Goal: Task Accomplishment & Management: Manage account settings

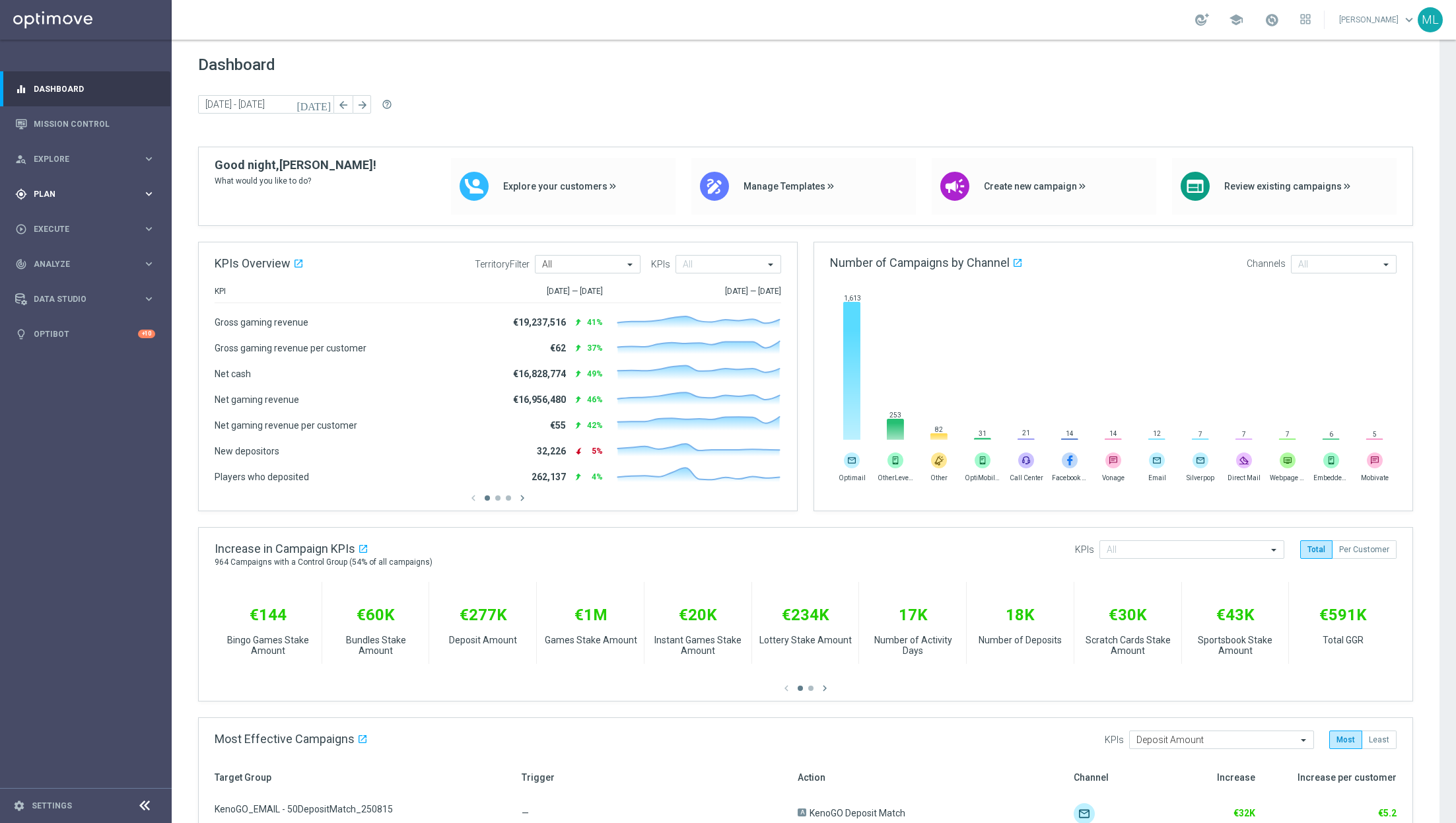
click at [142, 198] on icon "keyboard_arrow_right" at bounding box center [148, 194] width 13 height 13
click at [67, 224] on link "Target Groups" at bounding box center [86, 221] width 103 height 11
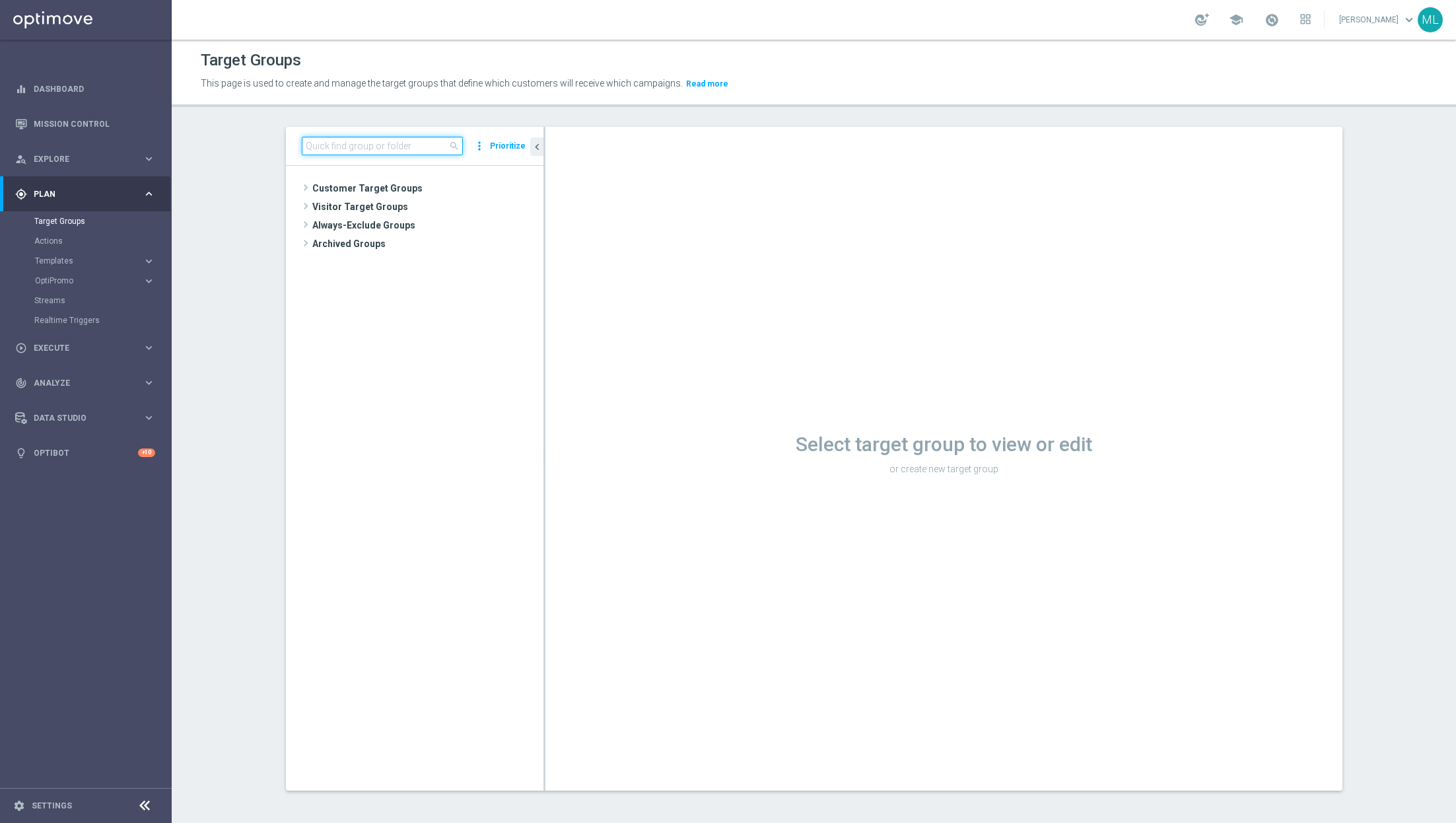
click at [343, 140] on input at bounding box center [383, 145] width 161 height 19
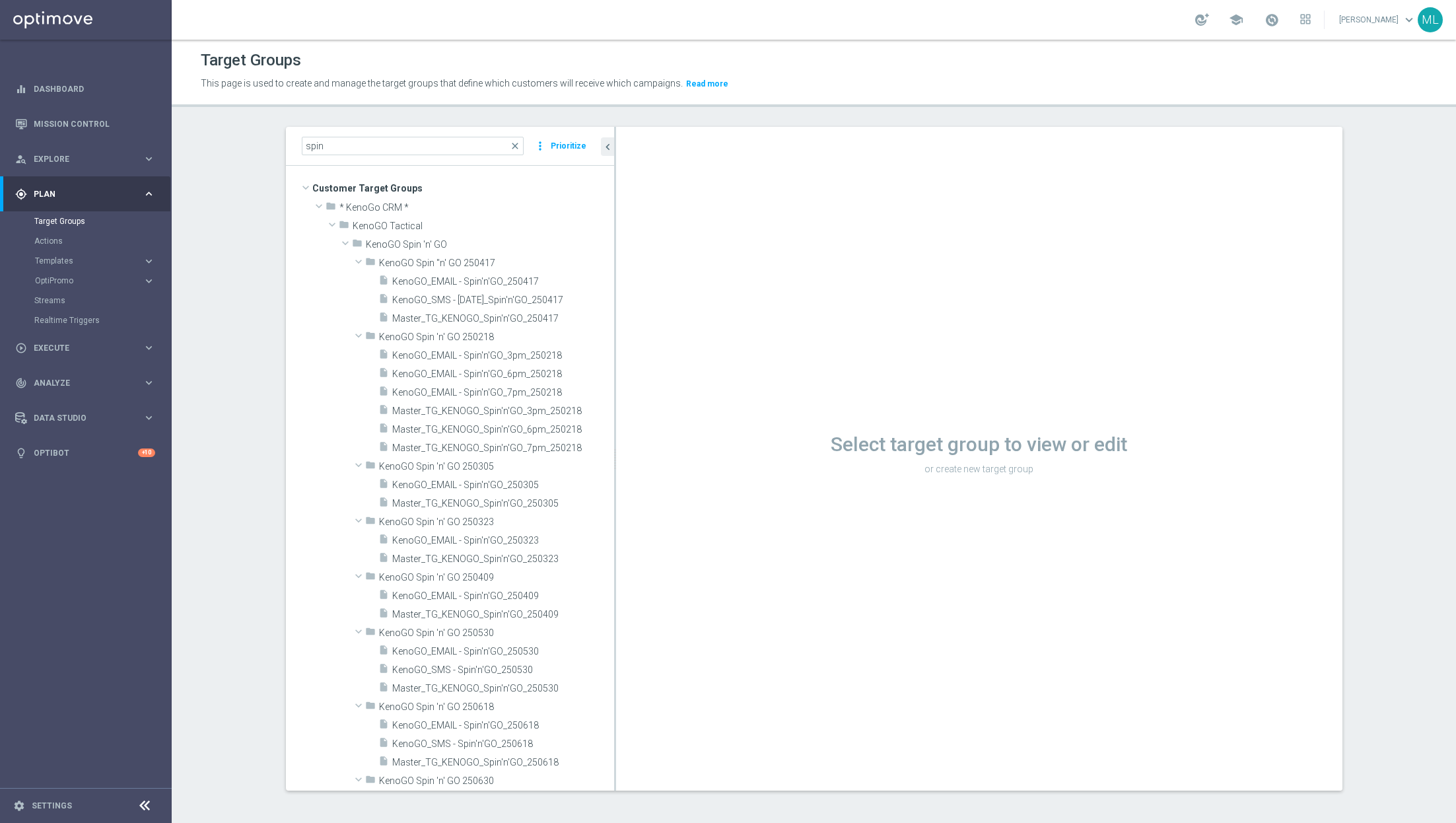
drag, startPoint x: 544, startPoint y: 263, endPoint x: 614, endPoint y: 261, distance: 70.0
click at [614, 261] on div at bounding box center [615, 459] width 2 height 664
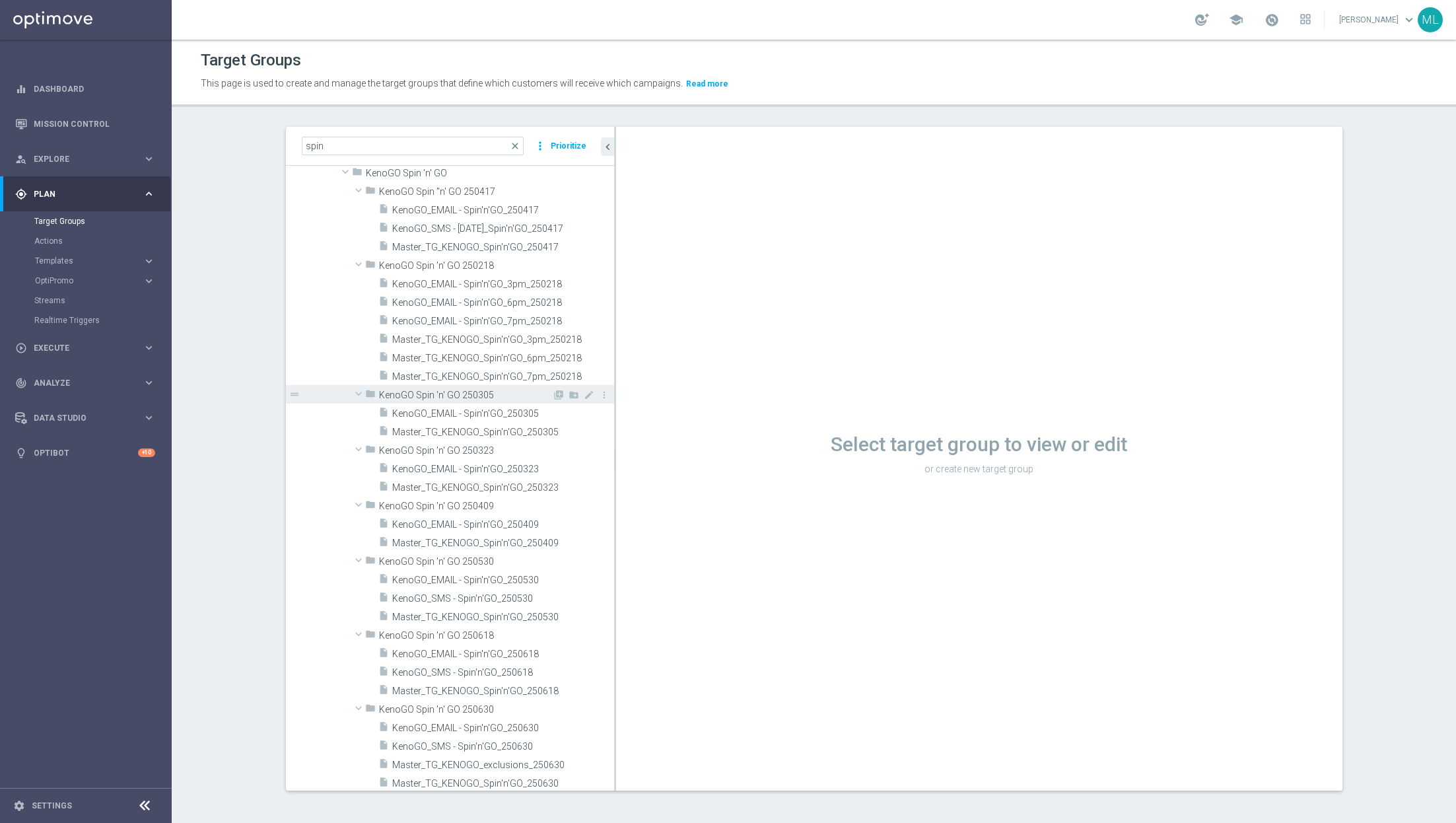
scroll to position [72, 0]
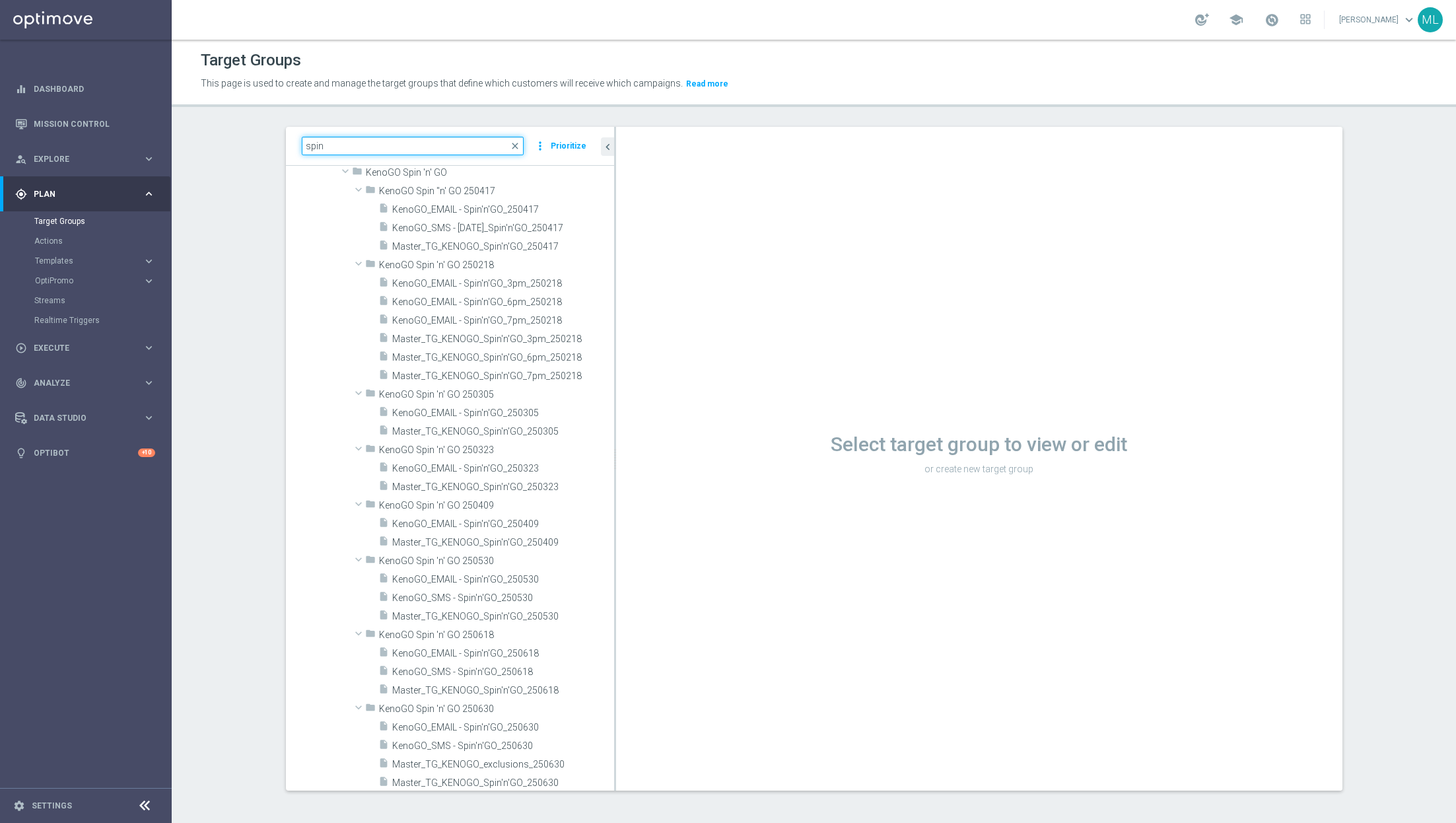
click at [362, 148] on input "spin" at bounding box center [413, 145] width 223 height 19
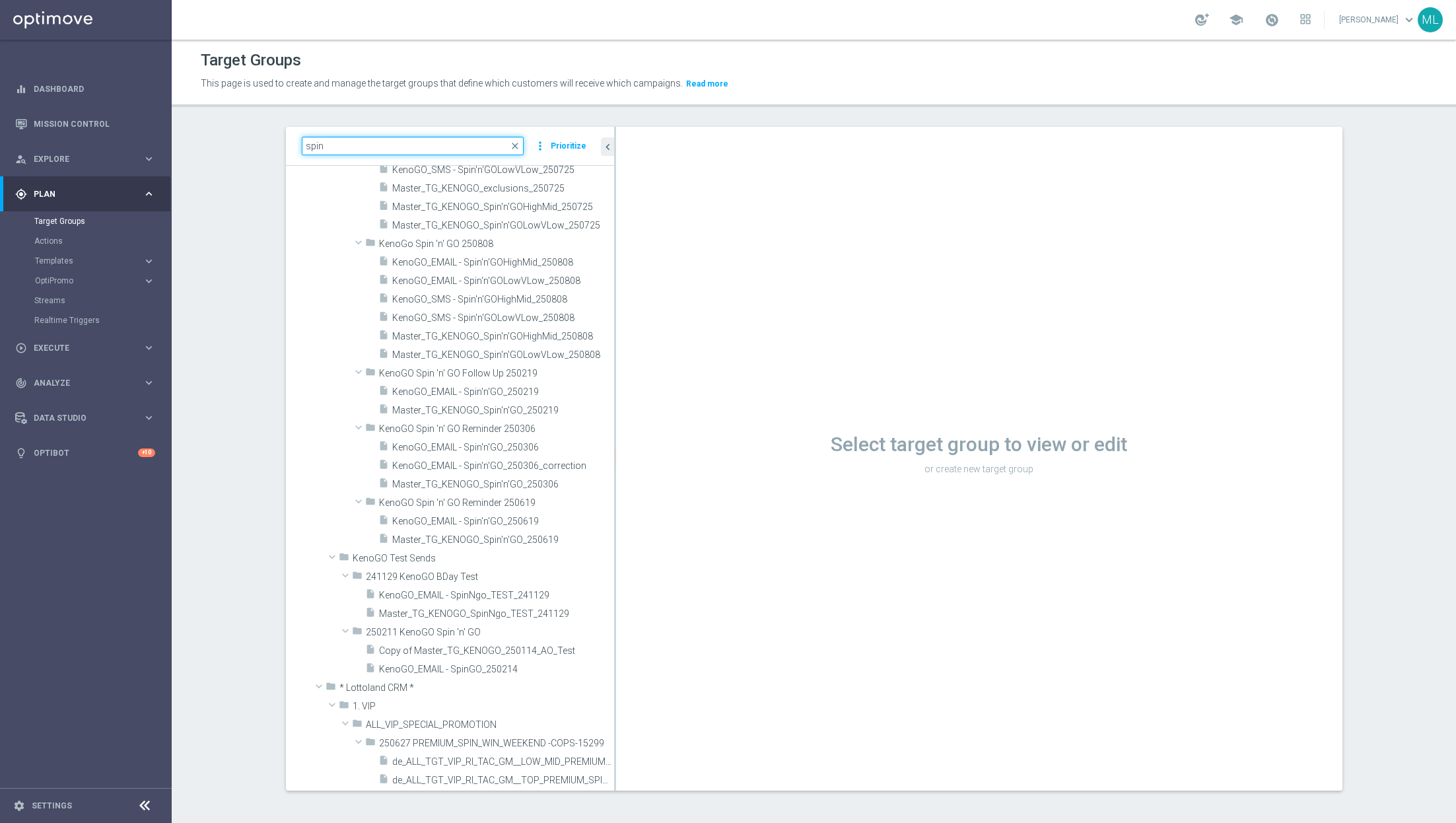
scroll to position [900, 0]
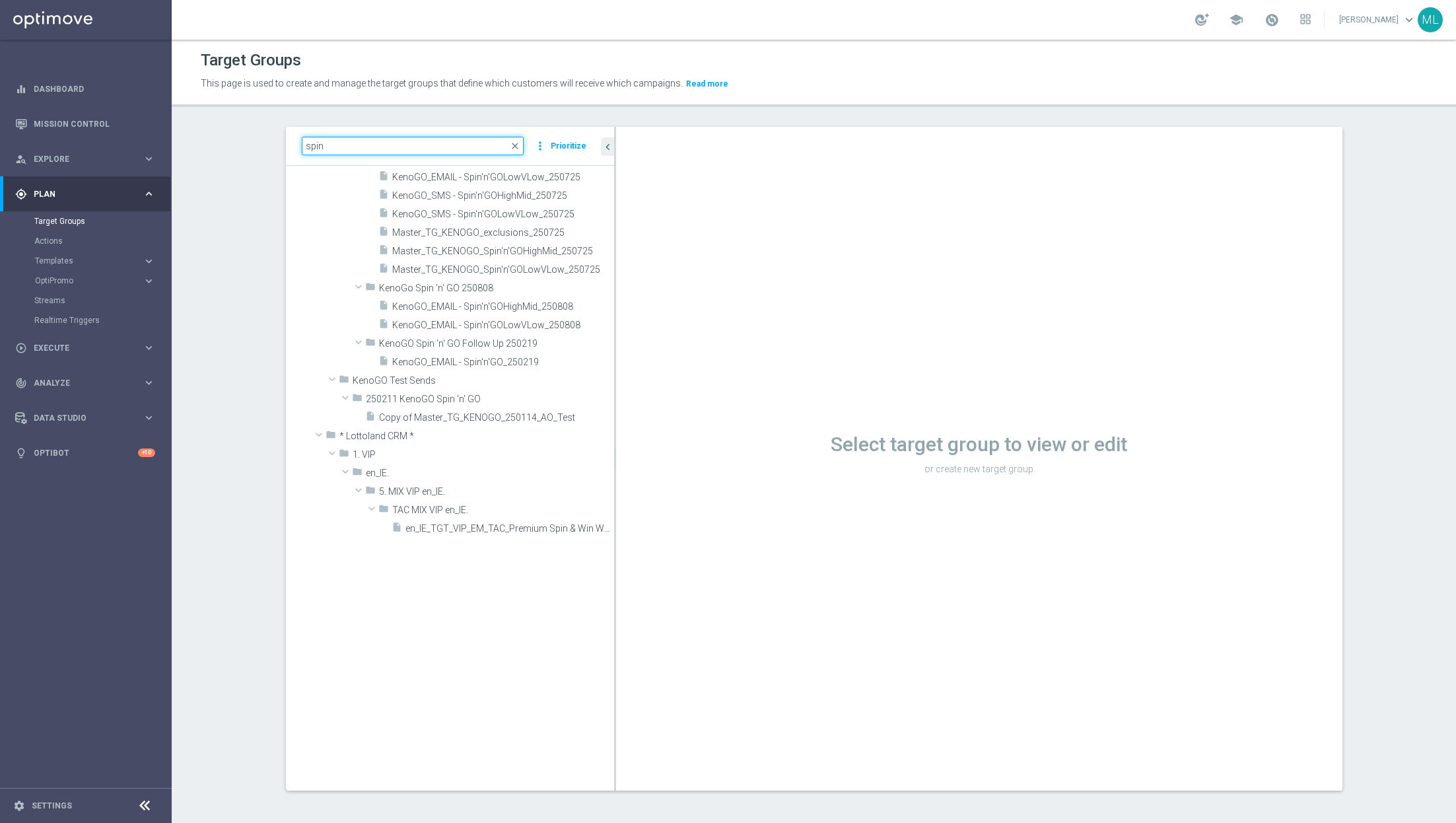
drag, startPoint x: 359, startPoint y: 148, endPoint x: 292, endPoint y: 143, distance: 67.2
click at [292, 143] on div "spin close more_vert Prioritize" at bounding box center [450, 146] width 328 height 39
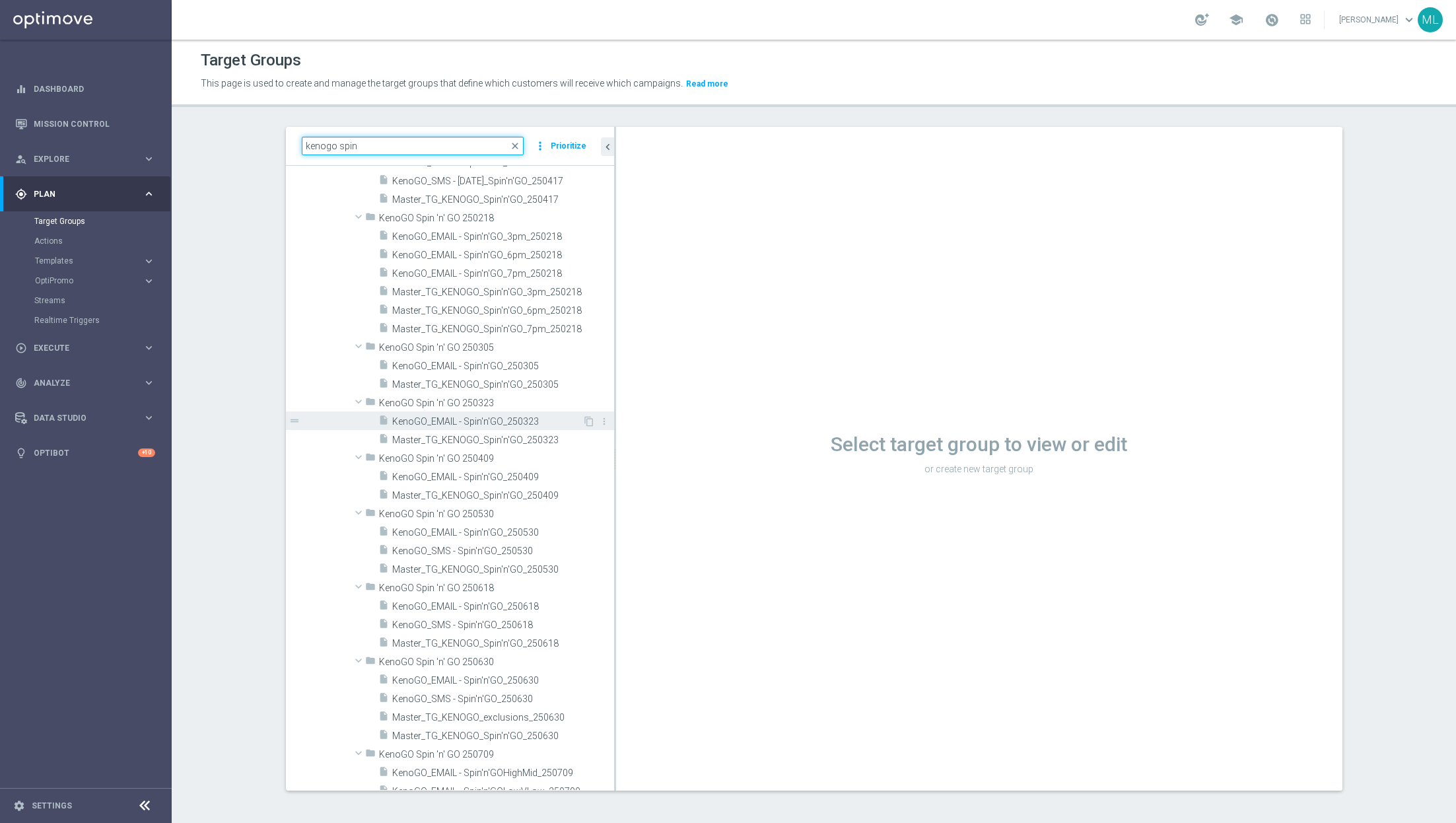
scroll to position [145, 0]
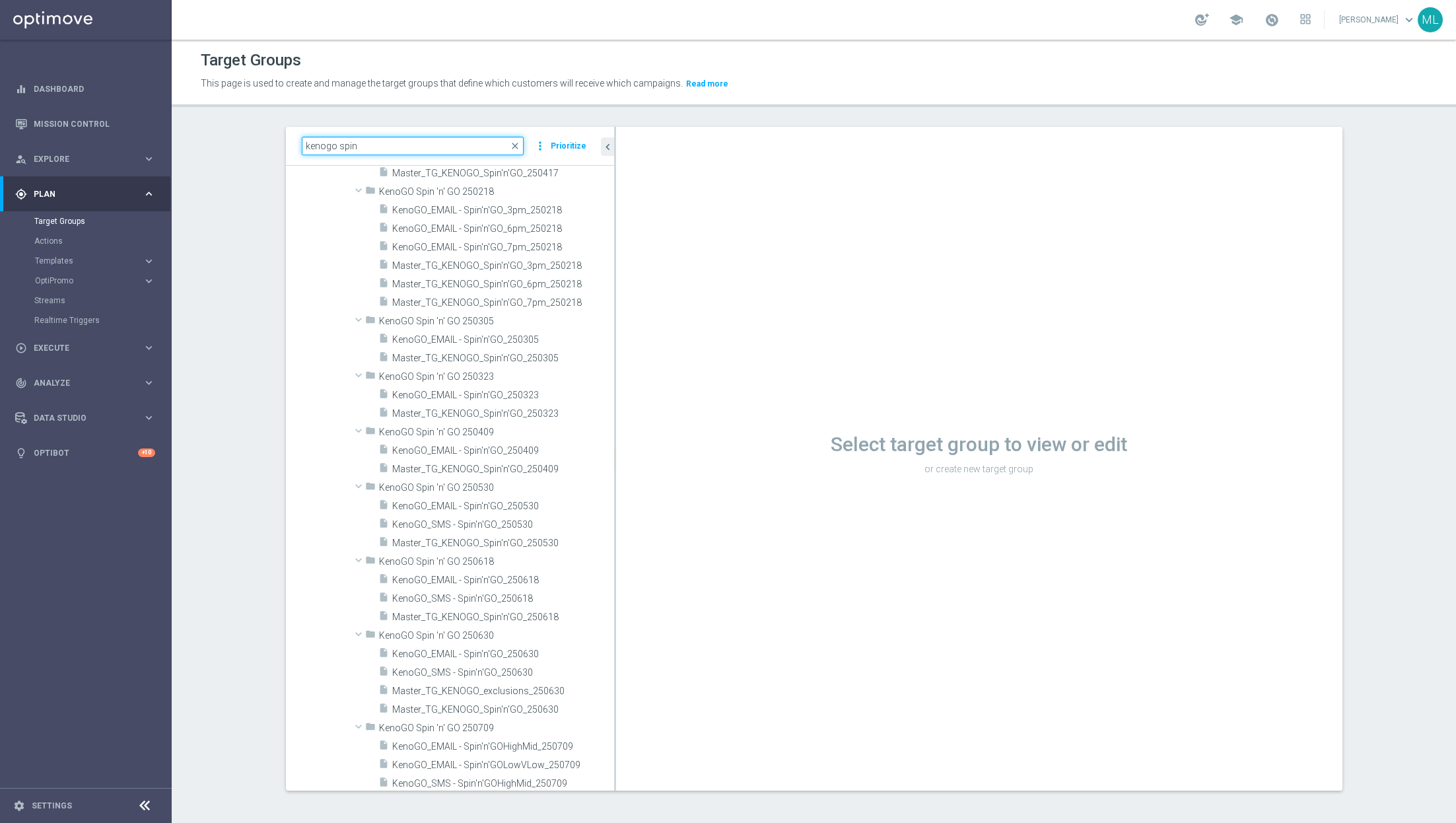
drag, startPoint x: 357, startPoint y: 144, endPoint x: 244, endPoint y: 128, distance: 114.1
click at [244, 128] on section "kenogo spin close more_vert Prioritize Customer Target Groups library_add creat…" at bounding box center [814, 469] width 1284 height 684
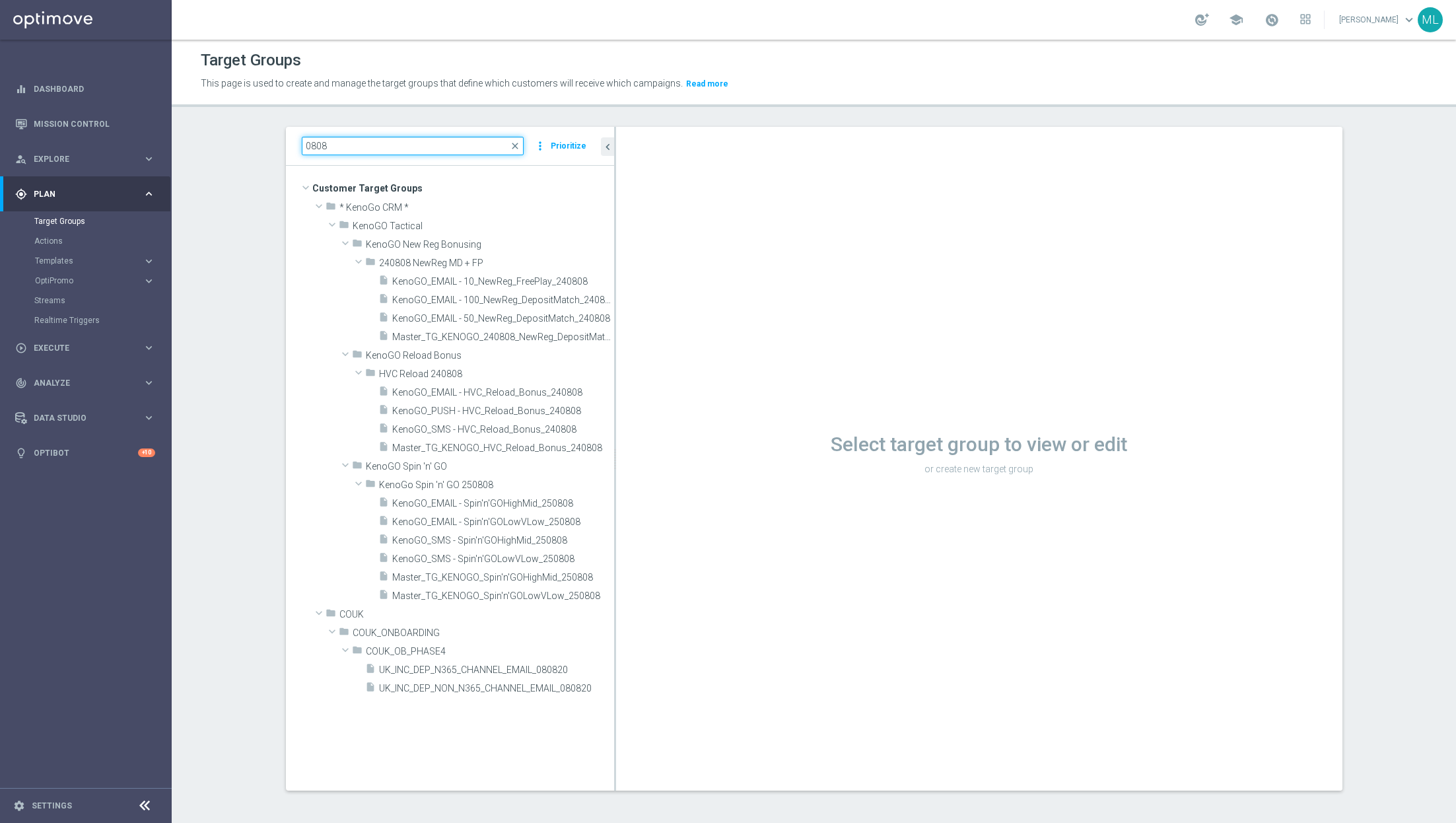
scroll to position [0, 0]
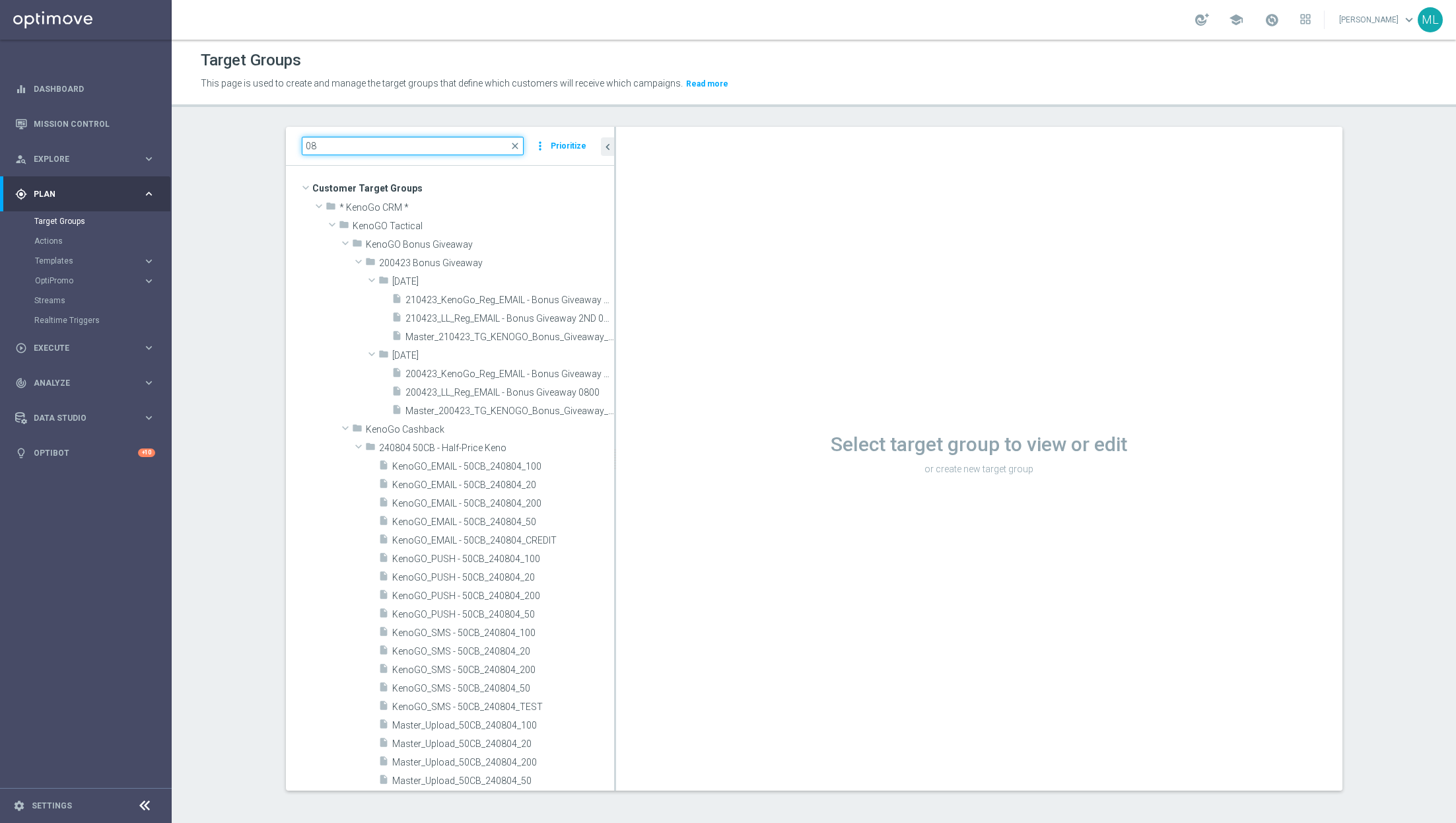
type input "0"
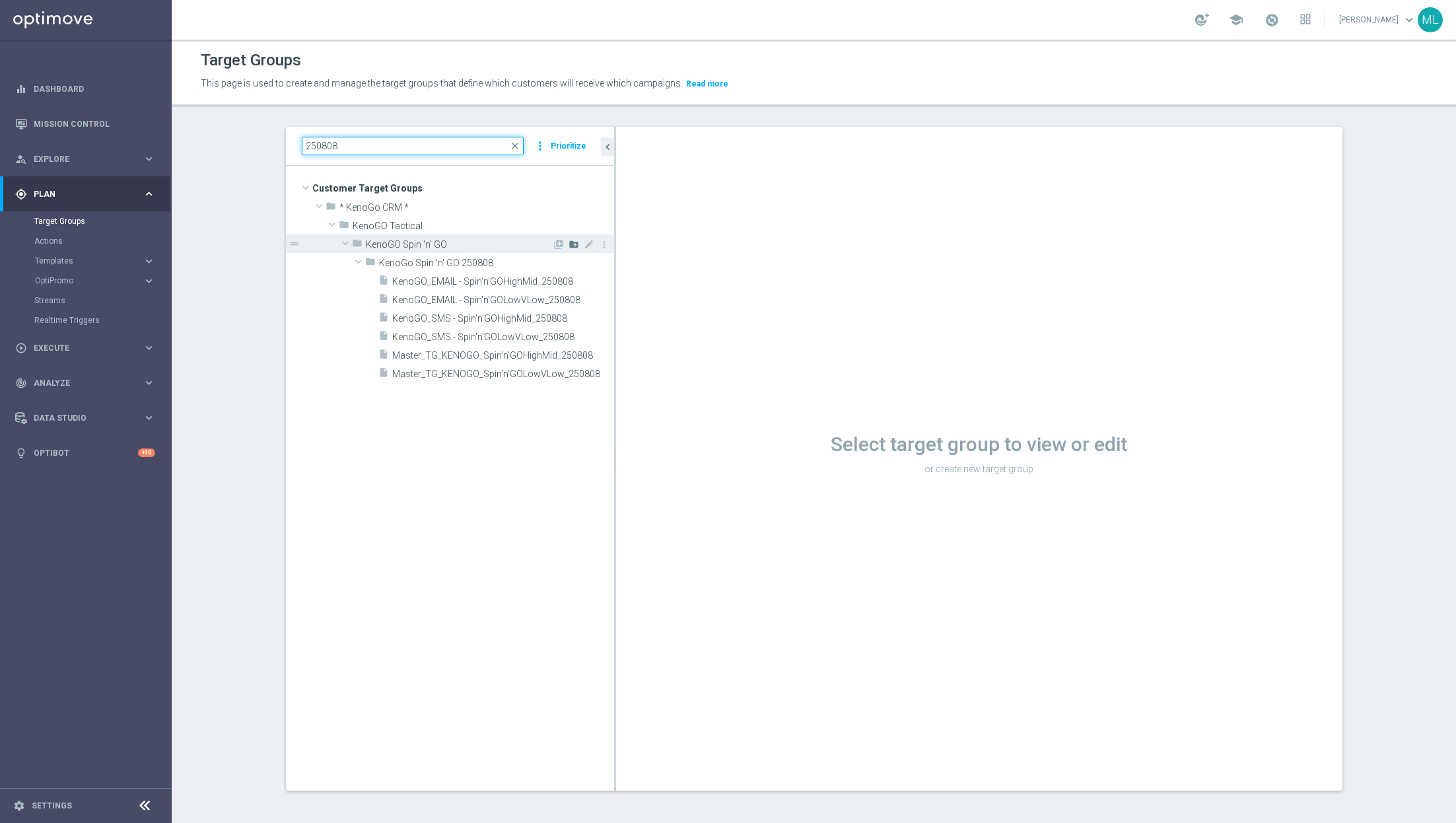
type input "250808"
click at [575, 245] on icon "create_new_folder" at bounding box center [573, 244] width 11 height 11
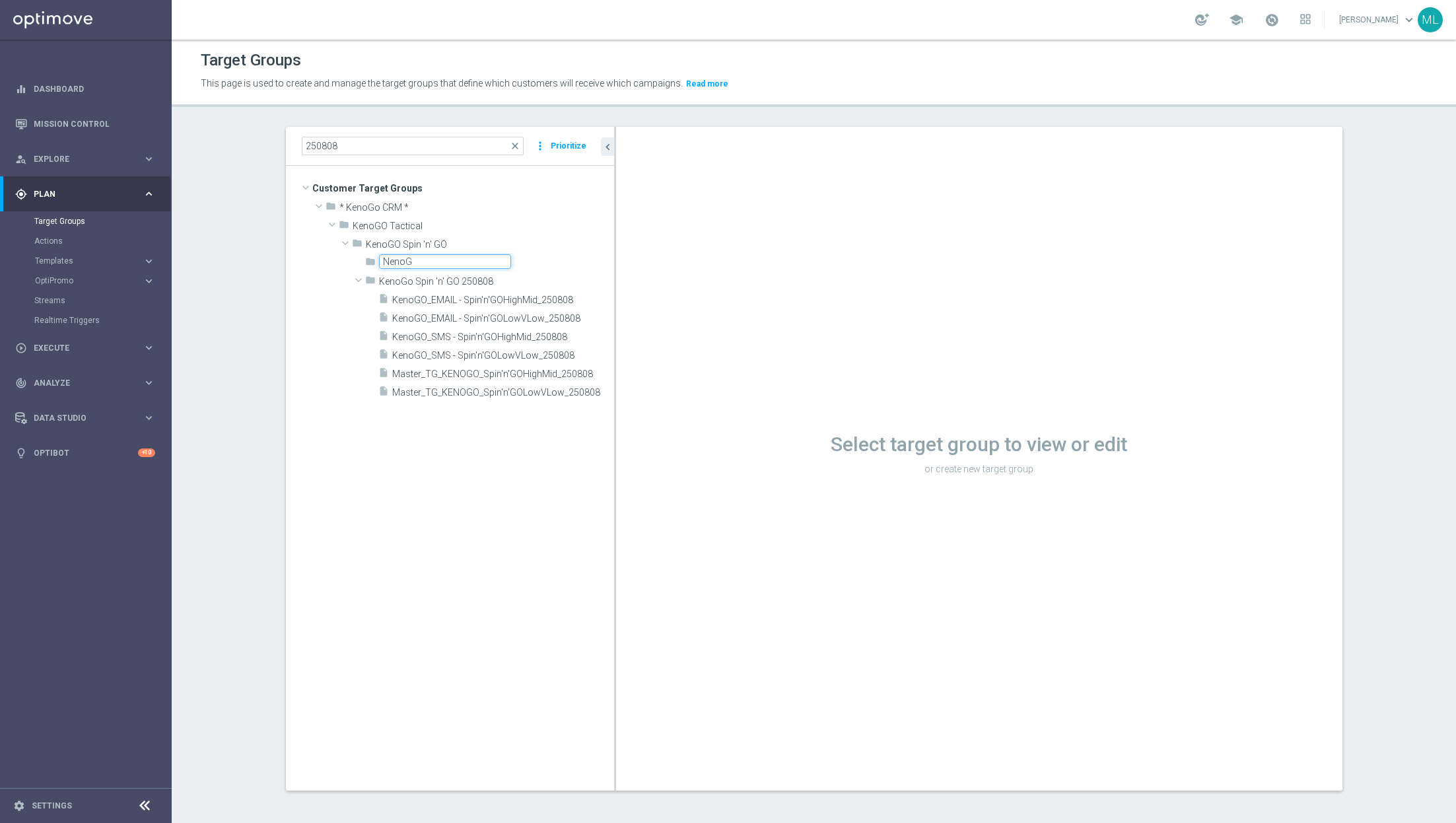
click at [387, 261] on input "NenoG" at bounding box center [444, 261] width 132 height 15
click at [425, 257] on input "KenoG" at bounding box center [444, 261] width 132 height 15
click at [528, 256] on div "folder KenoGo Spin 'n' G" at bounding box center [489, 261] width 248 height 19
click at [481, 262] on input "KenoGo Spin 'n' G" at bounding box center [444, 261] width 132 height 15
type input "KenoGo Spin 'n' GO 250824"
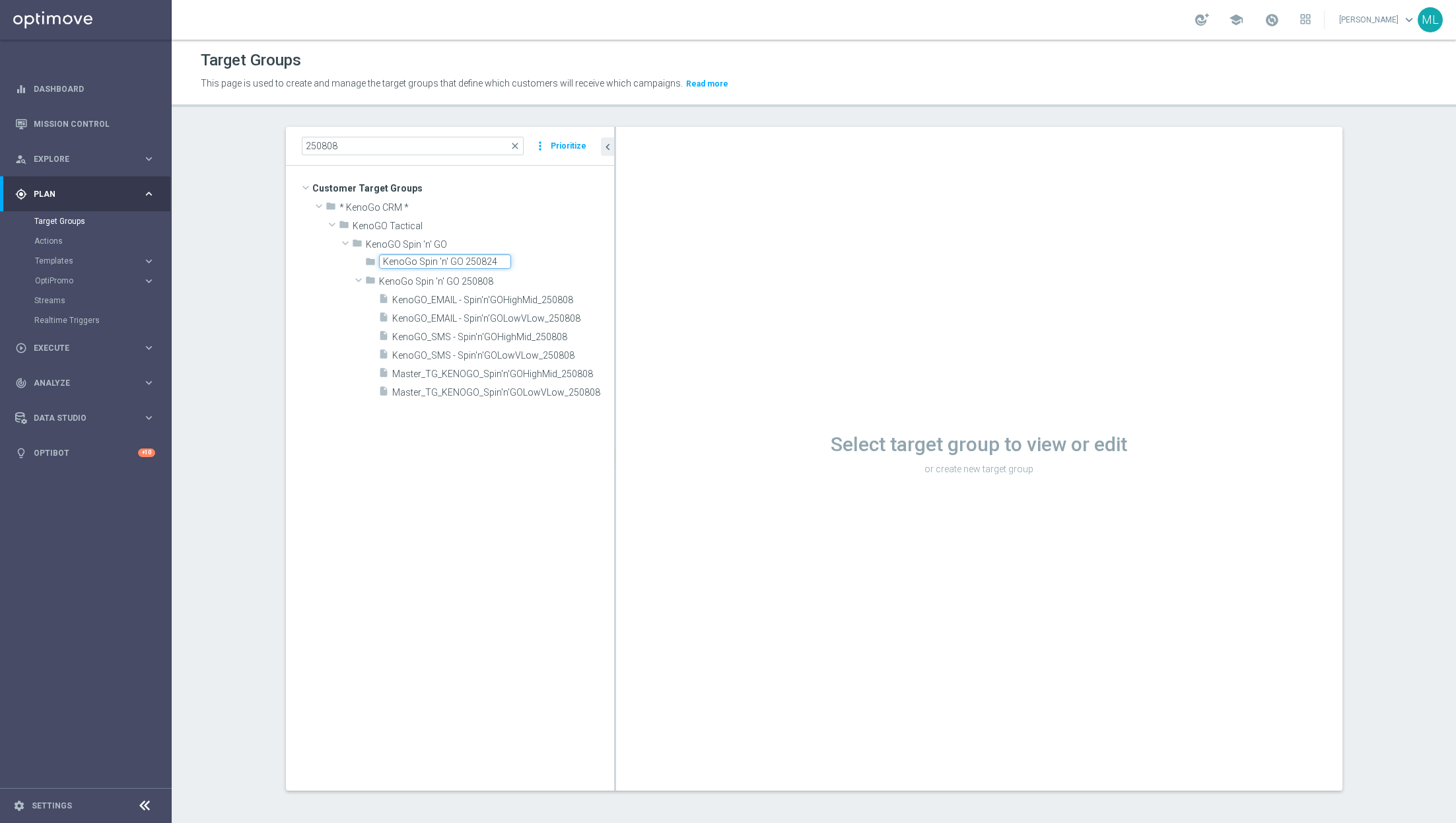
click at [309, 395] on div "insert_drive_file KenoGO_EMAIL - Spin'n'GOHighMid_250808 content_copy more_vert…" at bounding box center [450, 346] width 328 height 111
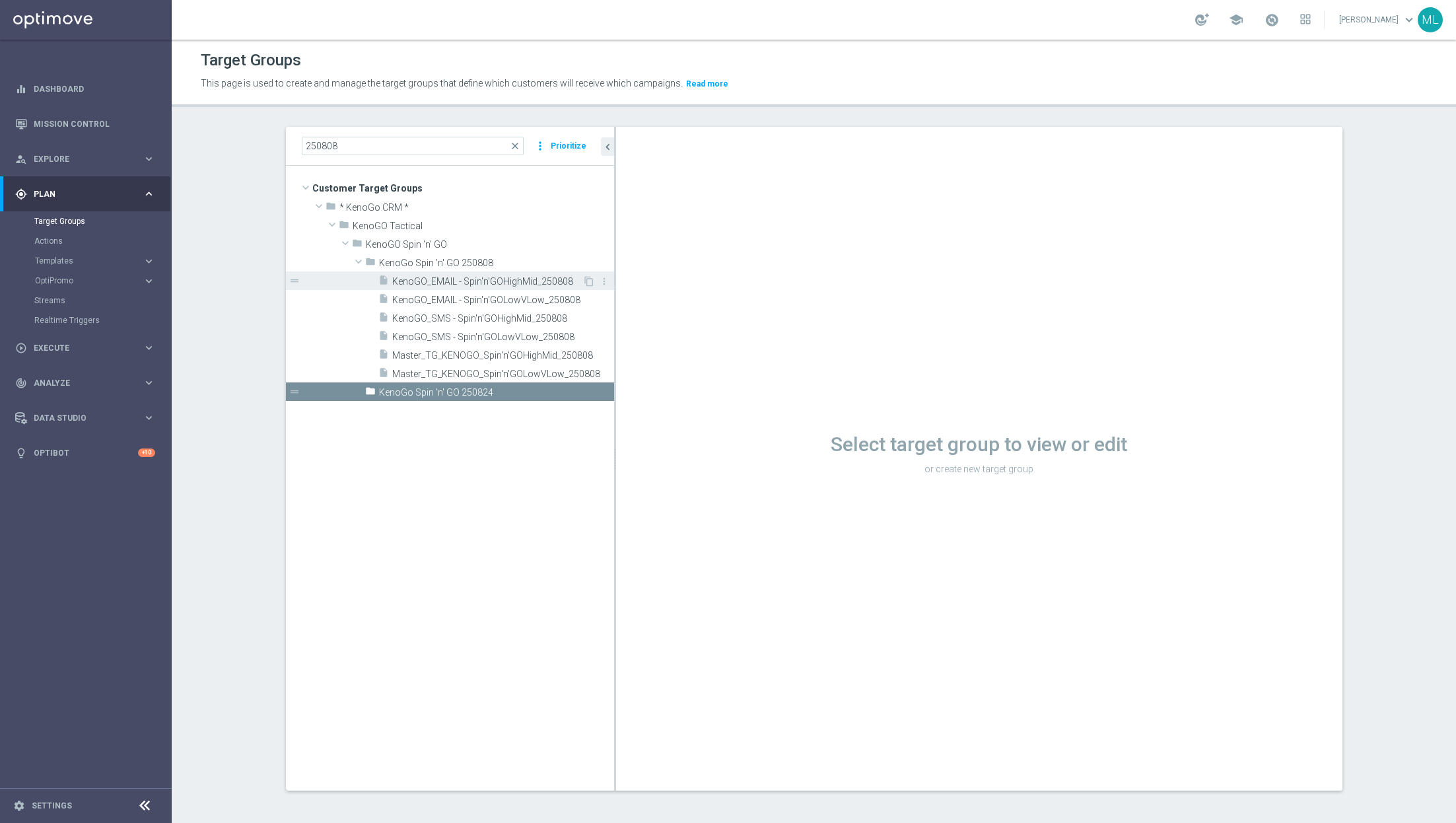
click at [538, 277] on span "KenoGO_EMAIL - Spin'n'GOHighMid_250808" at bounding box center [487, 281] width 190 height 11
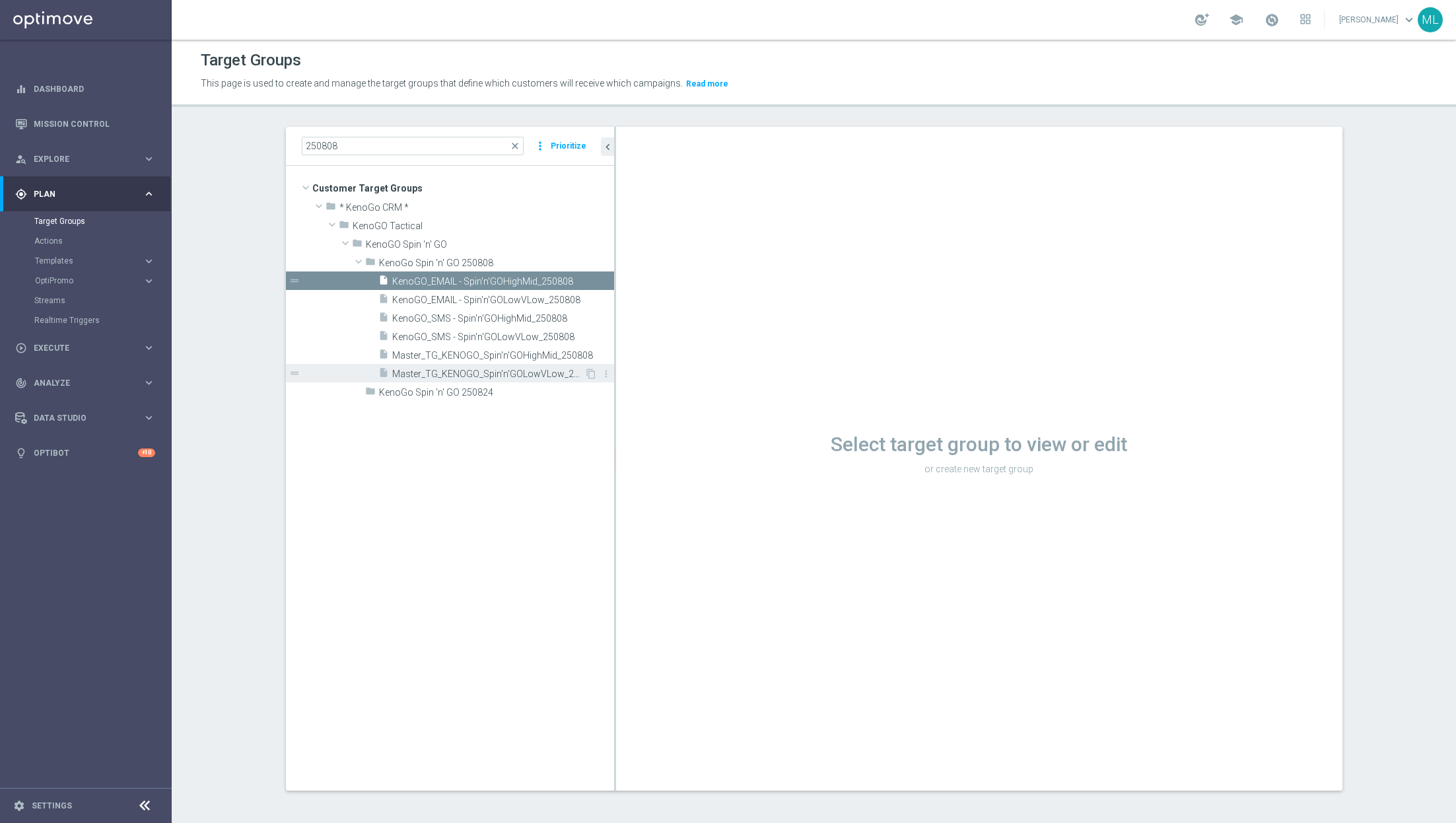
click at [525, 377] on span "Master_TG_KENOGO_Spin'n'GOLowVLow_250808" at bounding box center [488, 374] width 192 height 11
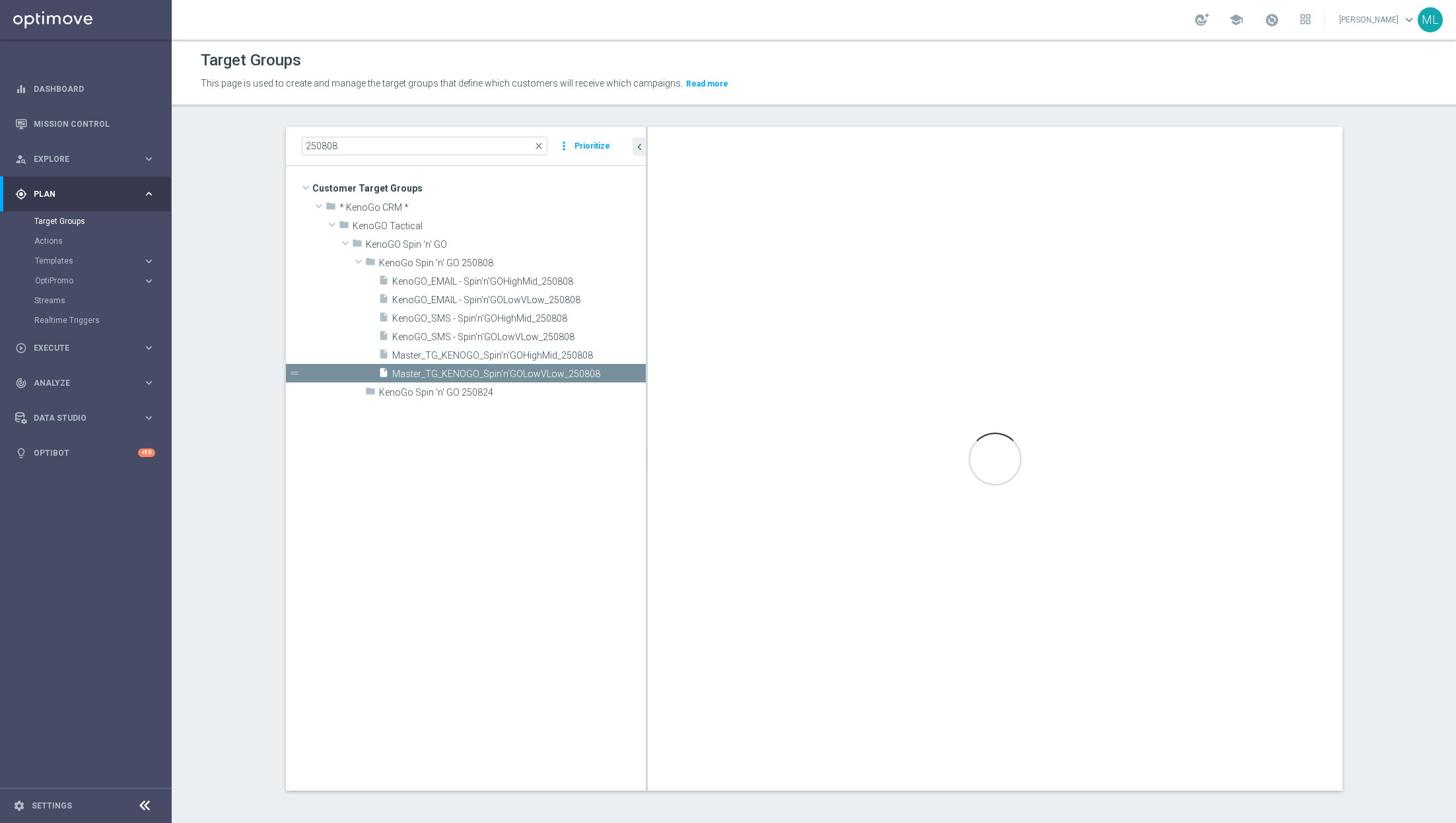
drag, startPoint x: 613, startPoint y: 355, endPoint x: 676, endPoint y: 357, distance: 63.0
click at [676, 357] on as-split "250808 close more_vert Prioritize Customer Target Groups library_add create_new…" at bounding box center [814, 459] width 1056 height 664
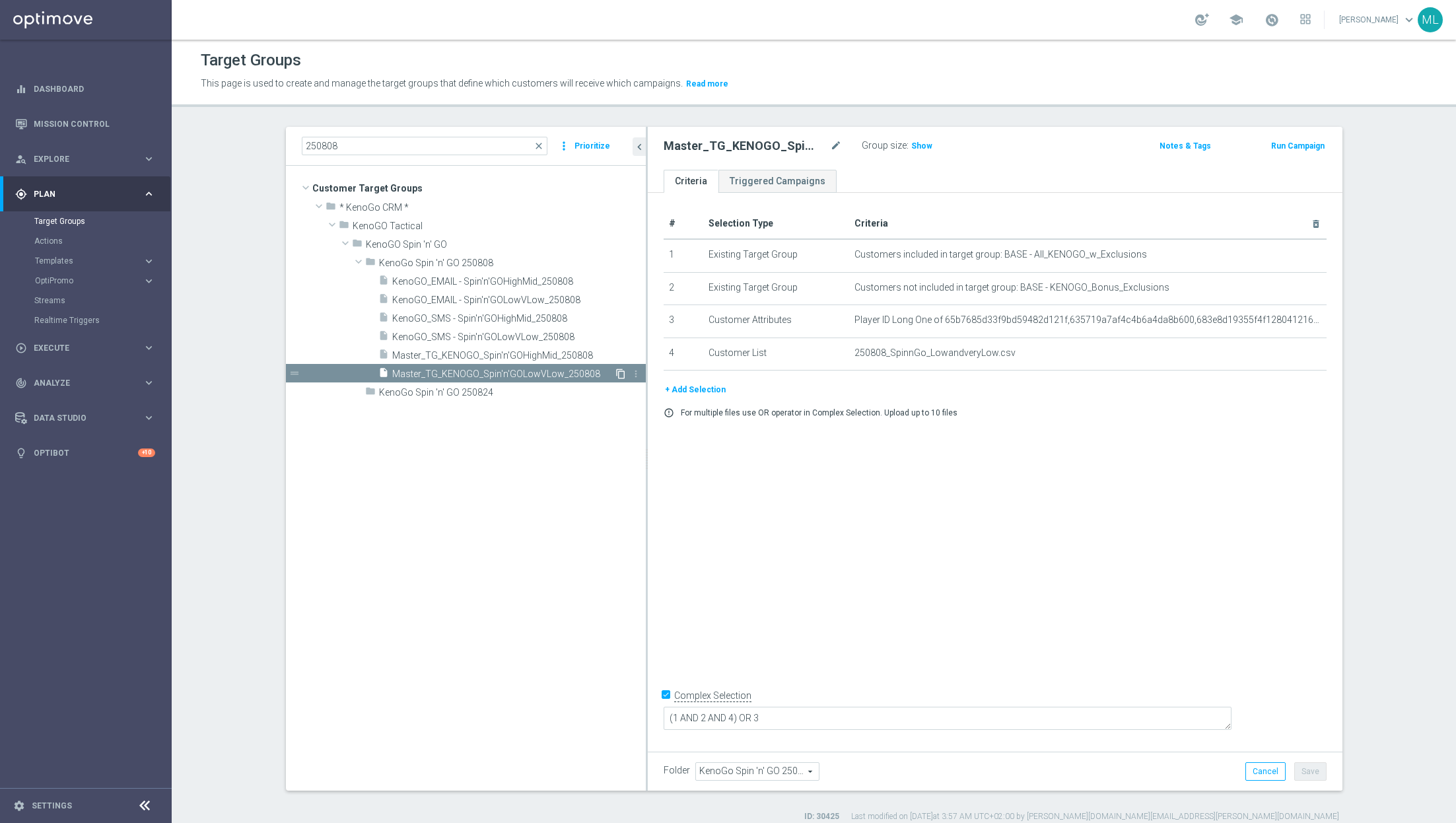
click at [620, 369] on icon "content_copy" at bounding box center [620, 374] width 11 height 11
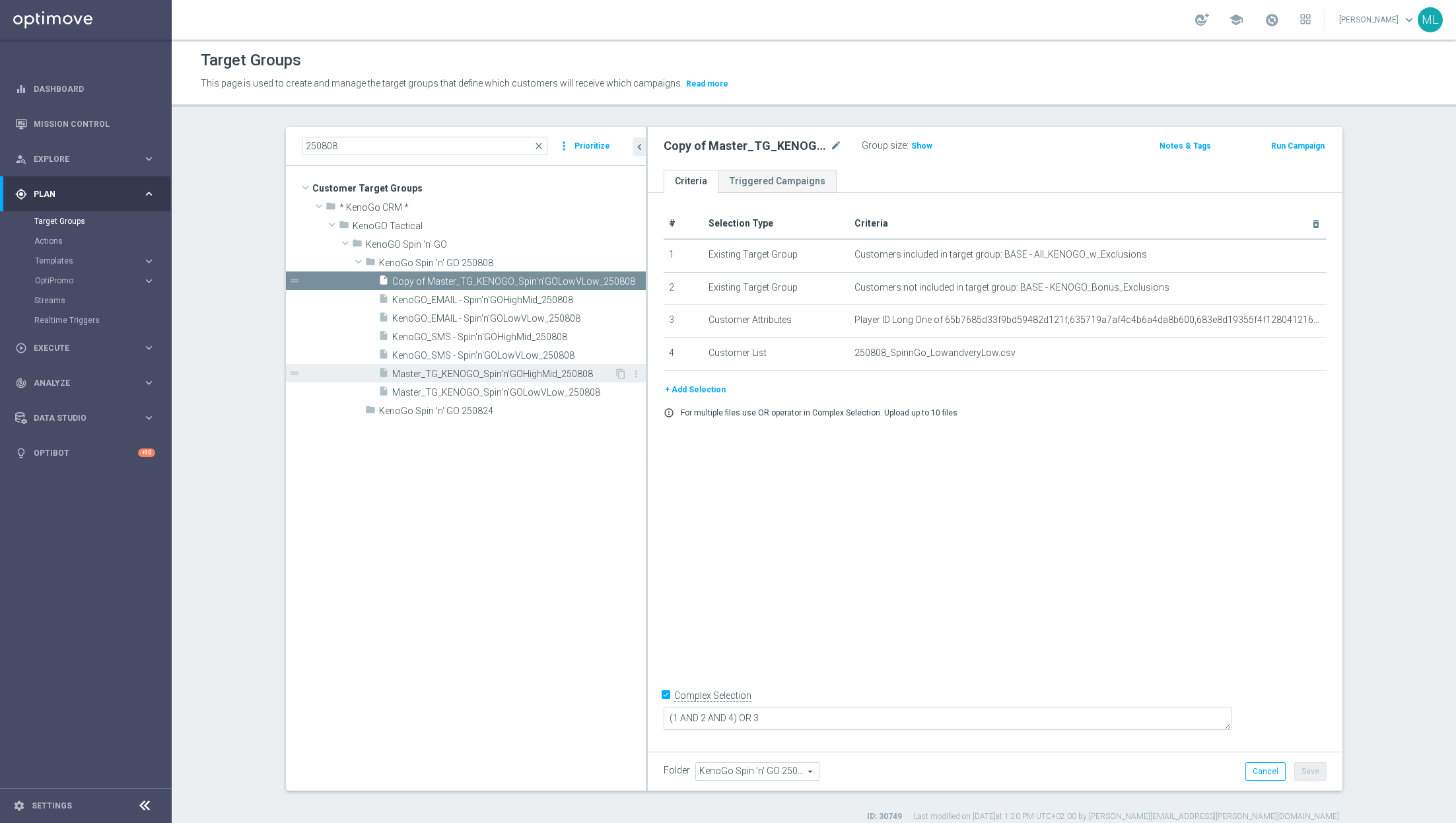
click at [566, 369] on span "Master_TG_KENOGO_Spin'n'GOHighMid_250808" at bounding box center [503, 374] width 222 height 11
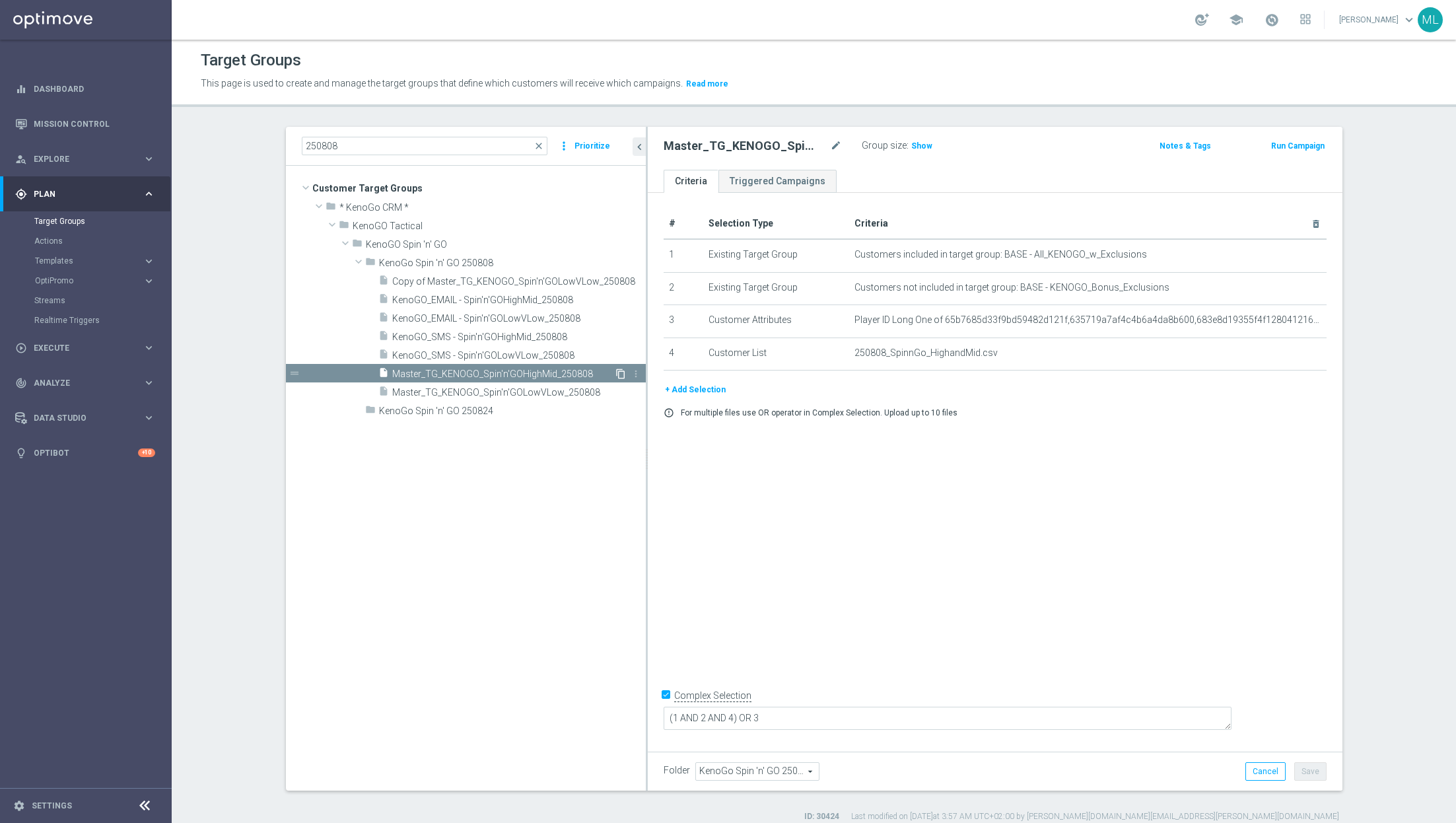
click at [616, 371] on icon "content_copy" at bounding box center [620, 374] width 11 height 11
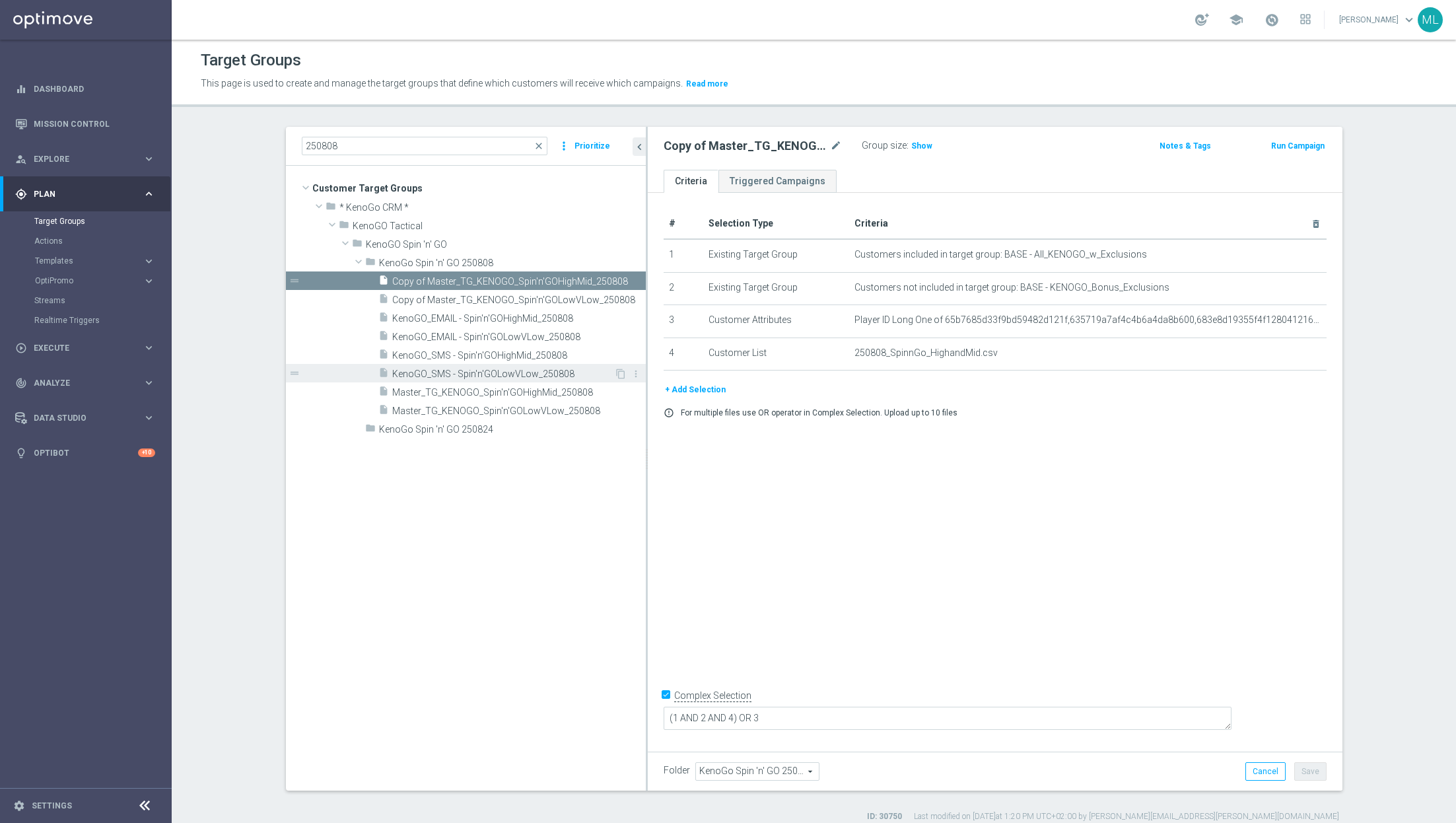
click at [569, 376] on span "KenoGO_SMS - Spin'n'GOLowVLow_250808" at bounding box center [503, 374] width 222 height 11
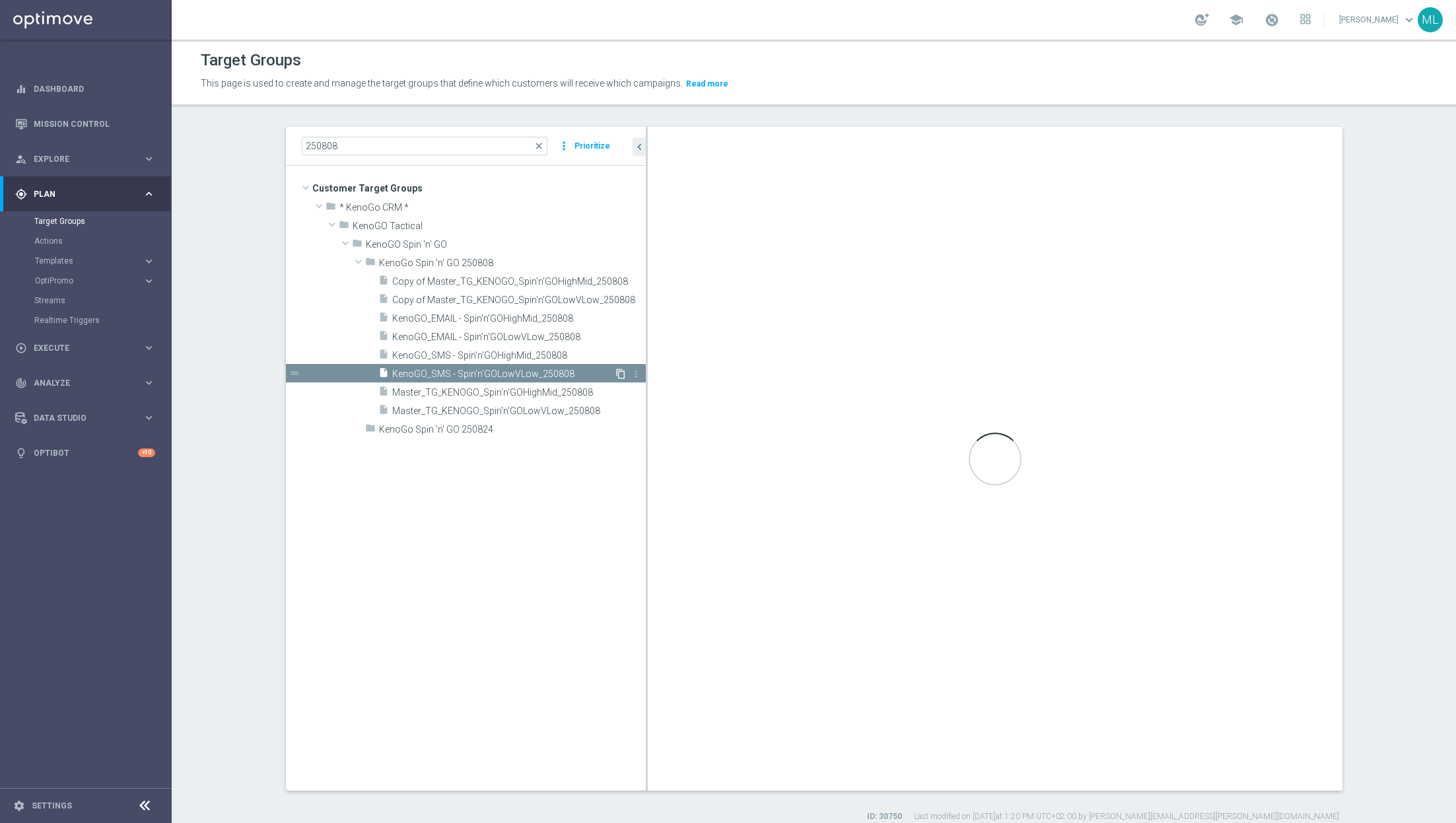
checkbox input "false"
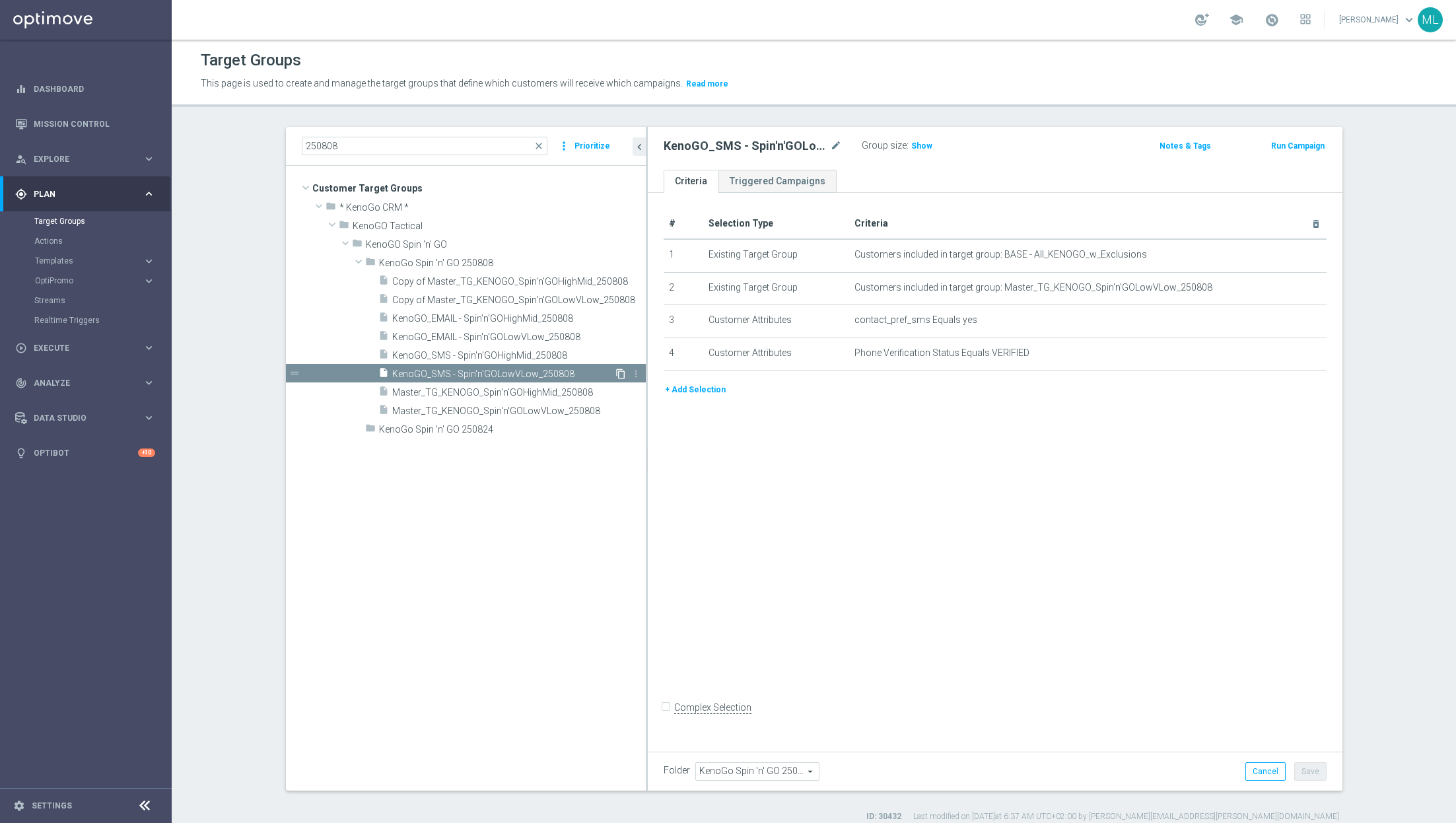
click at [619, 370] on icon "content_copy" at bounding box center [620, 374] width 11 height 11
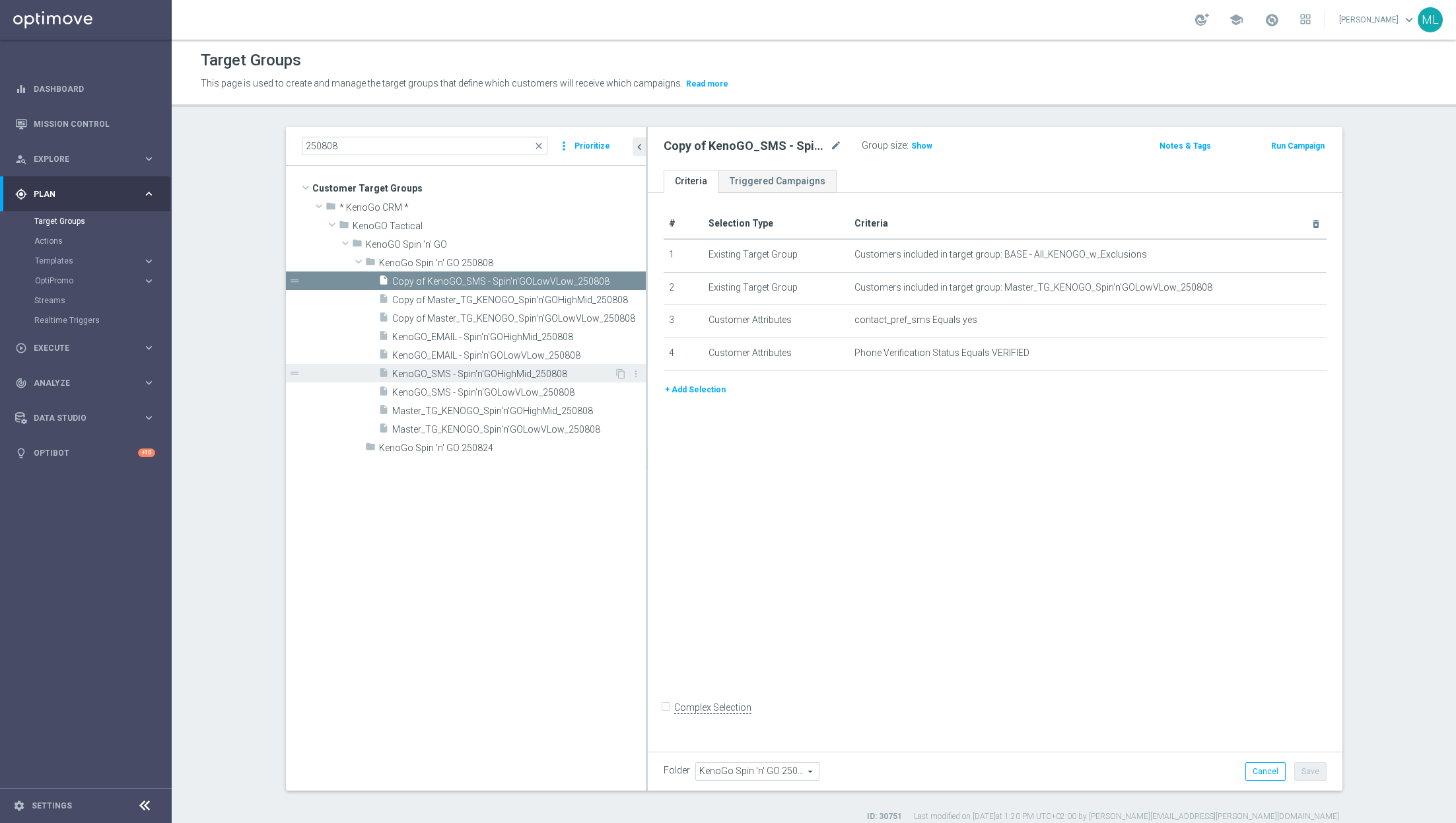
click at [571, 373] on span "KenoGO_SMS - Spin'n'GOHighMid_250808" at bounding box center [503, 374] width 222 height 11
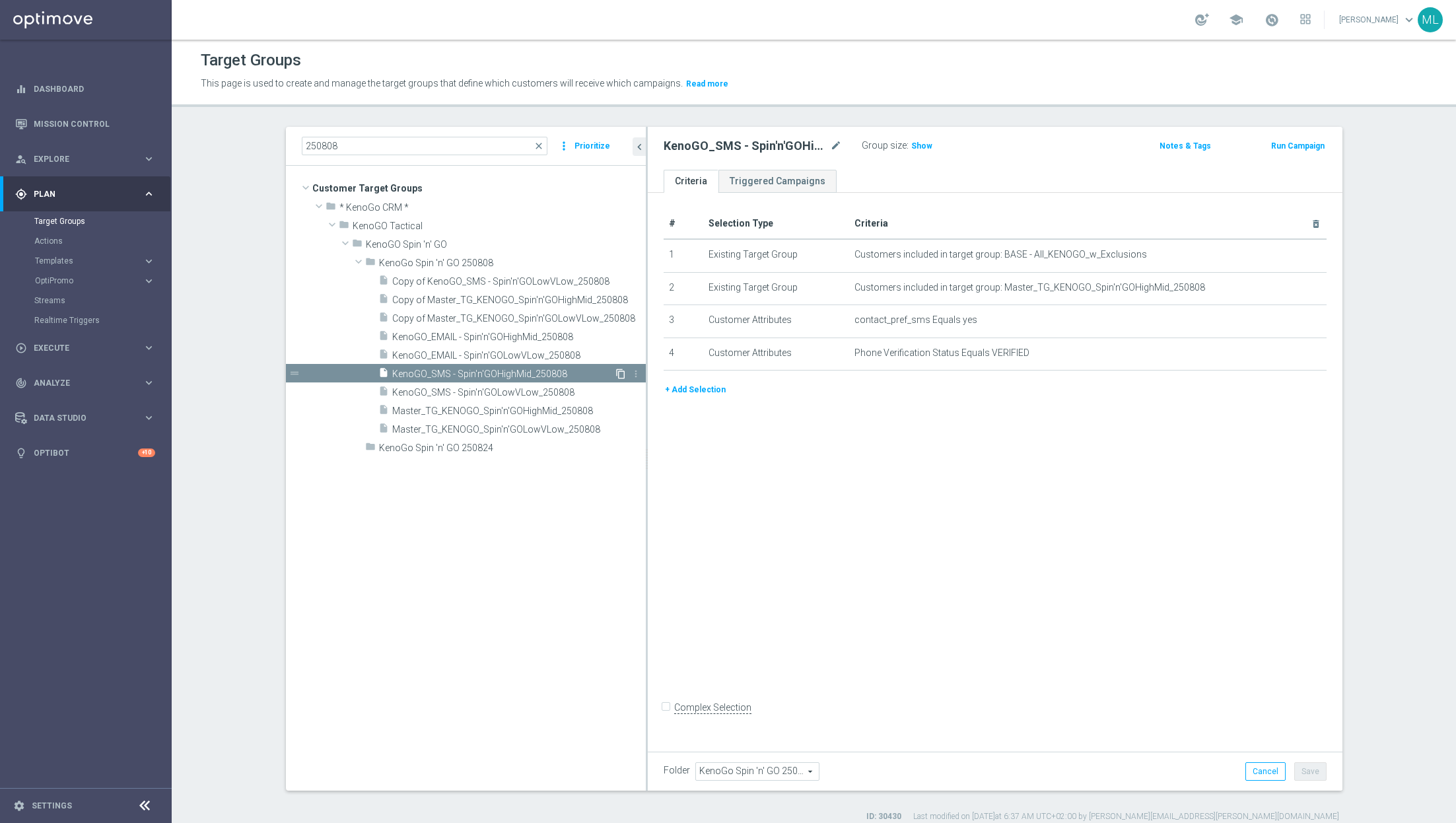
click at [619, 372] on icon "content_copy" at bounding box center [620, 374] width 11 height 11
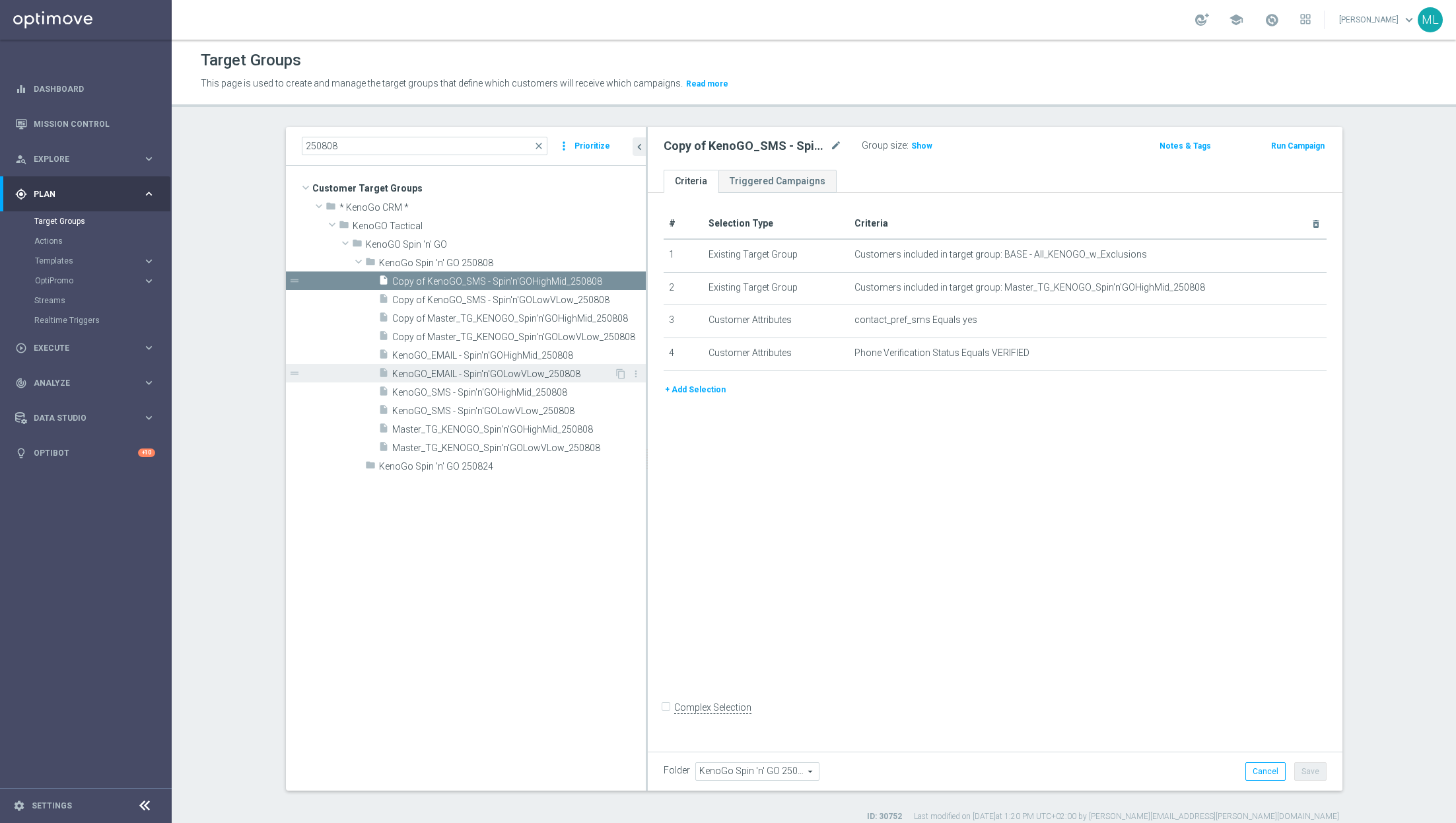
click at [584, 370] on span "KenoGO_EMAIL - Spin'n'GOLowVLow_250808" at bounding box center [503, 374] width 222 height 11
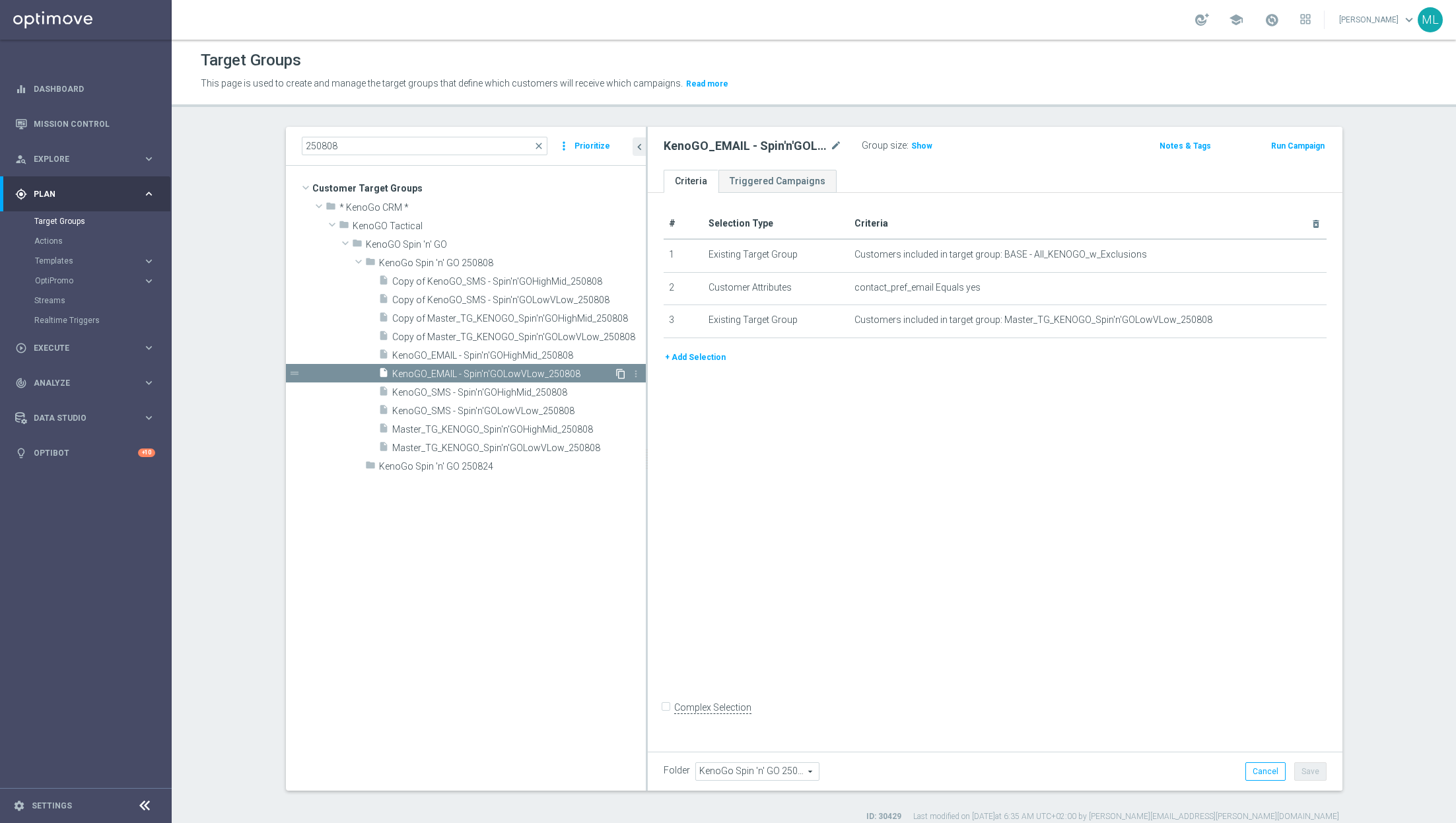
click at [619, 371] on icon "content_copy" at bounding box center [620, 374] width 11 height 11
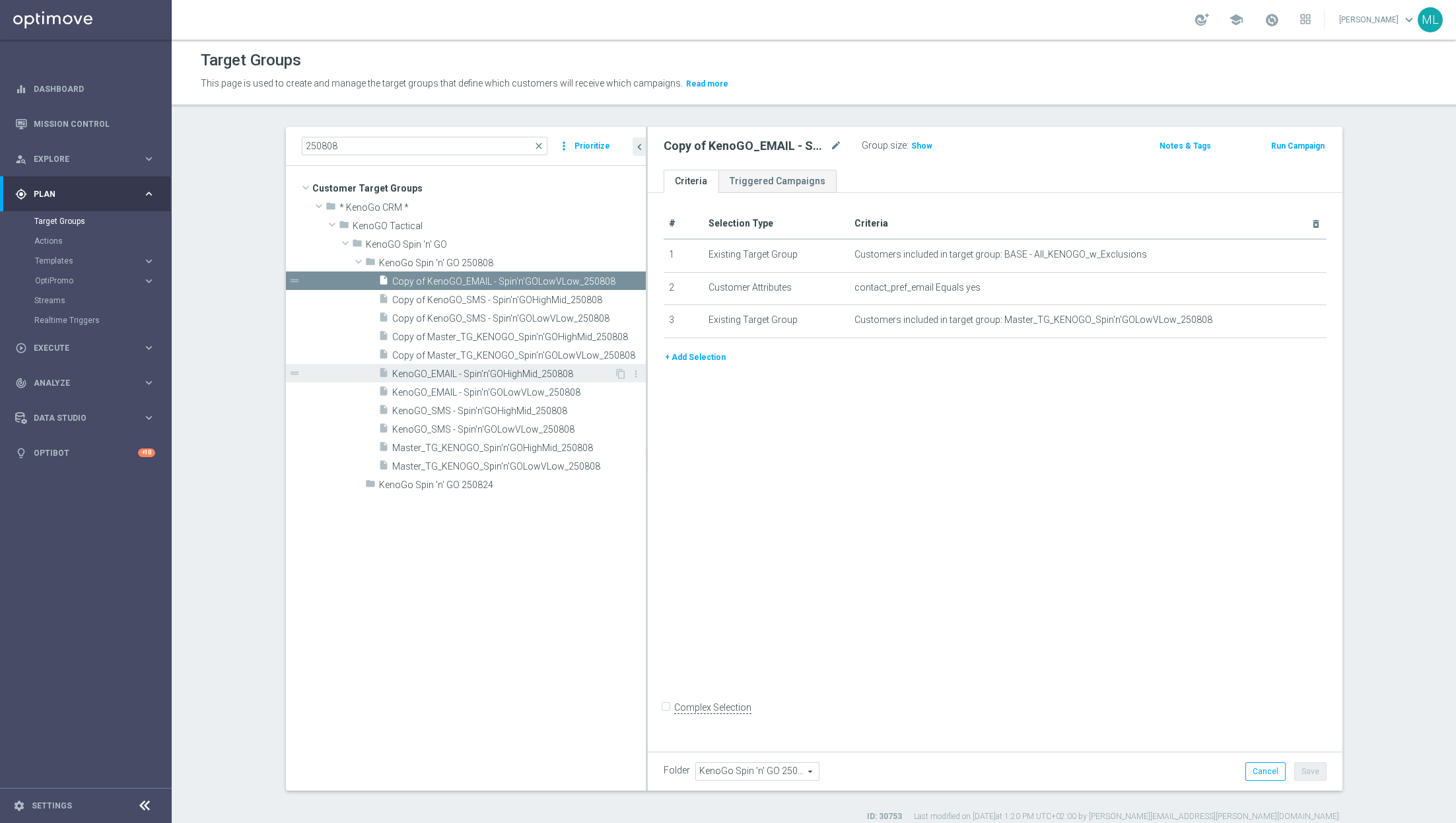
click at [577, 369] on span "KenoGO_EMAIL - Spin'n'GOHighMid_250808" at bounding box center [503, 374] width 222 height 11
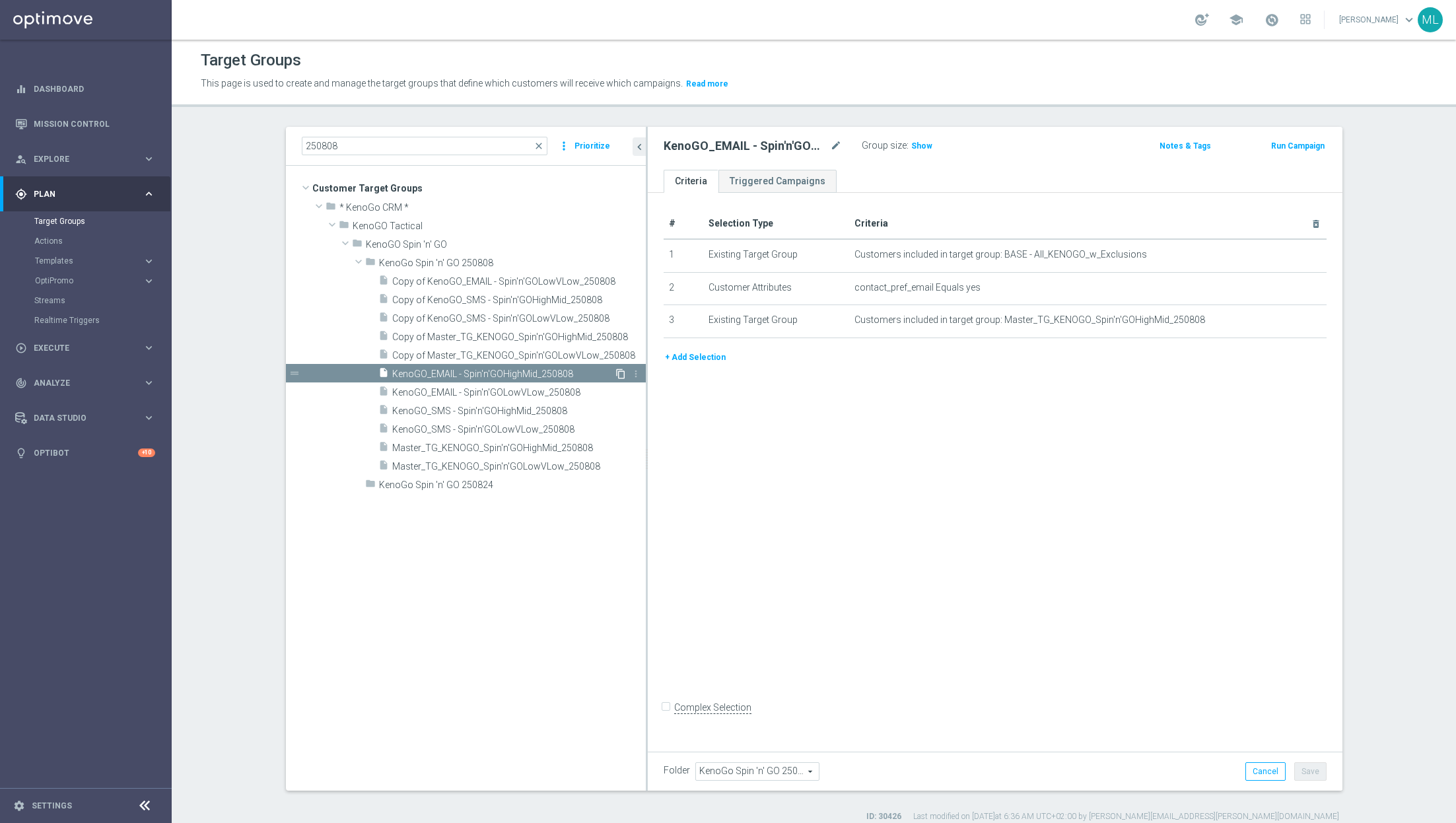
click at [619, 375] on icon "content_copy" at bounding box center [620, 374] width 11 height 11
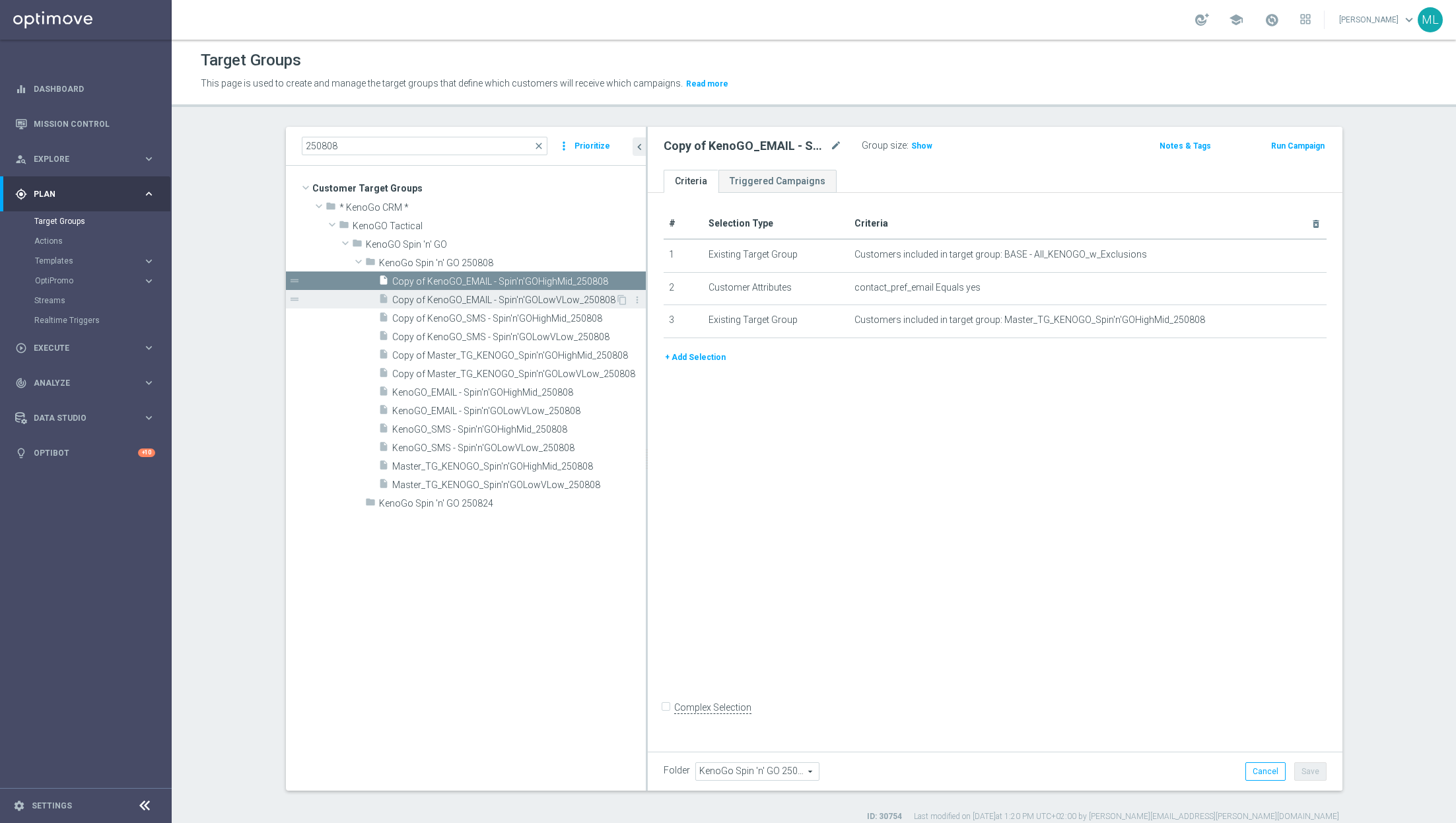
click at [509, 297] on span "Copy of KenoGO_EMAIL - Spin'n'GOLowVLow_250808" at bounding box center [504, 299] width 224 height 11
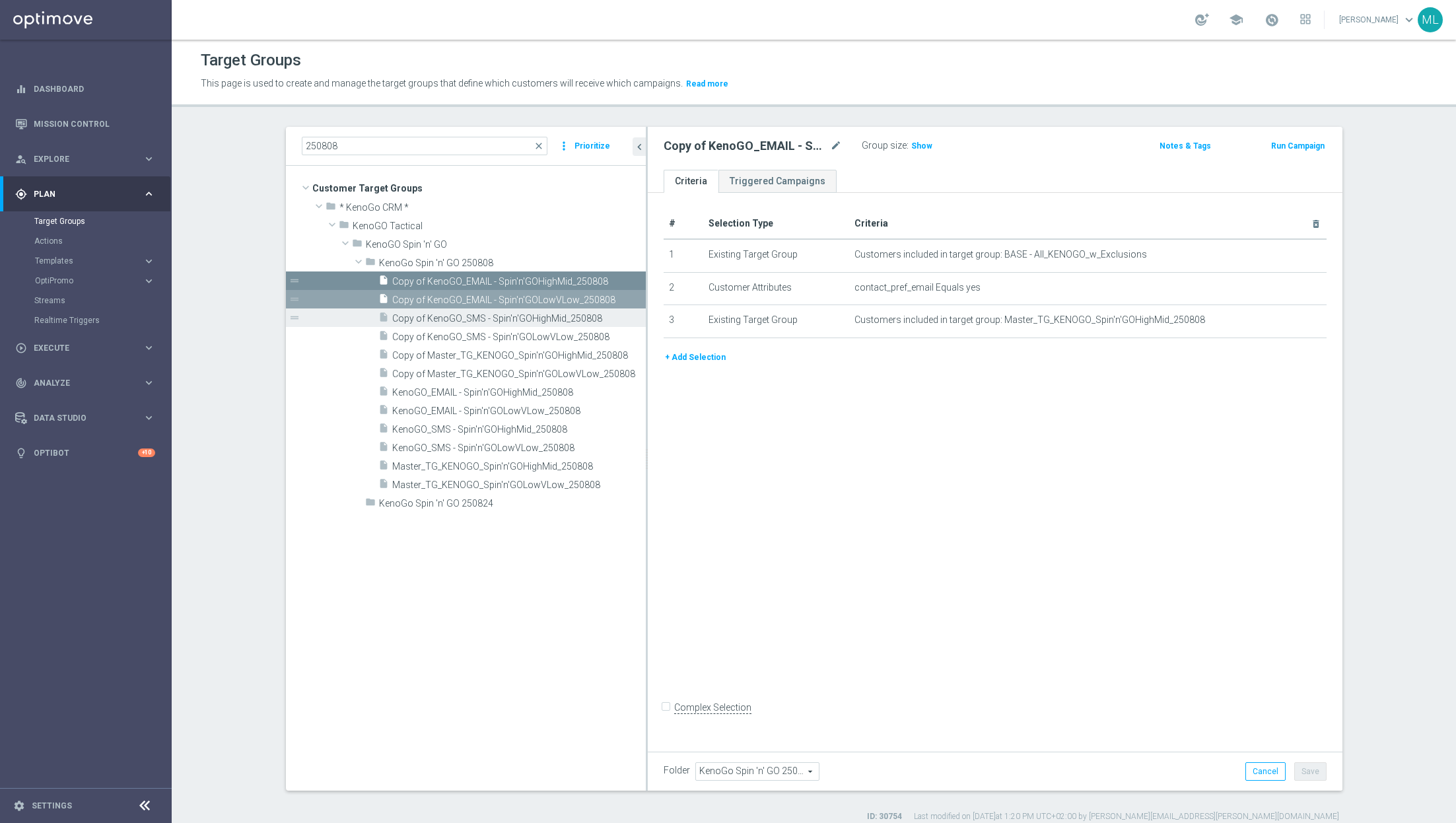
click at [515, 313] on span "Copy of KenoGO_SMS - Spin'n'GOHighMid_250808" at bounding box center [504, 318] width 224 height 11
click at [524, 336] on span "Copy of KenoGO_SMS - Spin'n'GOLowVLow_250808" at bounding box center [504, 336] width 224 height 11
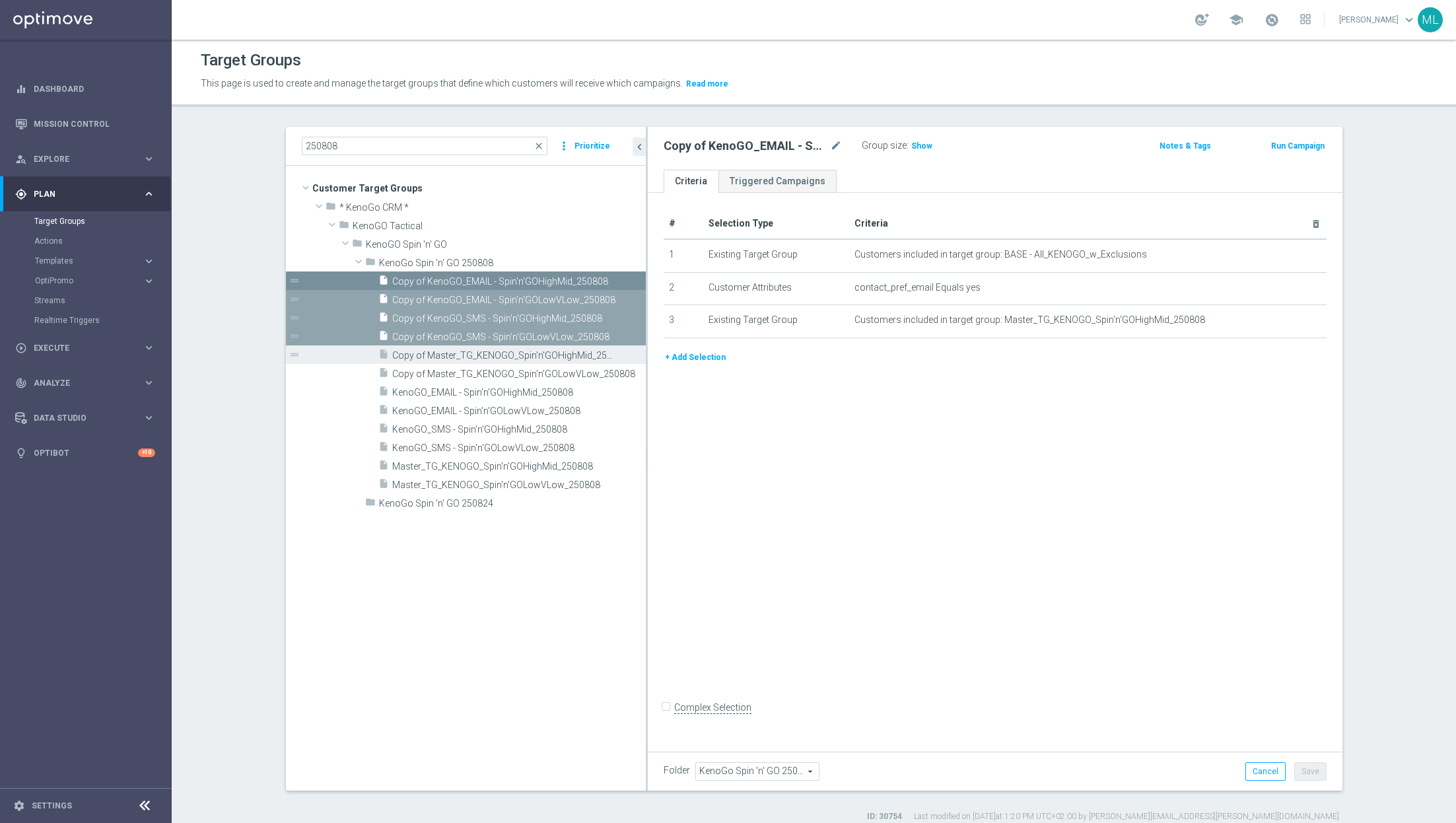
click at [524, 358] on span "Copy of Master_TG_KENOGO_Spin'n'GOHighMid_250808" at bounding box center [504, 355] width 224 height 11
click at [520, 376] on span "Copy of Master_TG_KENOGO_Spin'n'GOLowVLow_250808" at bounding box center [504, 374] width 224 height 11
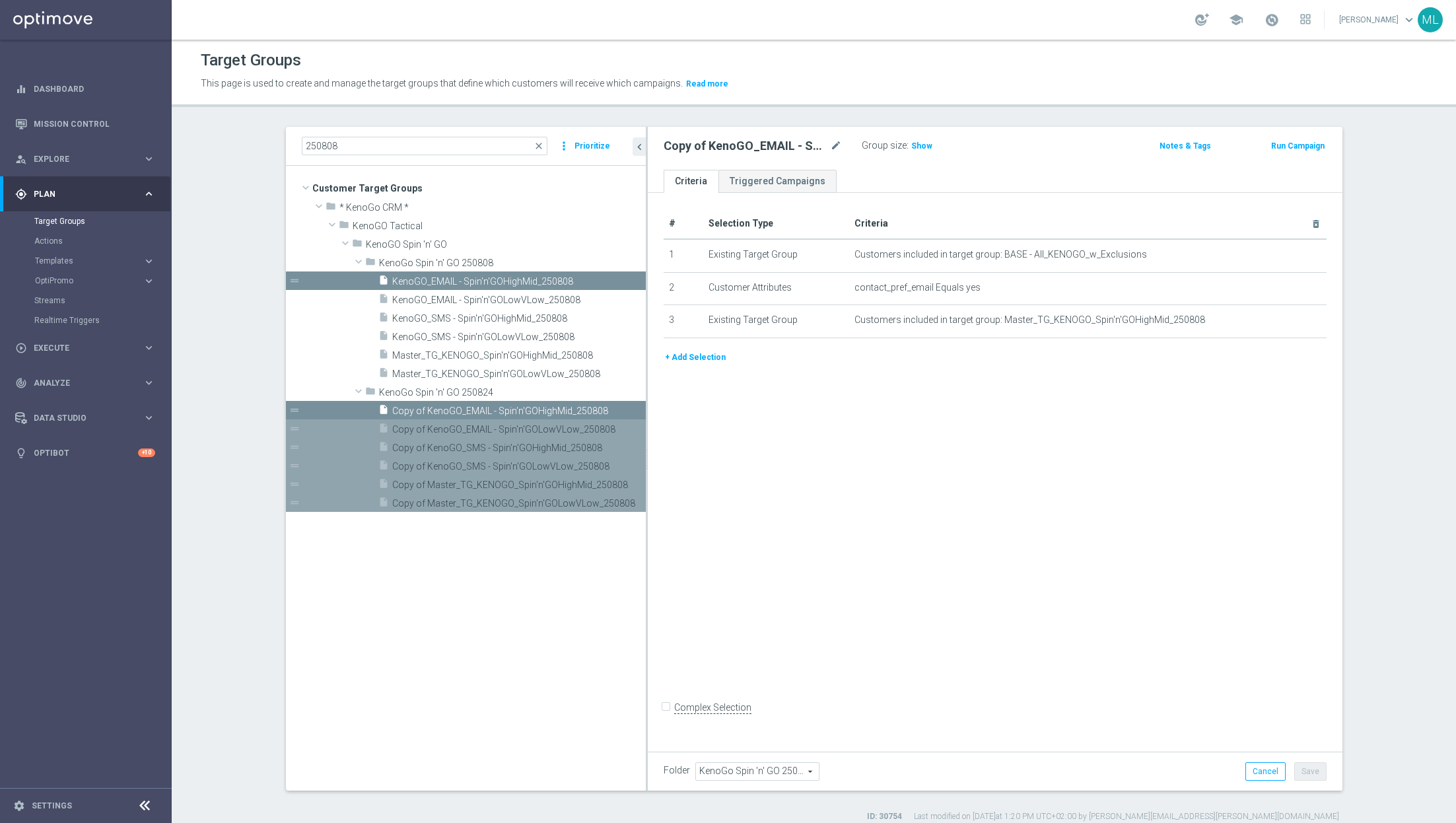
click at [474, 409] on span "Copy of KenoGO_EMAIL - Spin'n'GOHighMid_250808" at bounding box center [504, 411] width 224 height 11
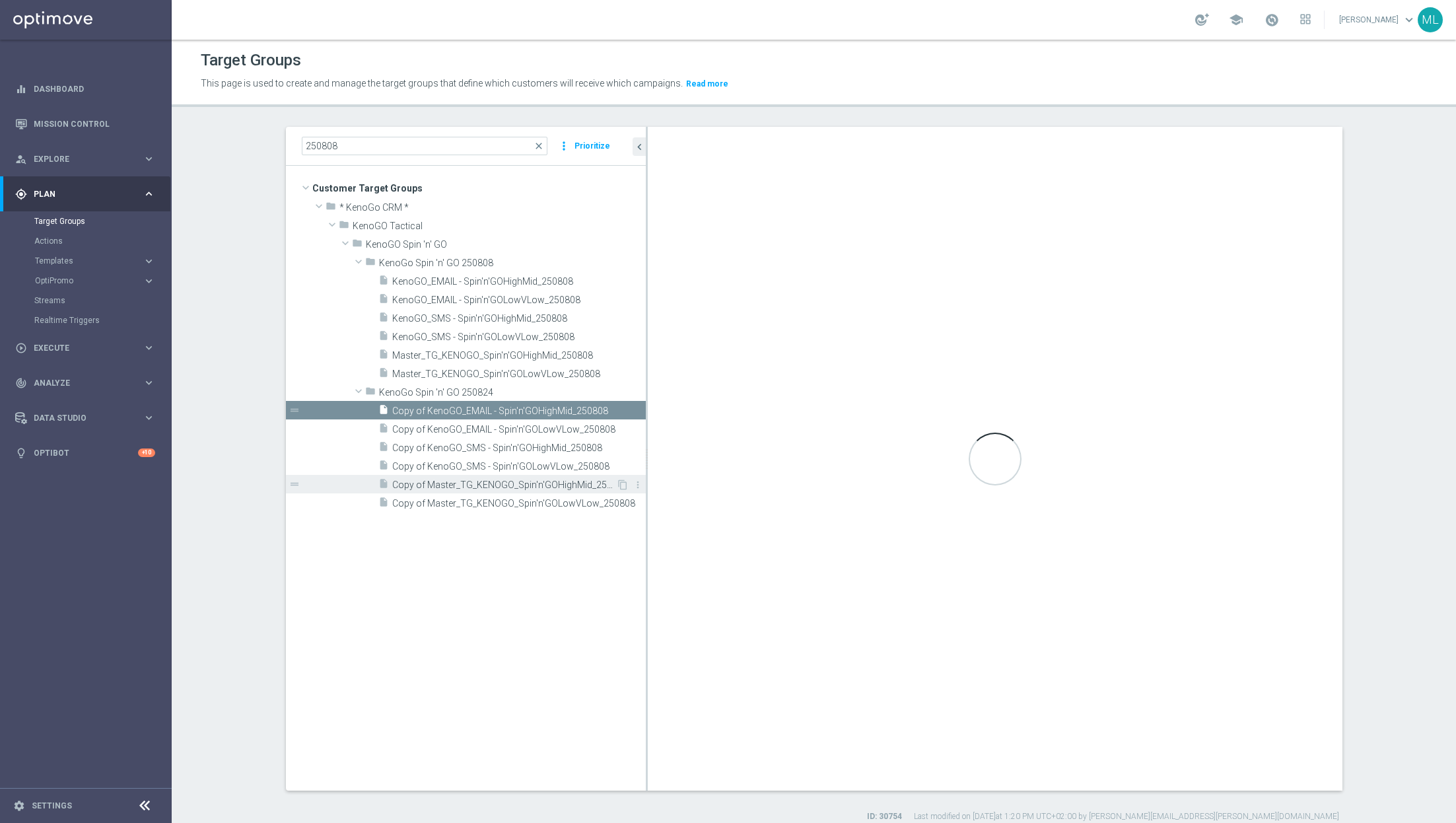
type input "KenoGo Spin 'n' GO 250824"
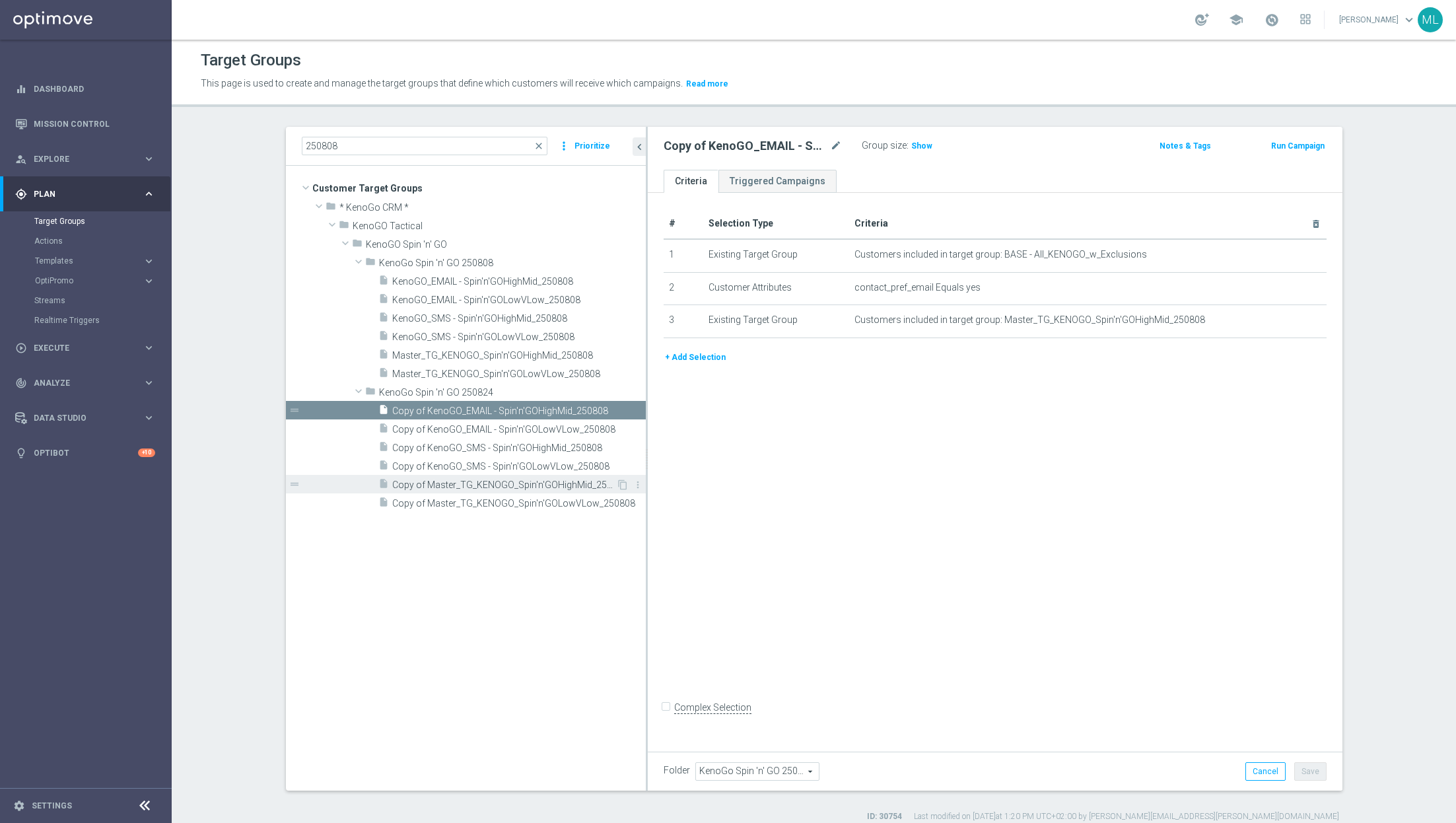
click at [485, 481] on span "Copy of Master_TG_KENOGO_Spin'n'GOHighMid_250808" at bounding box center [504, 484] width 224 height 11
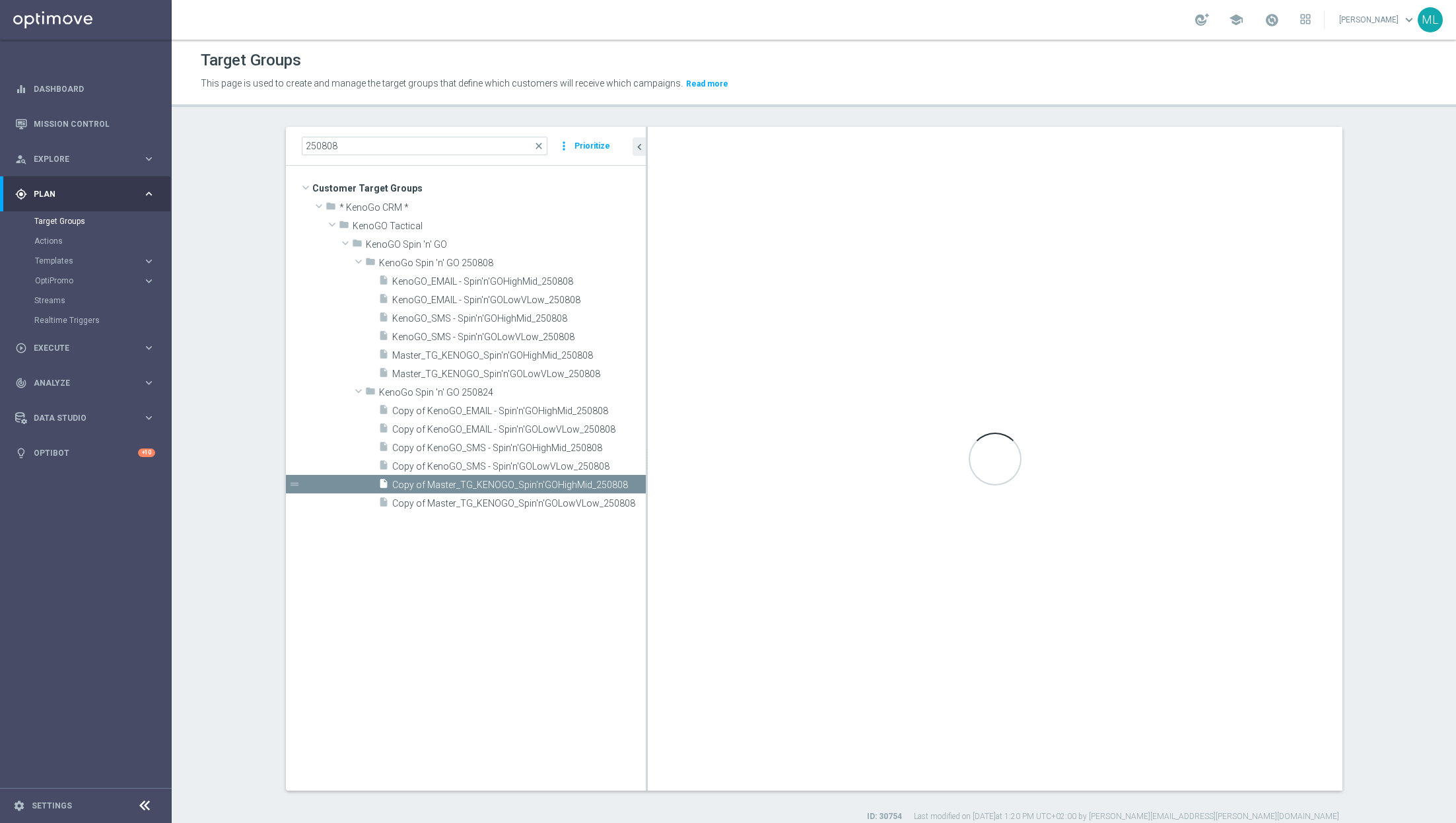
checkbox input "true"
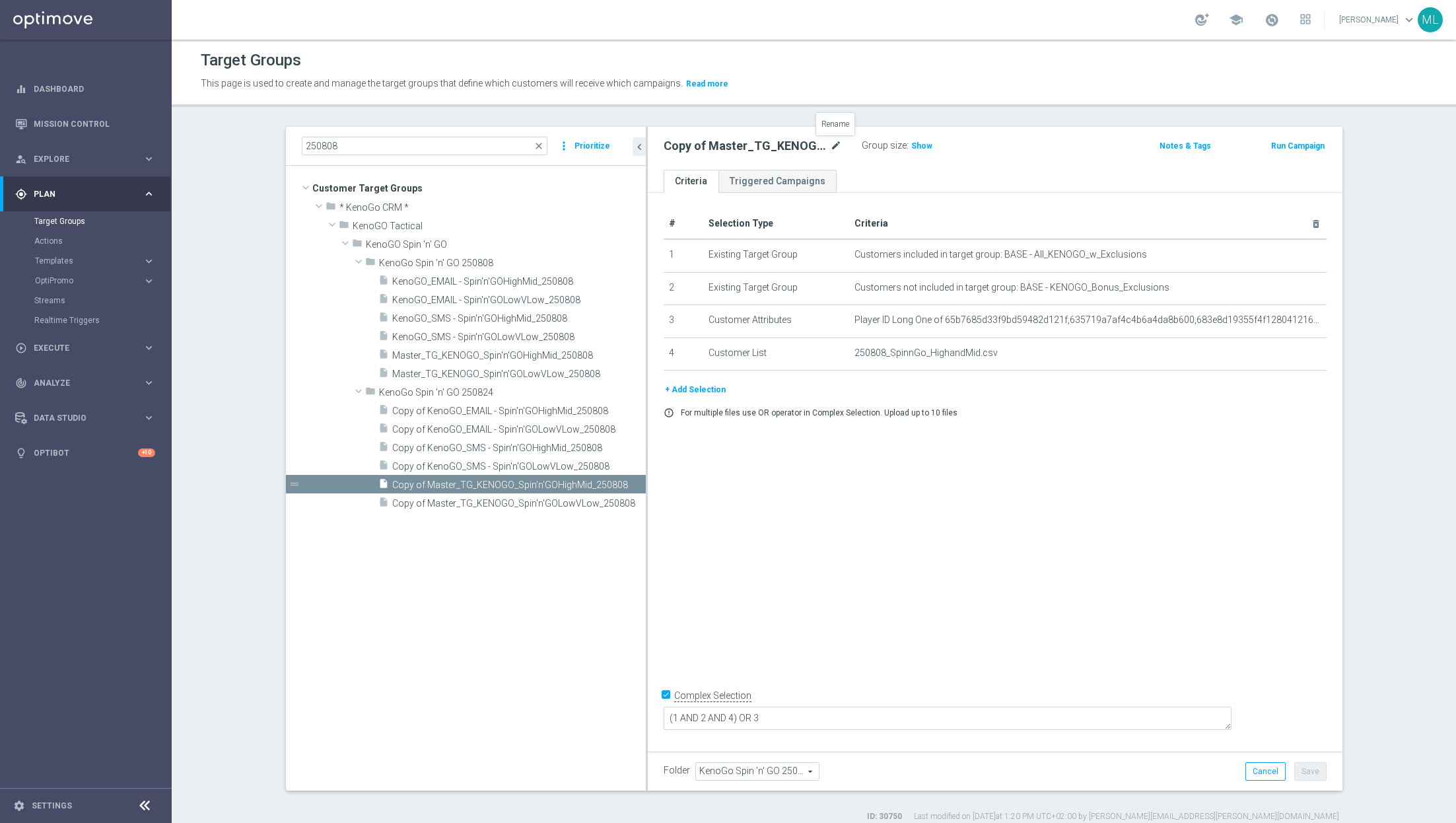
click at [834, 146] on icon "mode_edit" at bounding box center [836, 146] width 12 height 16
click at [679, 142] on input "Copy of Master_TG_KENOGO_Spin'n'GOHighMid_250808" at bounding box center [752, 147] width 178 height 19
click at [1005, 152] on div "Master_TG_KENOGO_Spin'n'GOHighMid_250808 Group size : Show" at bounding box center [882, 146] width 455 height 20
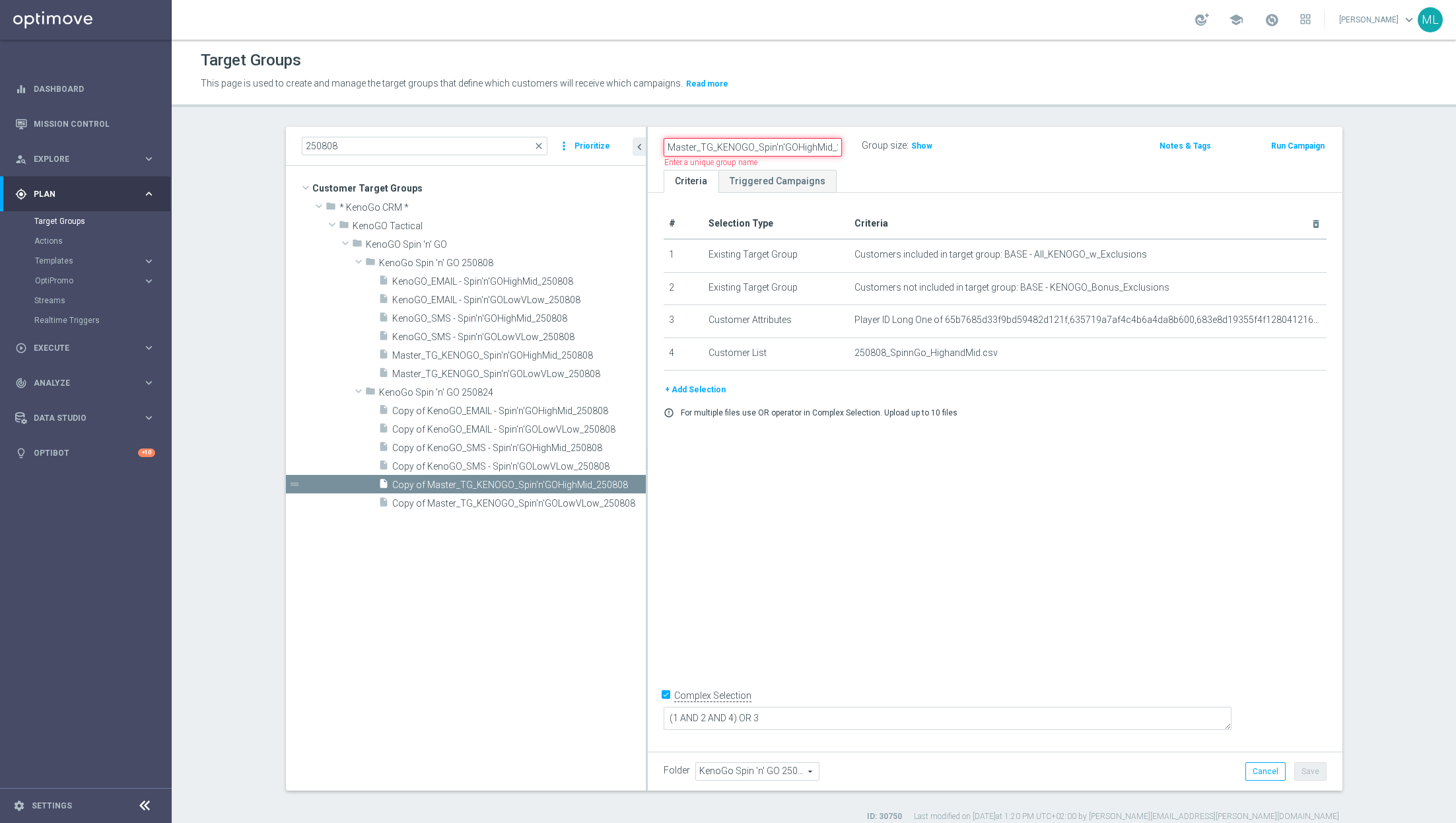
click at [801, 152] on input "Master_TG_KENOGO_Spin'n'GOHighMid_250808" at bounding box center [752, 147] width 178 height 19
type input "Master_TG_KENOGO_Spin'n'GOHighMid_250824"
click at [1035, 168] on div "Master_TG_KENOGO_Spin'n'GOHighMid_250824 Group size : Show Notes & Tags Run Cam…" at bounding box center [995, 148] width 695 height 43
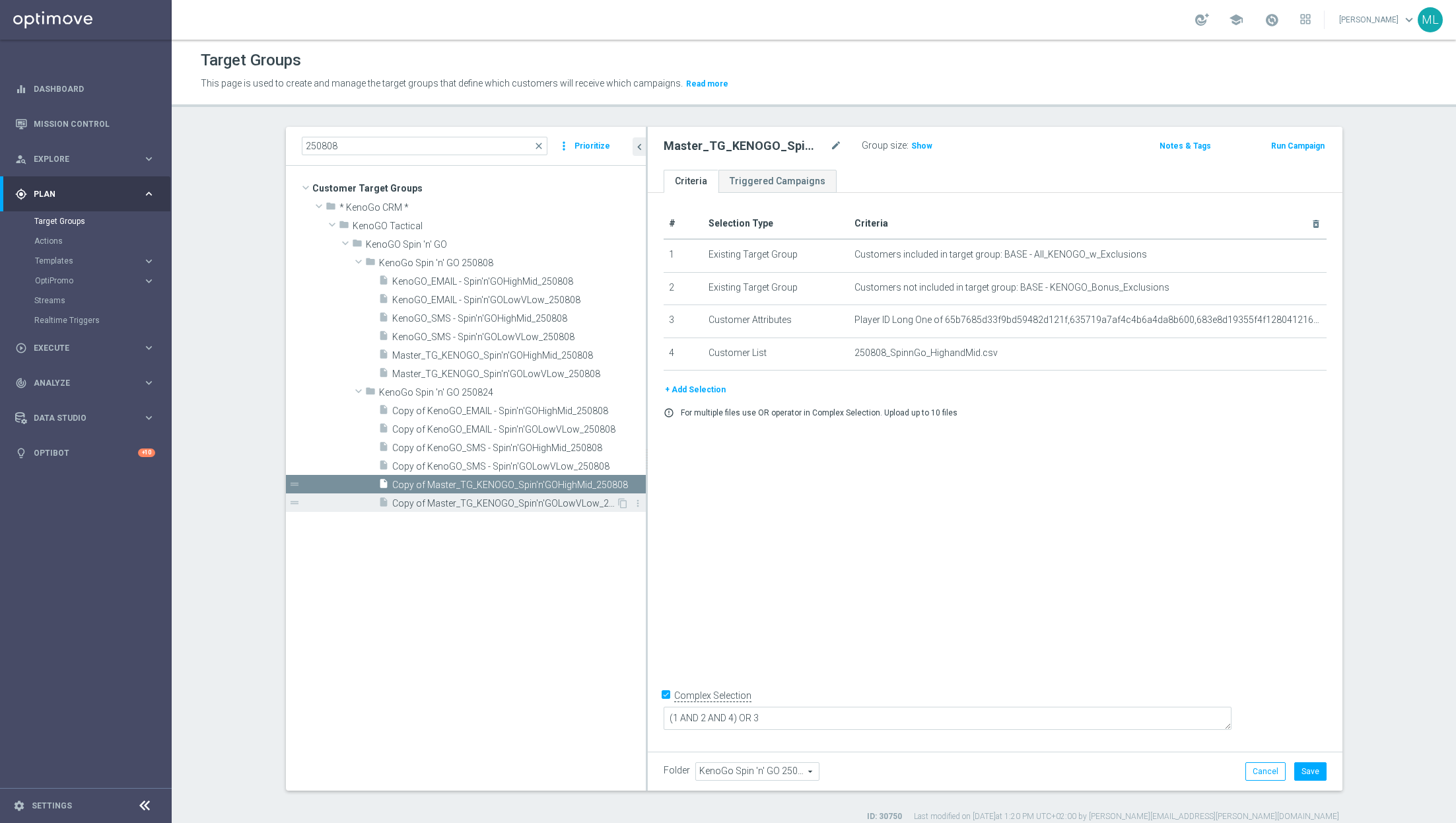
click at [481, 504] on span "Copy of Master_TG_KENOGO_Spin'n'GOLowVLow_250808" at bounding box center [504, 503] width 224 height 11
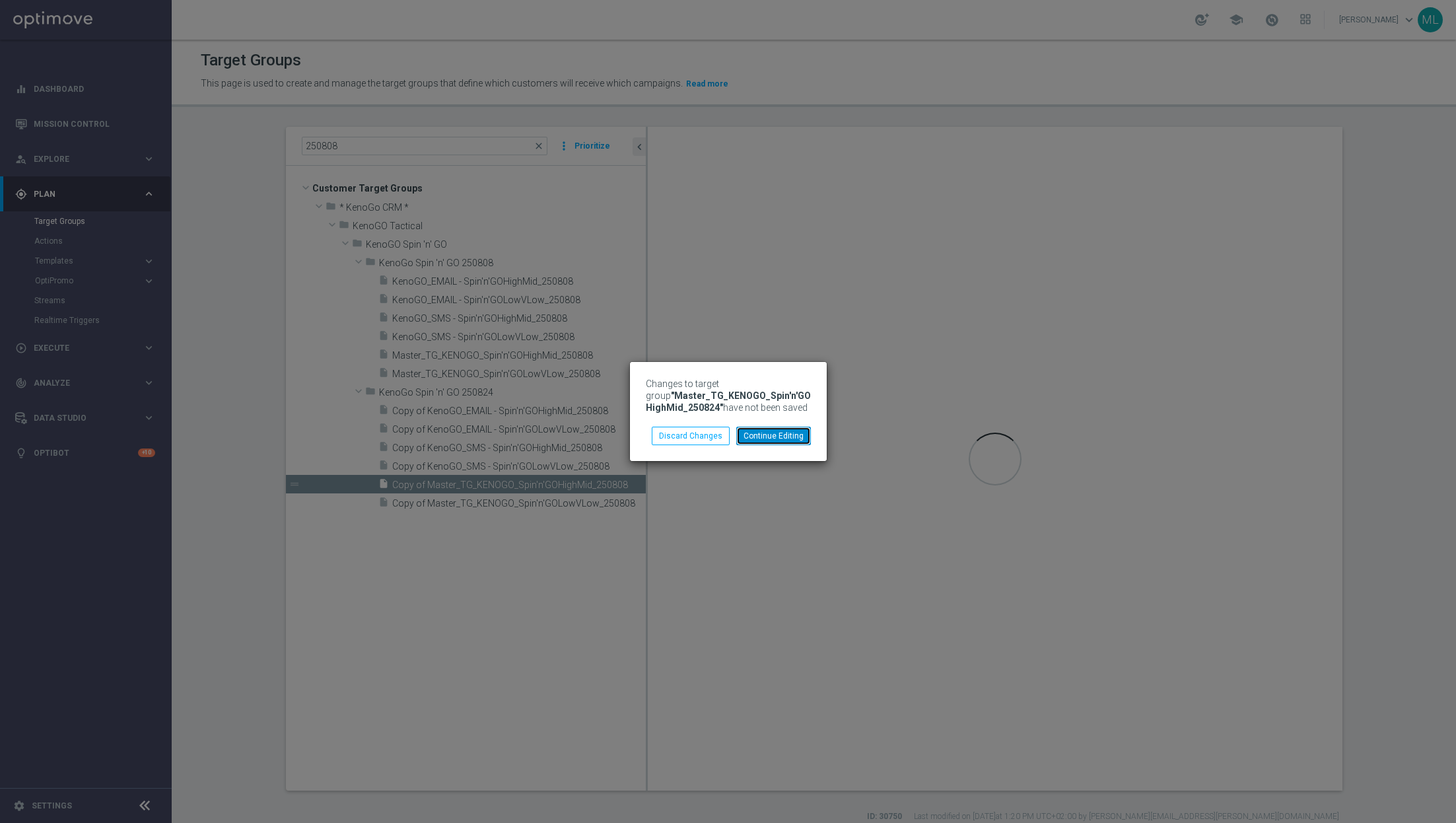
click at [773, 444] on button "Continue Editing" at bounding box center [773, 435] width 75 height 19
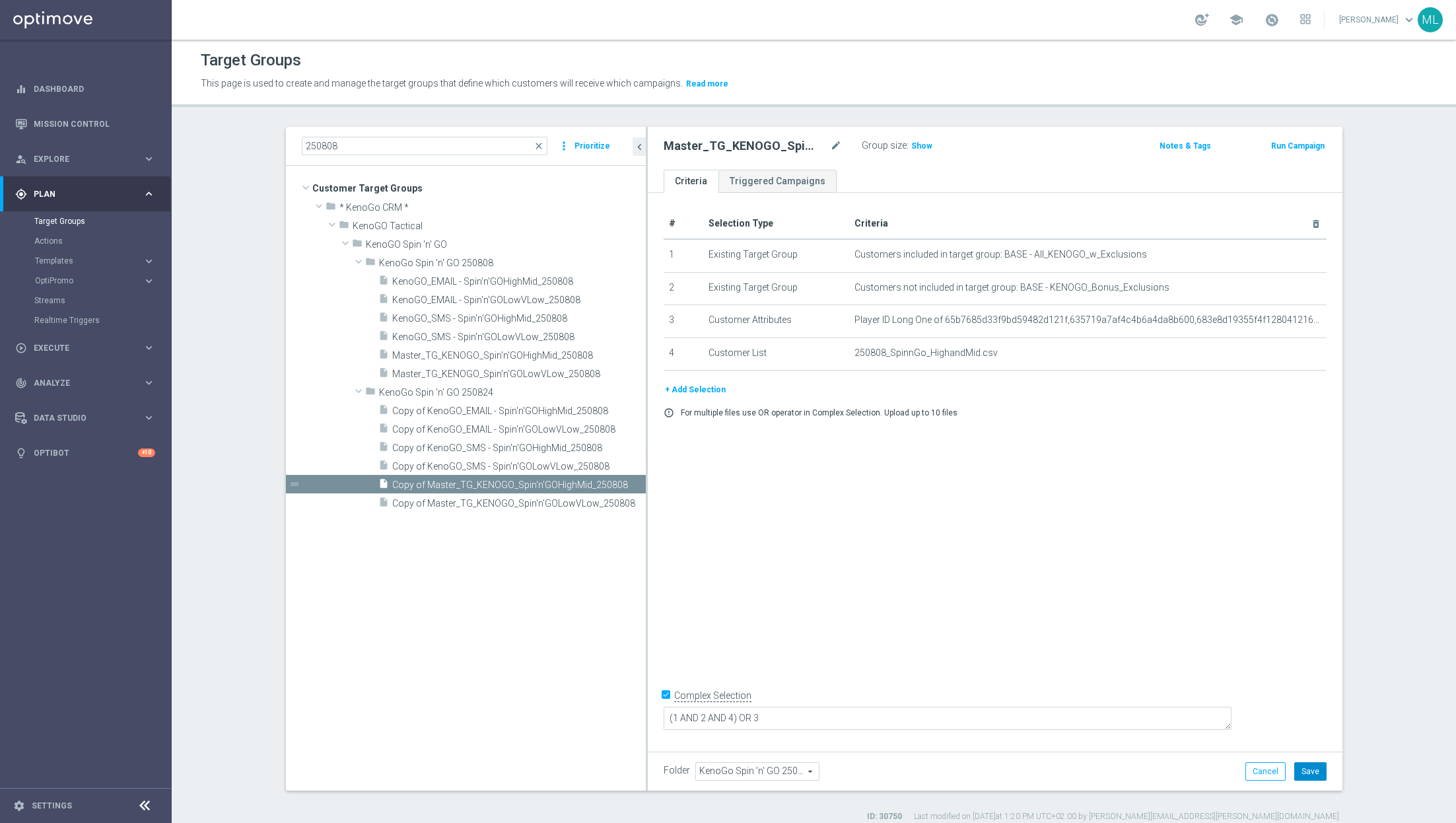
click at [1312, 775] on button "Save" at bounding box center [1310, 771] width 33 height 19
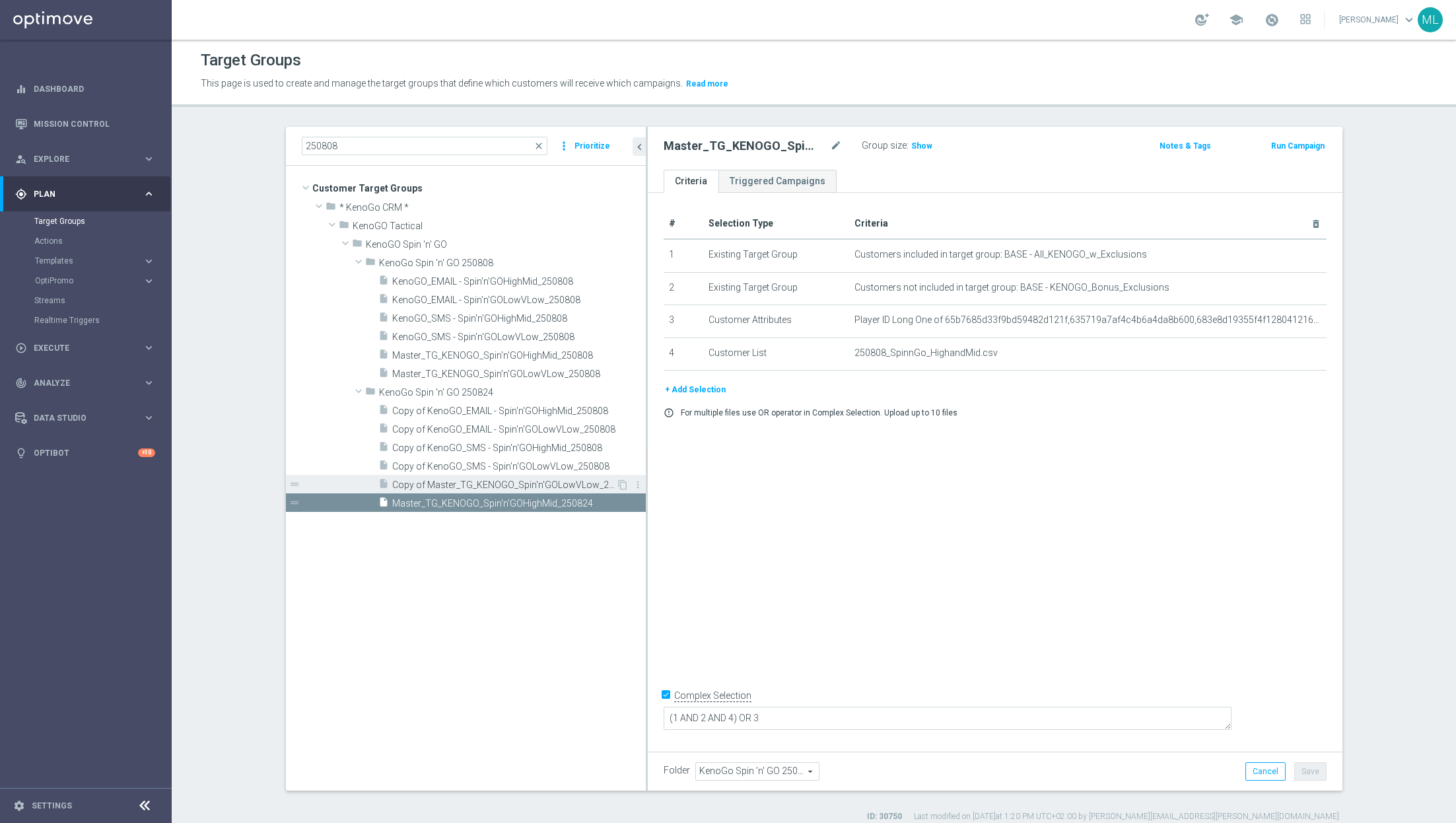
click at [485, 479] on span "Copy of Master_TG_KENOGO_Spin'n'GOLowVLow_250808" at bounding box center [504, 484] width 224 height 11
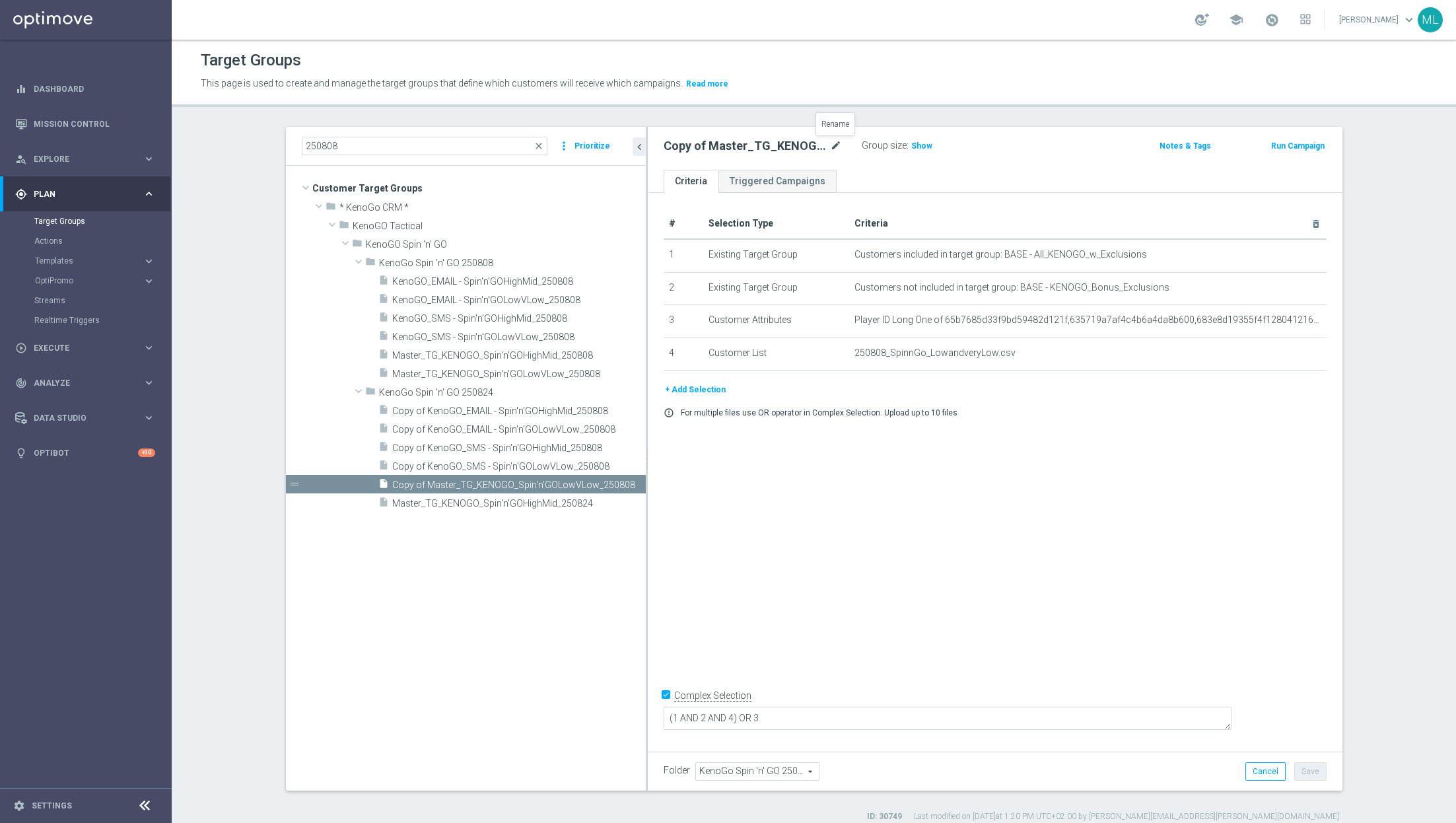
click at [837, 142] on icon "mode_edit" at bounding box center [836, 146] width 12 height 16
click at [839, 142] on input "Copy of Master_TG_KENOGO_Spin'n'GOLowVLow_250808" at bounding box center [752, 147] width 178 height 19
click at [673, 141] on input "Copy of Master_TG_KENOGO_Spin'n'GOLowVLow_250824" at bounding box center [752, 147] width 178 height 19
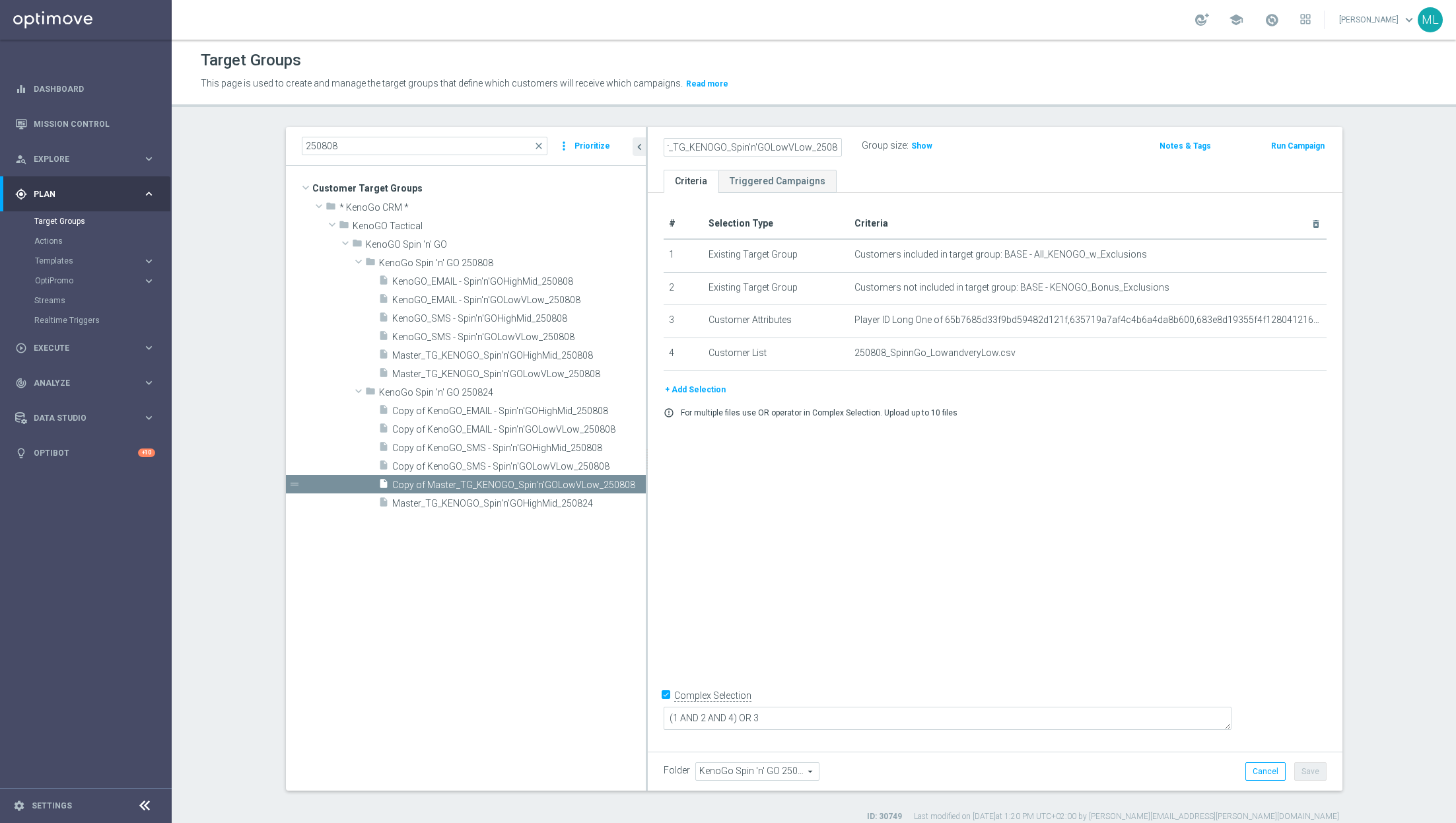
scroll to position [0, 0]
click at [825, 151] on input "Master_TG_KENOGO_Spin'n'GOLowVLow_250824" at bounding box center [752, 147] width 178 height 19
type input "Master_TG_KENOGO_Spin'n'GOLowVLow_250824"
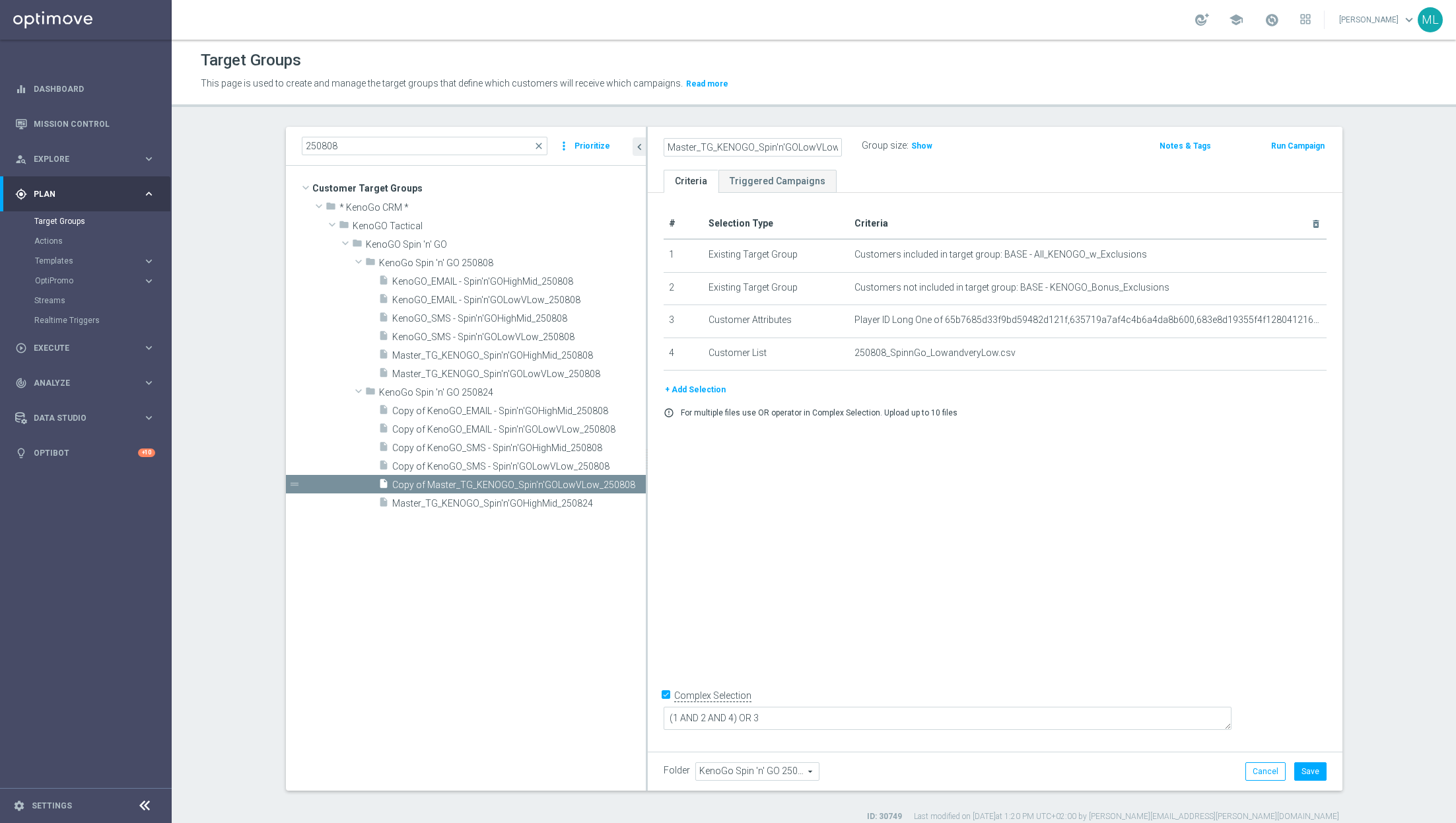
click at [1047, 191] on ul "Criteria Triggered Campaigns" at bounding box center [995, 181] width 695 height 23
click at [1307, 768] on button "Save" at bounding box center [1310, 771] width 33 height 19
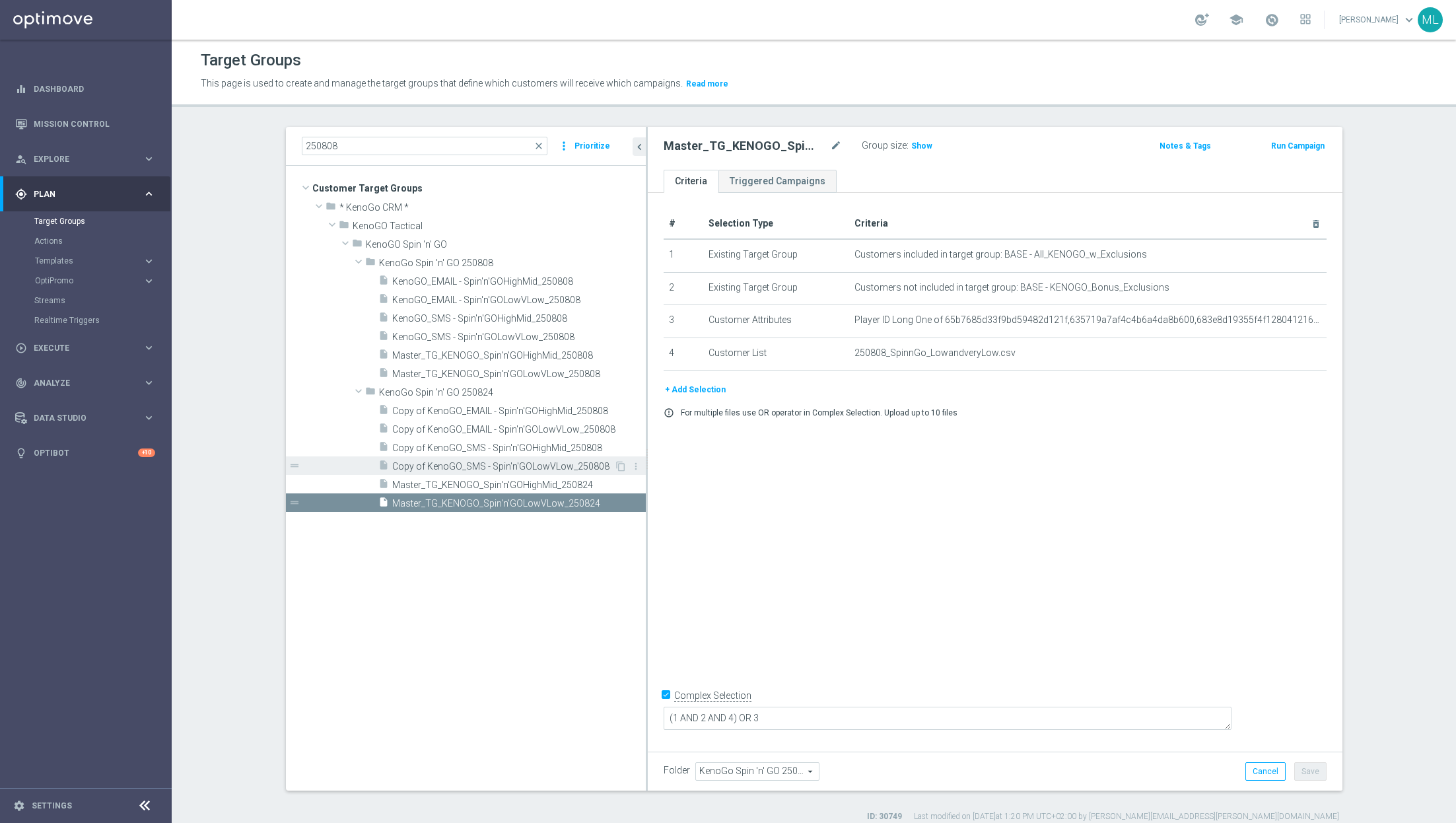
click at [441, 463] on span "Copy of KenoGO_SMS - Spin'n'GOLowVLow_250808" at bounding box center [503, 466] width 222 height 11
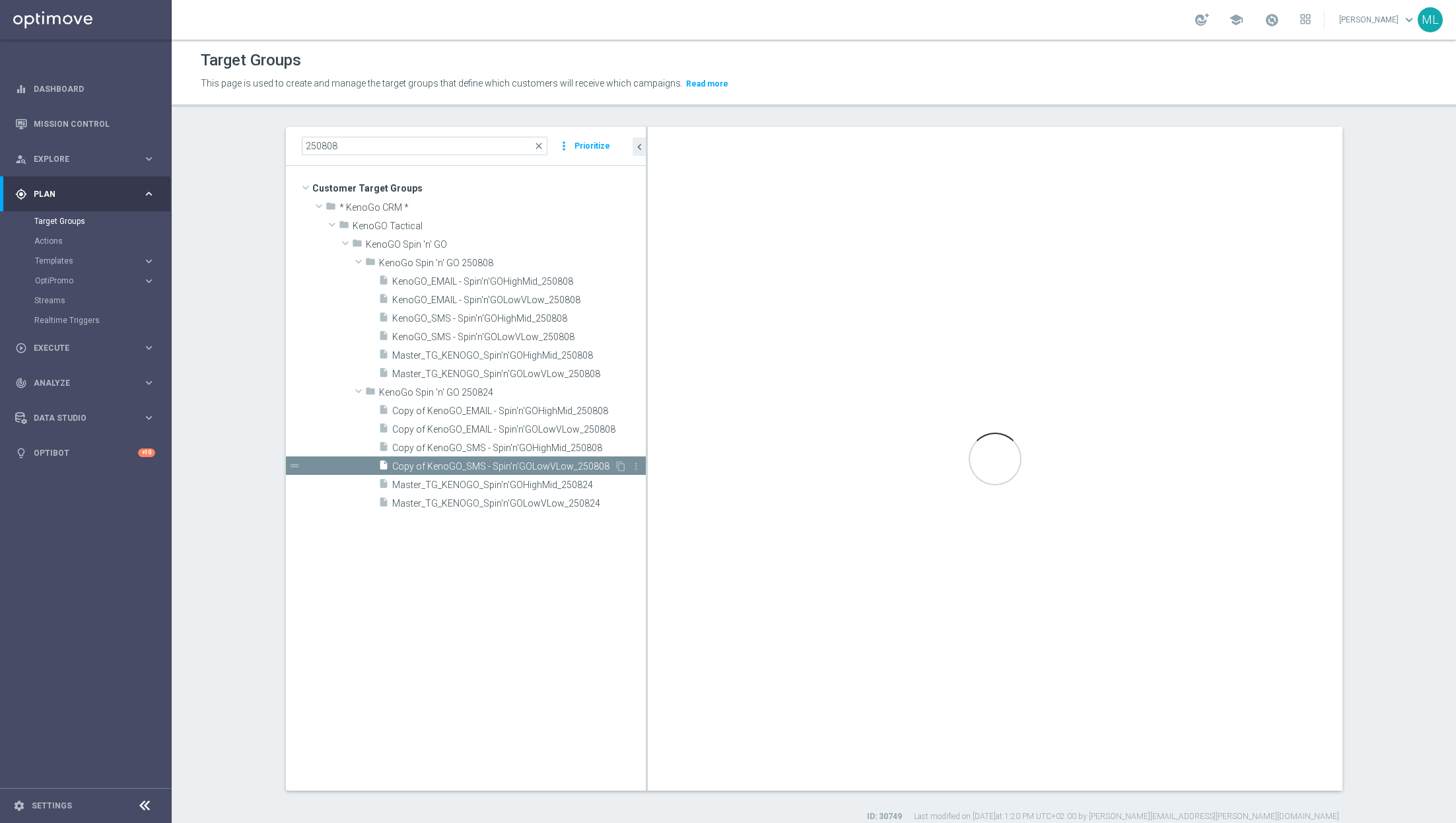
checkbox input "false"
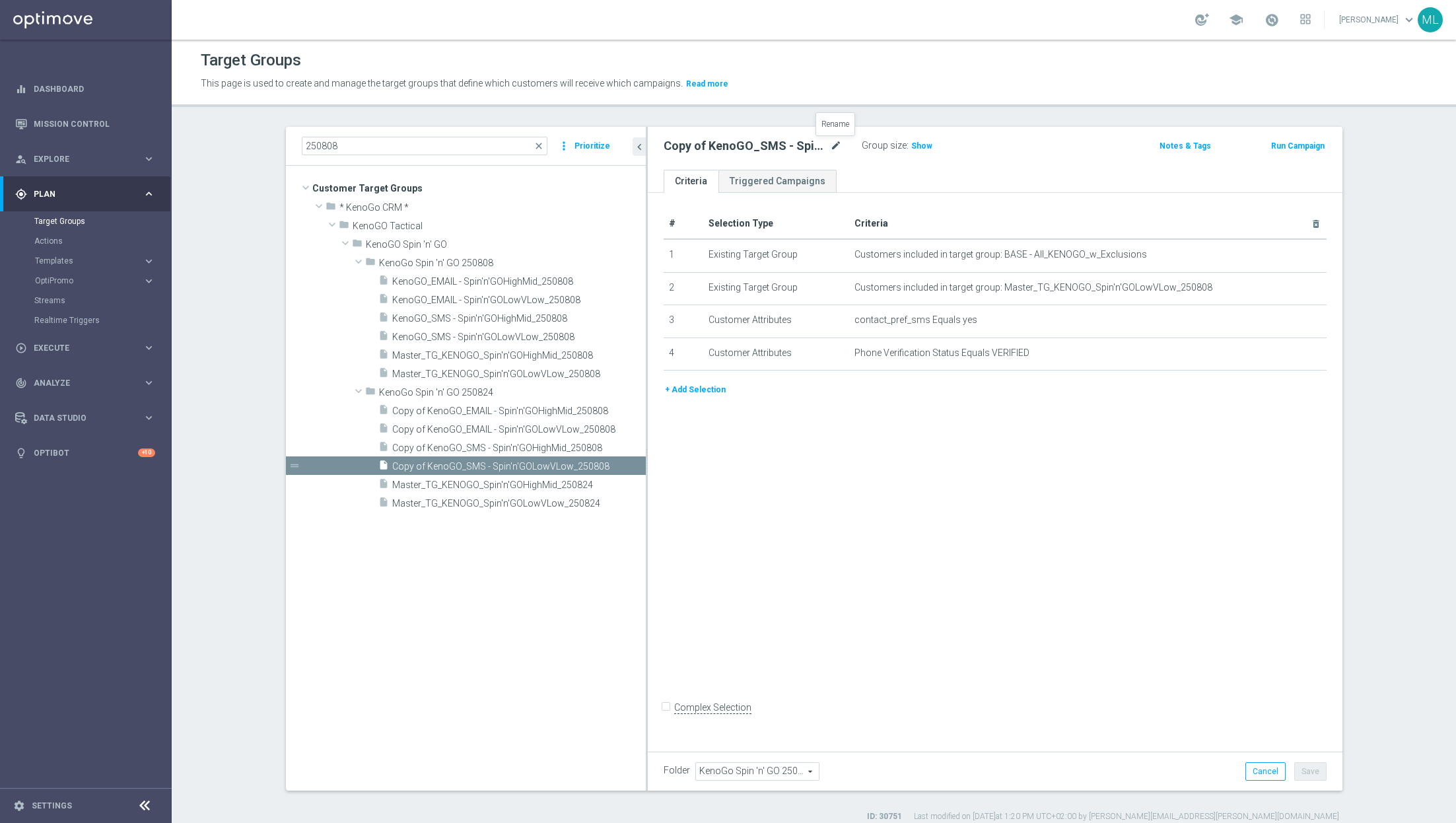
click at [838, 140] on icon "mode_edit" at bounding box center [836, 146] width 12 height 16
click at [835, 148] on input "Copy of KenoGO_SMS - Spin'n'GOLowVLow_250808" at bounding box center [752, 147] width 178 height 19
click at [670, 146] on input "Copy of KenoGO_SMS - Spin'n'GOLowVLow_250824" at bounding box center [752, 147] width 178 height 19
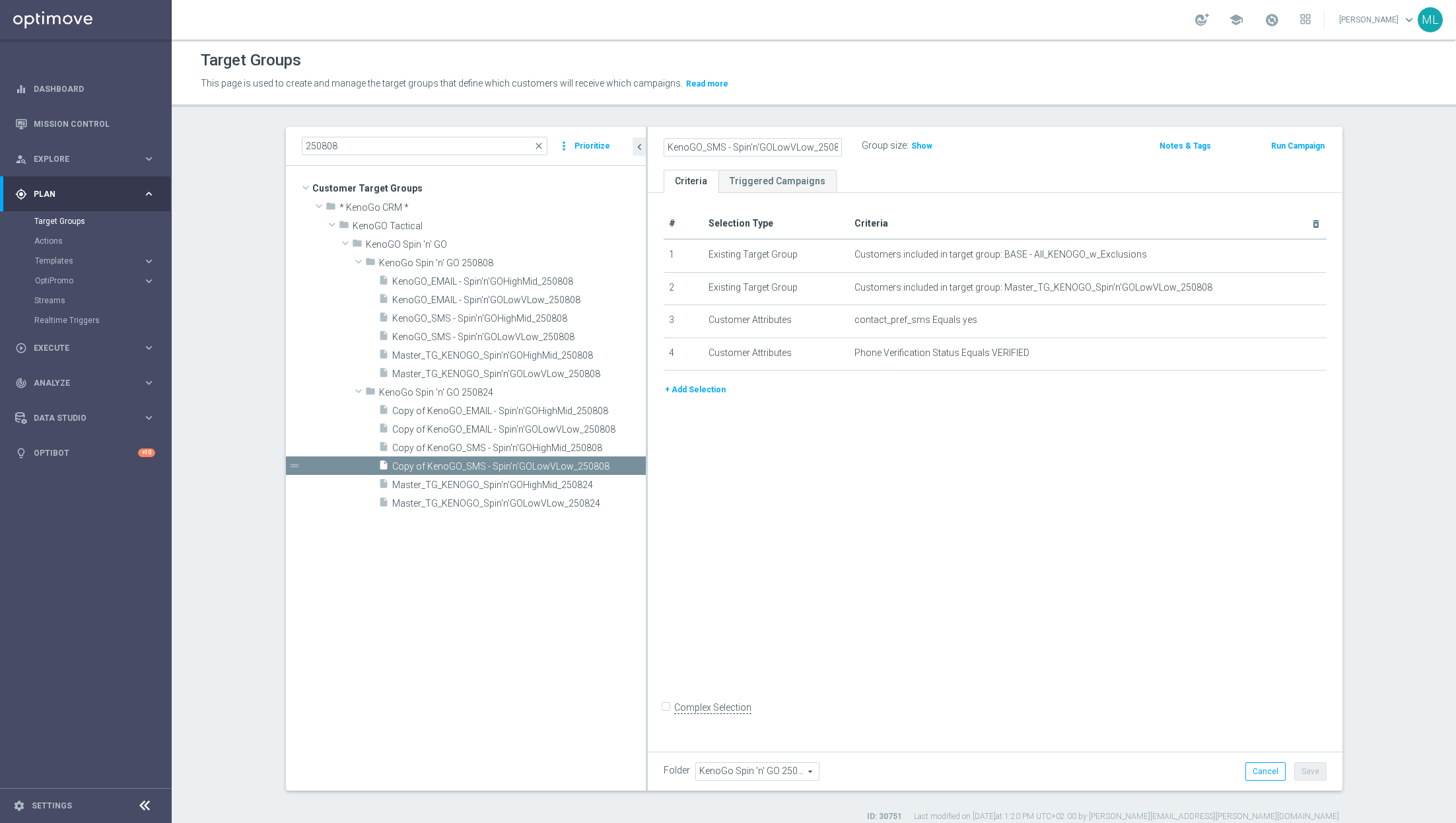
type input "KenoGO_SMS - Spin'n'GOLowVLow_250824"
click at [984, 154] on div "Group size : Show" at bounding box center [927, 146] width 132 height 20
click at [1309, 775] on button "Save" at bounding box center [1310, 771] width 33 height 19
click at [459, 443] on span "Copy of KenoGO_SMS - Spin'n'GOHighMid_250808" at bounding box center [503, 447] width 222 height 11
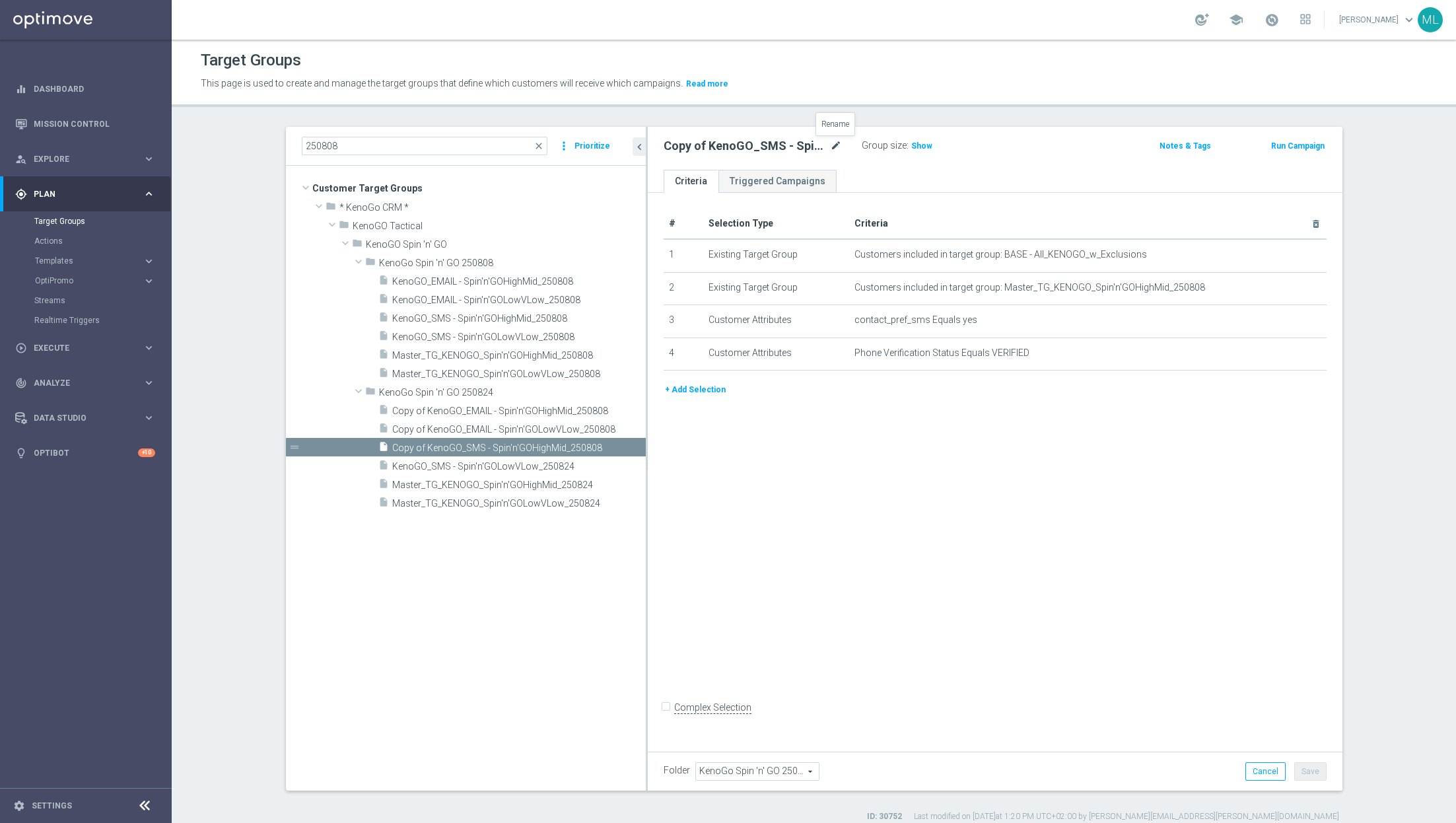
click at [830, 146] on icon "mode_edit" at bounding box center [836, 146] width 12 height 16
click at [839, 147] on input "Copy of KenoGO_SMS - Spin'n'GOHighMid_250808" at bounding box center [752, 147] width 178 height 19
click at [670, 152] on input "Copy of KenoGO_SMS - Spin'n'GOHighMid_250824" at bounding box center [752, 147] width 178 height 19
click at [674, 142] on input "Copy of KenoGO_SMS - Spin'n'GOHighMid_250824" at bounding box center [752, 147] width 178 height 19
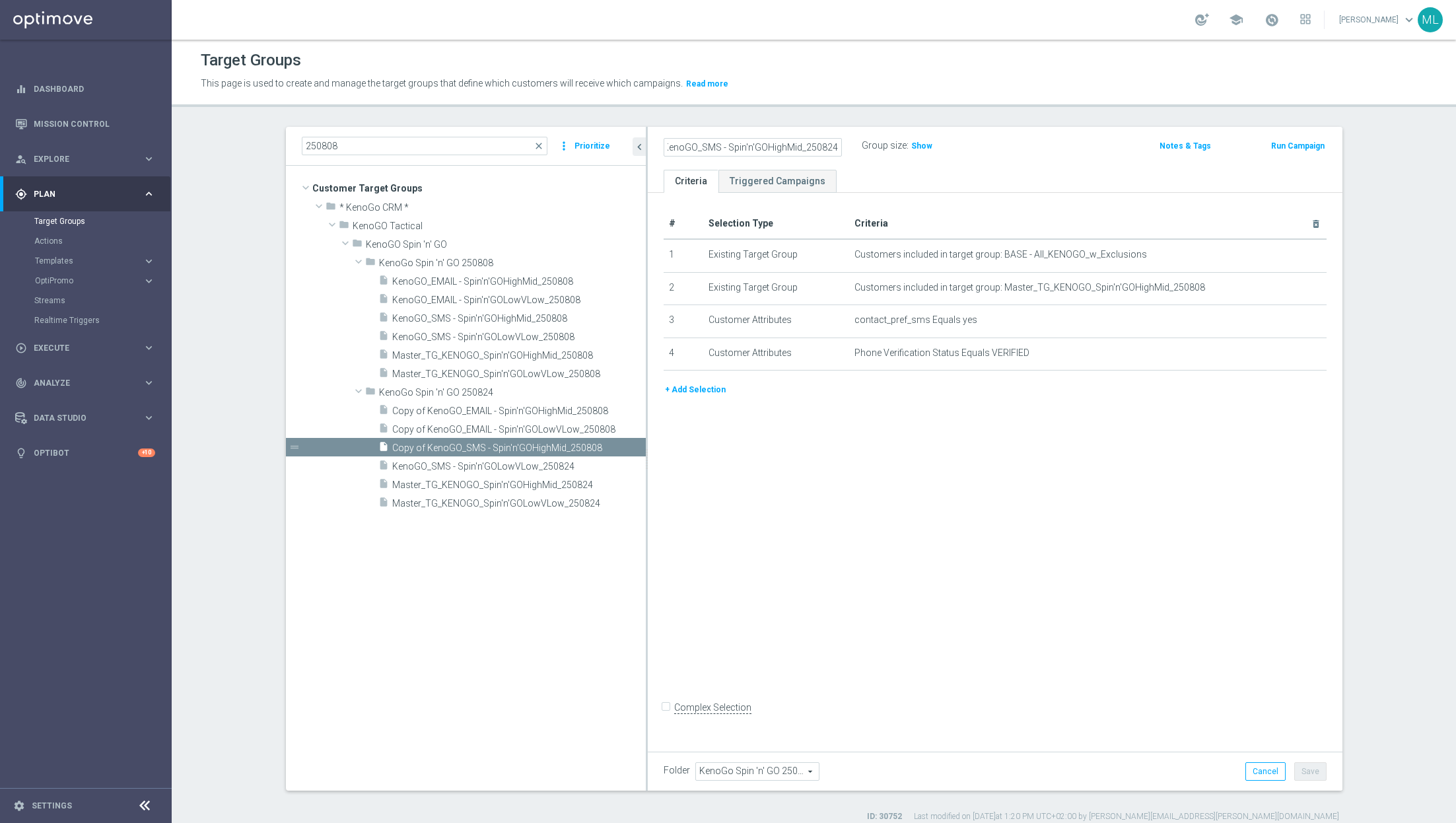
scroll to position [0, 0]
type input "KenoGO_SMS - Spin'n'GOHighMid_250824"
click at [1025, 175] on ul "Criteria Triggered Campaigns" at bounding box center [995, 181] width 695 height 23
click at [1310, 775] on button "Save" at bounding box center [1310, 771] width 33 height 19
click at [502, 423] on span "Copy of KenoGO_EMAIL - Spin'n'GOLowVLow_250808" at bounding box center [504, 428] width 224 height 11
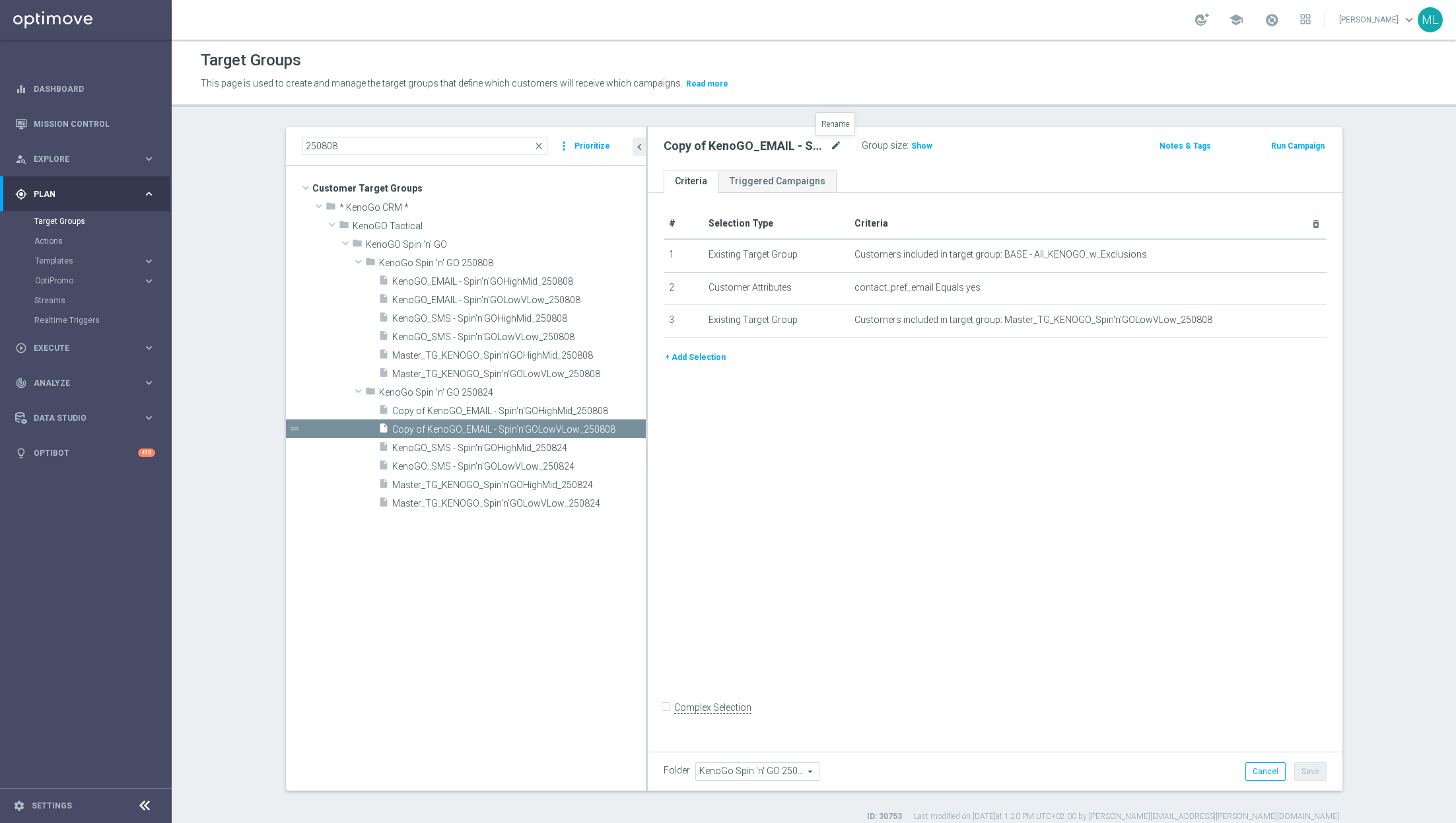
click at [837, 151] on icon "mode_edit" at bounding box center [836, 146] width 12 height 16
click at [837, 141] on input "Copy of KenoGO_EMAIL - Spin'n'GOLowVLow_250808" at bounding box center [752, 147] width 178 height 19
click at [676, 145] on input "Copy of KenoGO_EMAIL - Spin'n'GOLowVLow_250824" at bounding box center [752, 147] width 178 height 19
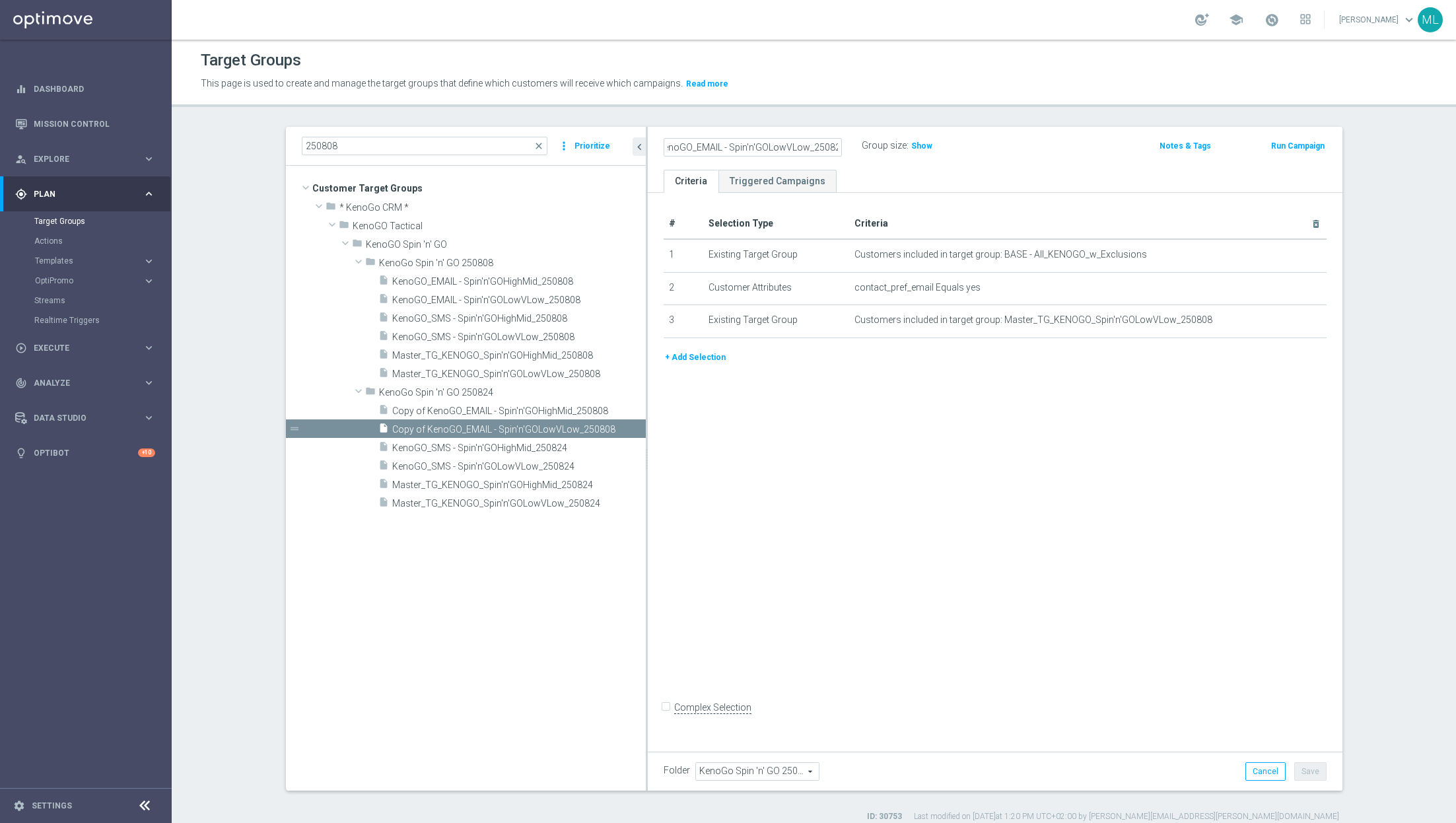
scroll to position [0, 0]
type input "KenoGO_EMAIL - Spin'n'GOLowVLow_250824"
click at [995, 167] on div "KenoGO_EMAIL - Spin'n'GOLowVLow_250824 Group size : Show Notes & Tags Run Campa…" at bounding box center [995, 148] width 695 height 43
click at [1320, 769] on button "Save" at bounding box center [1310, 771] width 33 height 19
click at [478, 407] on span "Copy of KenoGO_EMAIL - Spin'n'GOHighMid_250808" at bounding box center [503, 411] width 222 height 11
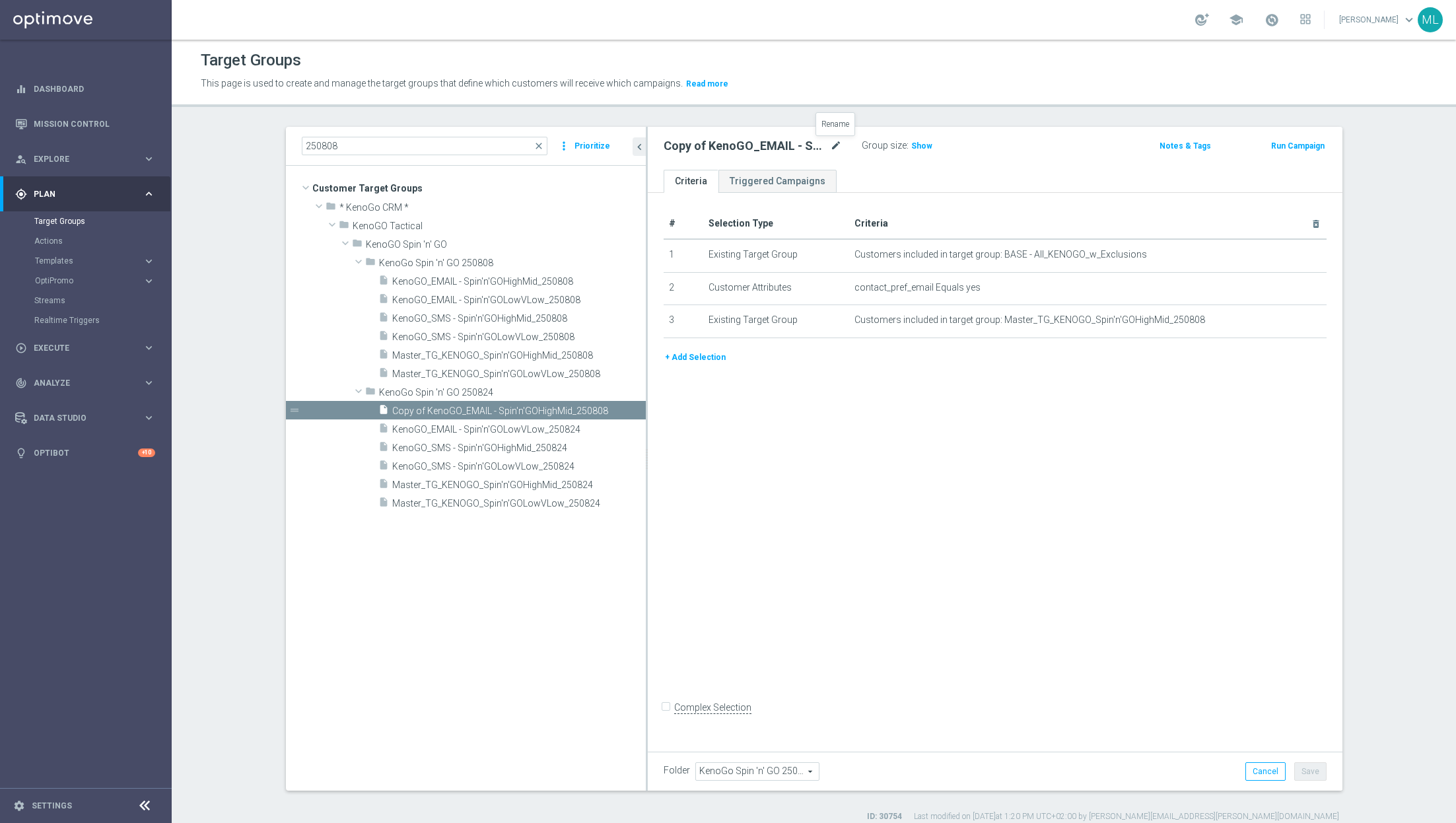
click at [839, 142] on icon "mode_edit" at bounding box center [836, 146] width 12 height 16
click at [836, 148] on input "Copy of KenoGO_EMAIL - Spin'n'GOHighMid_250808" at bounding box center [752, 147] width 178 height 19
click at [668, 138] on input "Copy of KenoGO_EMAIL - Spin'n'GOHighMid_250824" at bounding box center [752, 147] width 178 height 19
click at [674, 140] on input "Copy of KenoGO_EMAIL - Spin'n'GOHighMid_250824" at bounding box center [752, 147] width 178 height 19
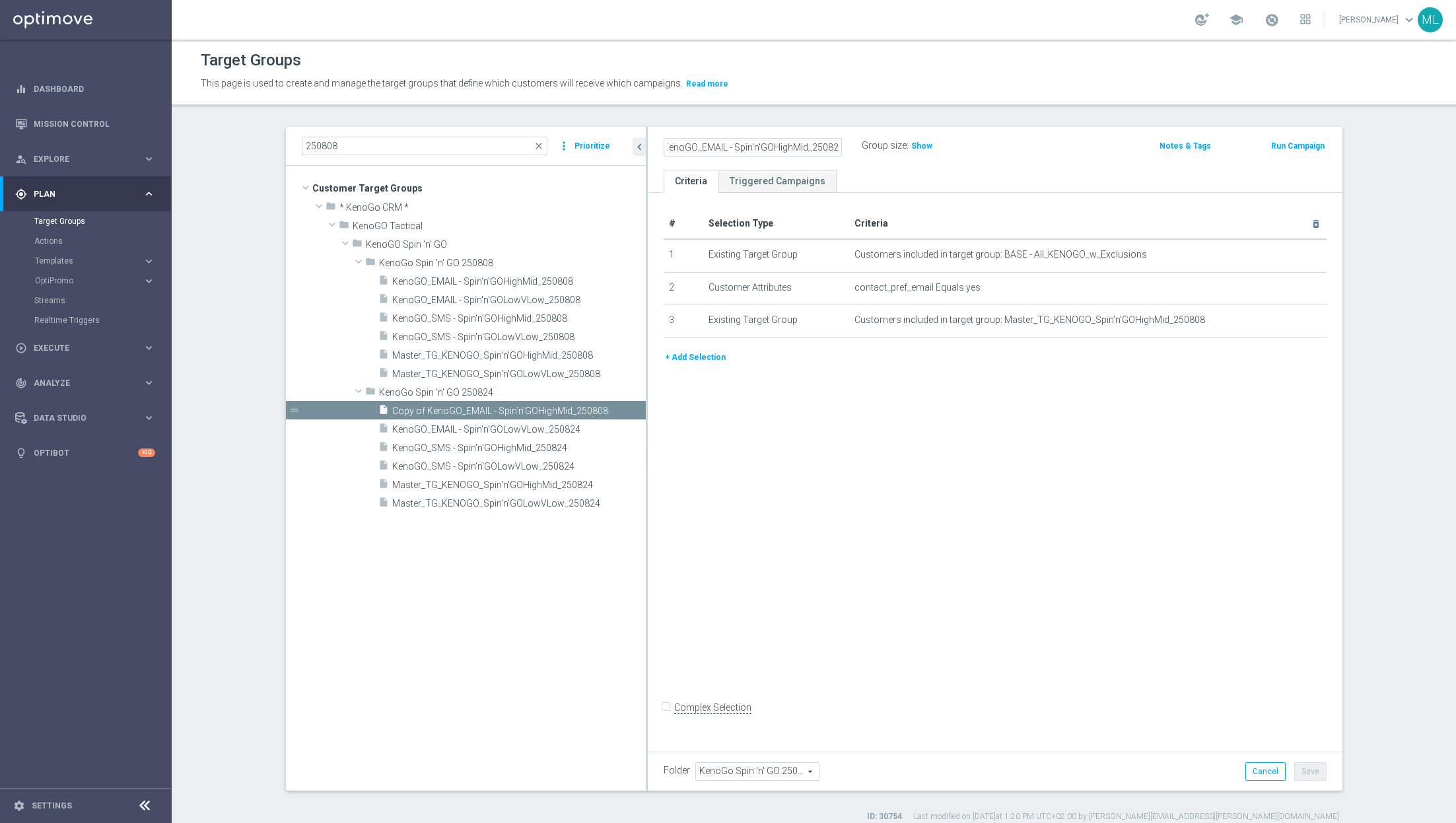
click at [669, 145] on input "Copy of KenoGO_EMAIL - Spin'n'GOHighMid_250824" at bounding box center [752, 147] width 178 height 19
type input "KenoGO_EMAIL - Spin'n'GOHighMid_250824"
click at [1018, 145] on div "KenoGO_EMAIL - Spin'n'GOHighMid_250824 Group size : Show" at bounding box center [882, 146] width 455 height 20
click at [1304, 773] on button "Save" at bounding box center [1310, 771] width 33 height 19
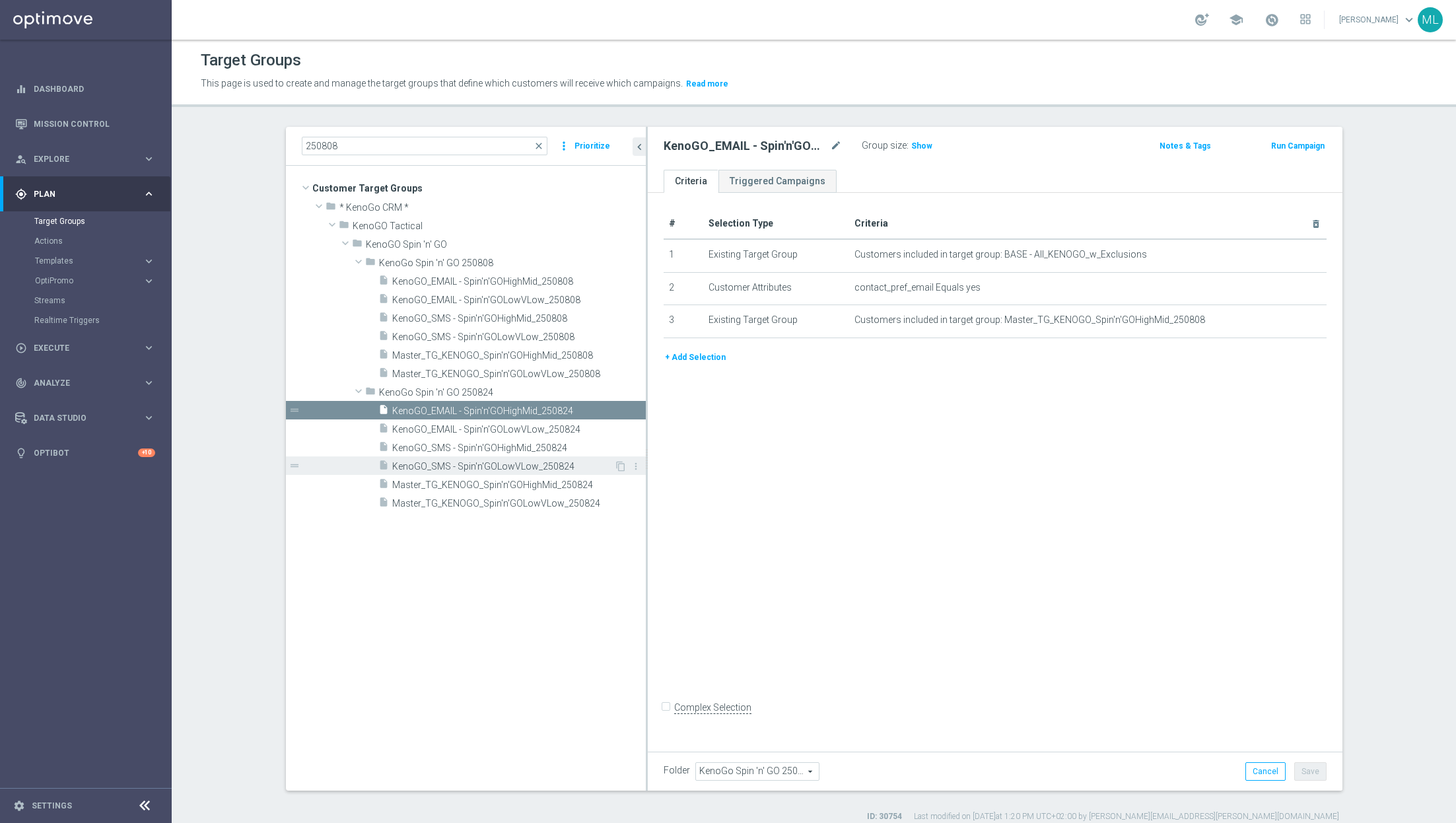
click at [542, 465] on span "KenoGO_SMS - Spin'n'GOLowVLow_250824" at bounding box center [503, 466] width 222 height 11
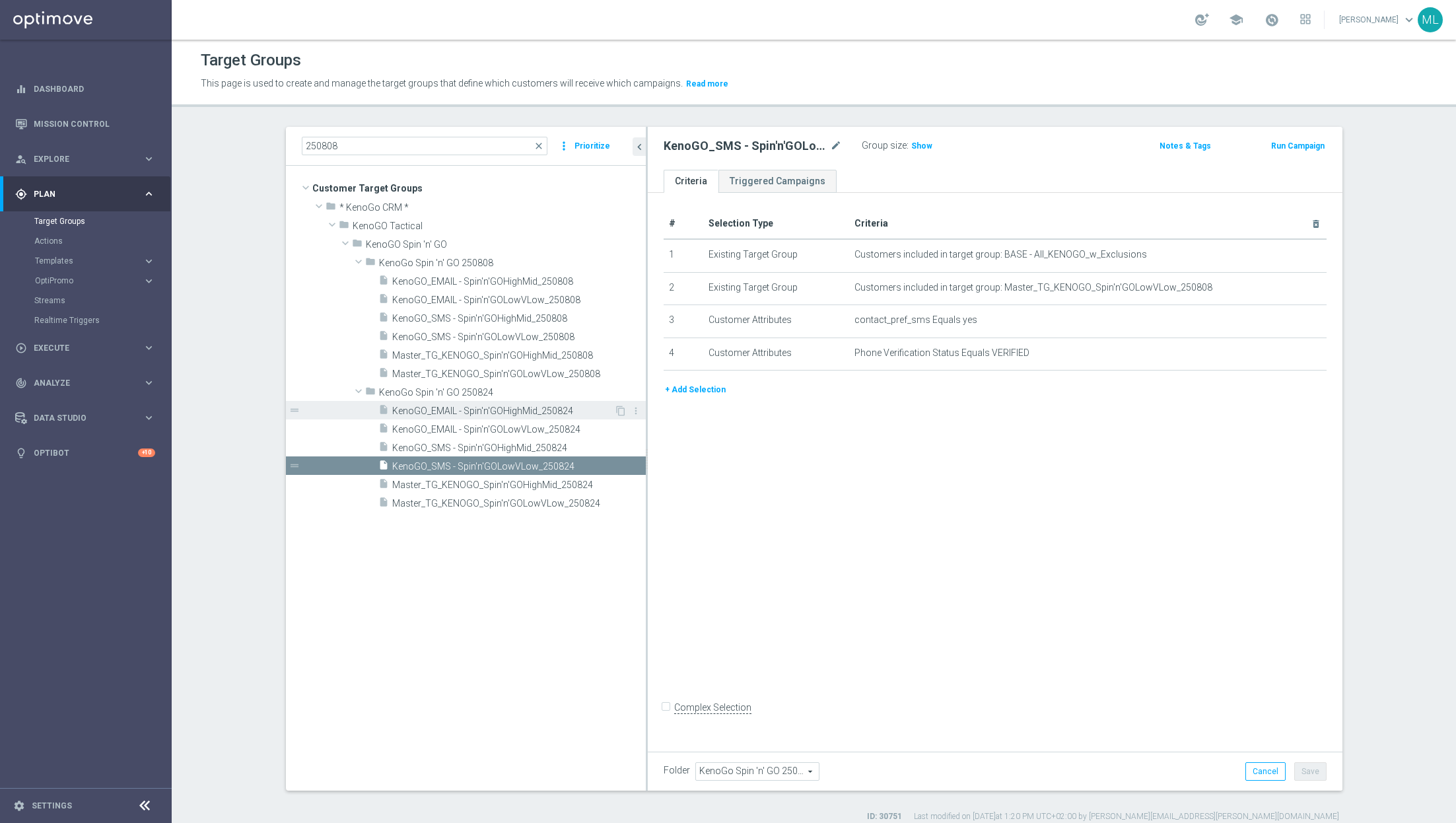
click at [546, 410] on span "KenoGO_EMAIL - Spin'n'GOHighMid_250824" at bounding box center [503, 411] width 222 height 11
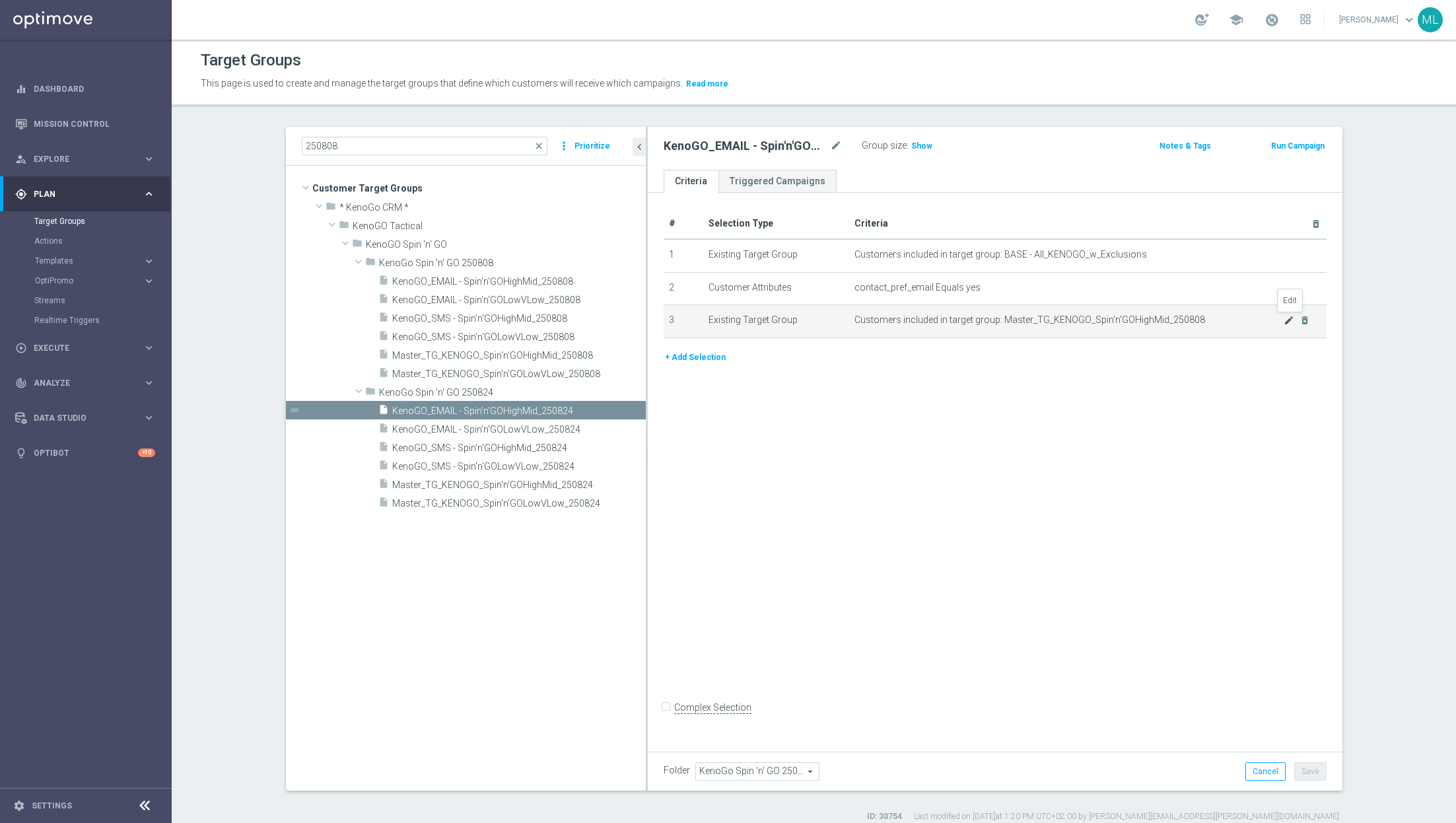
click at [1286, 321] on icon "mode_edit" at bounding box center [1288, 320] width 11 height 11
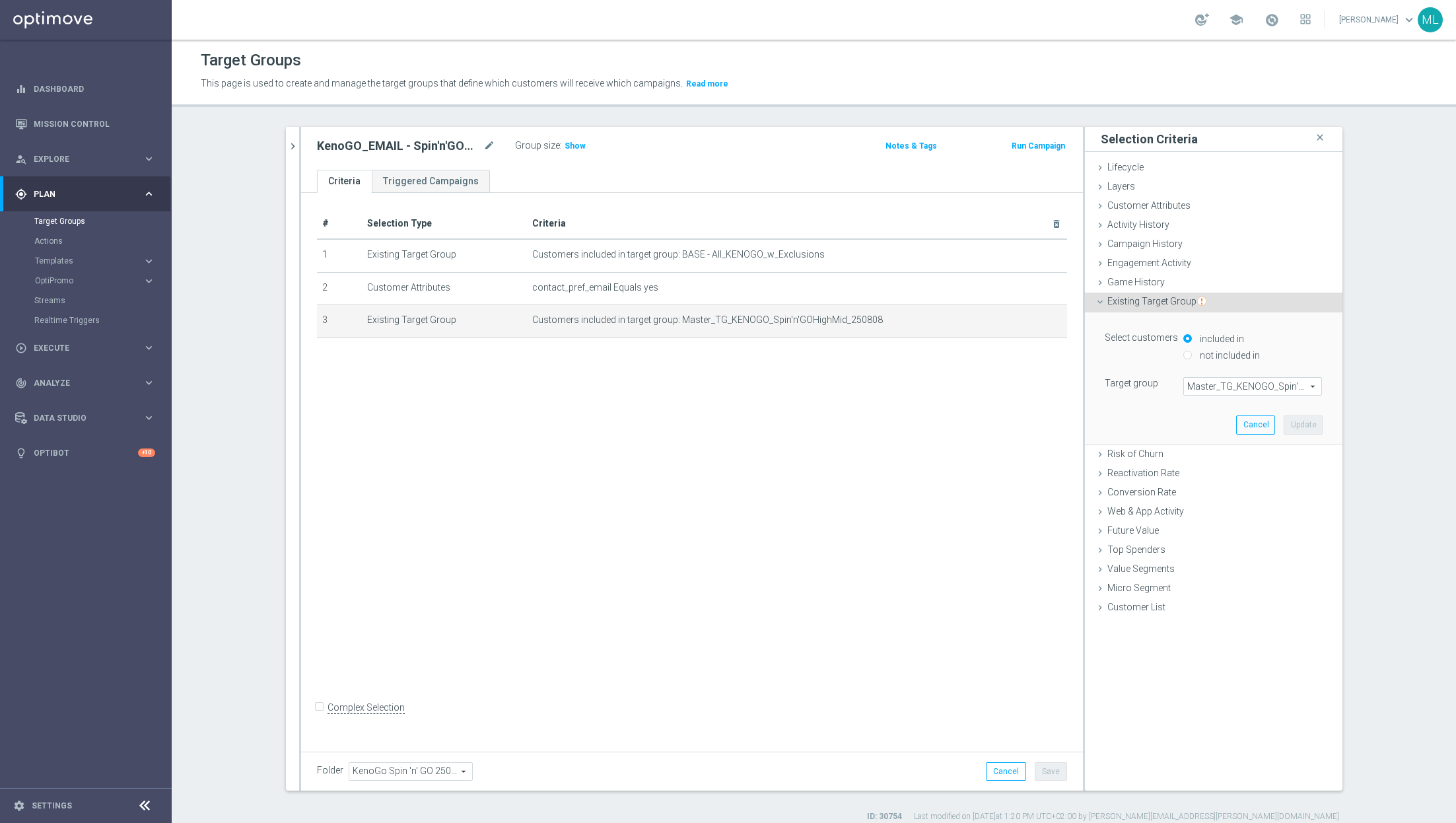
click at [1233, 387] on span "Master_TG_KENOGO_Spin'n'GOHighMid_250808" at bounding box center [1252, 386] width 137 height 17
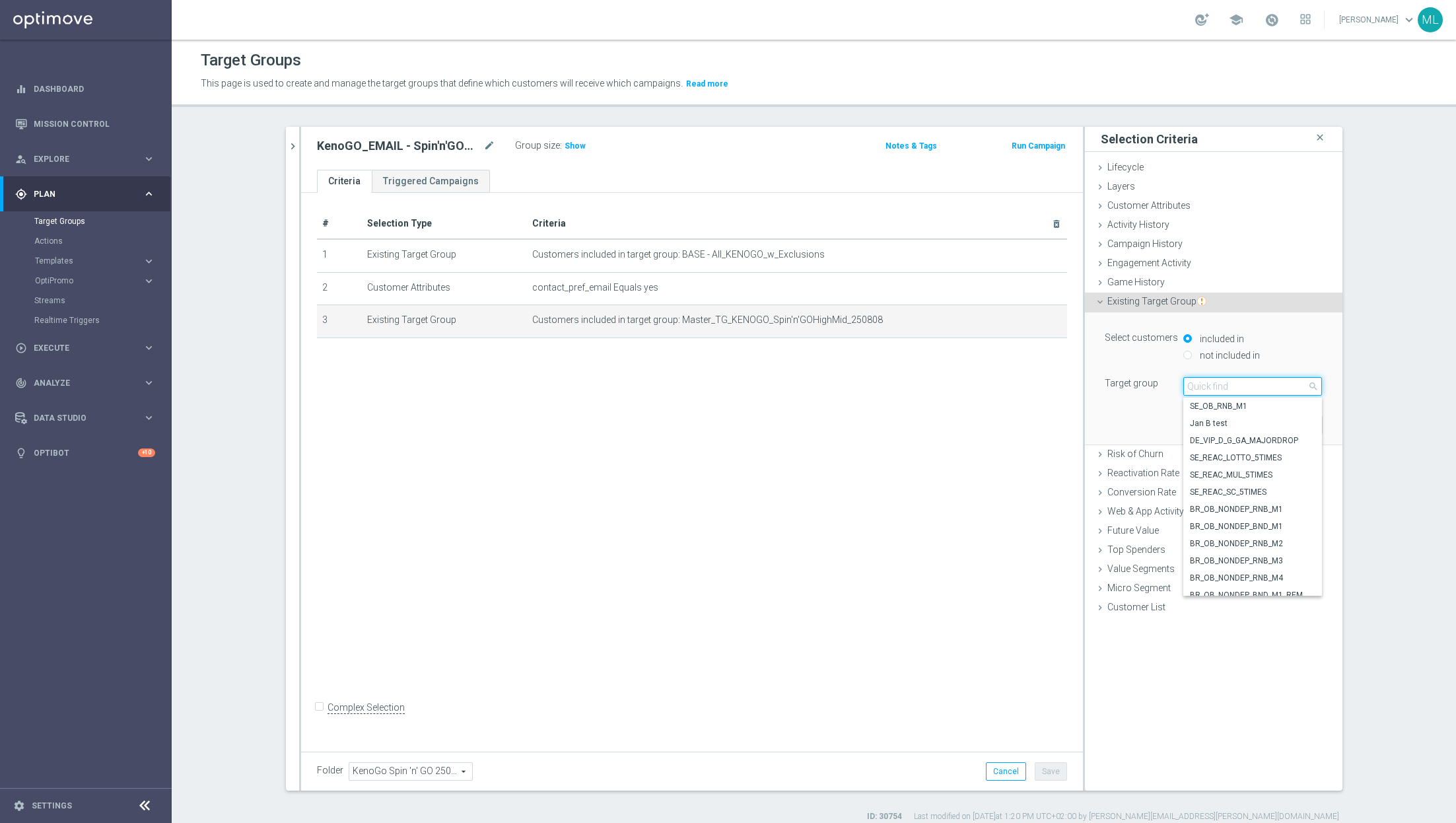
click at [1233, 387] on input "search" at bounding box center [1251, 386] width 138 height 19
type input "250824"
click at [1293, 489] on span "Master_TG_KENOGO_Spin'n'GOHighMid_250824" at bounding box center [1252, 492] width 125 height 11
type input "Master_TG_KENOGO_Spin'n'GOHighMid_250824"
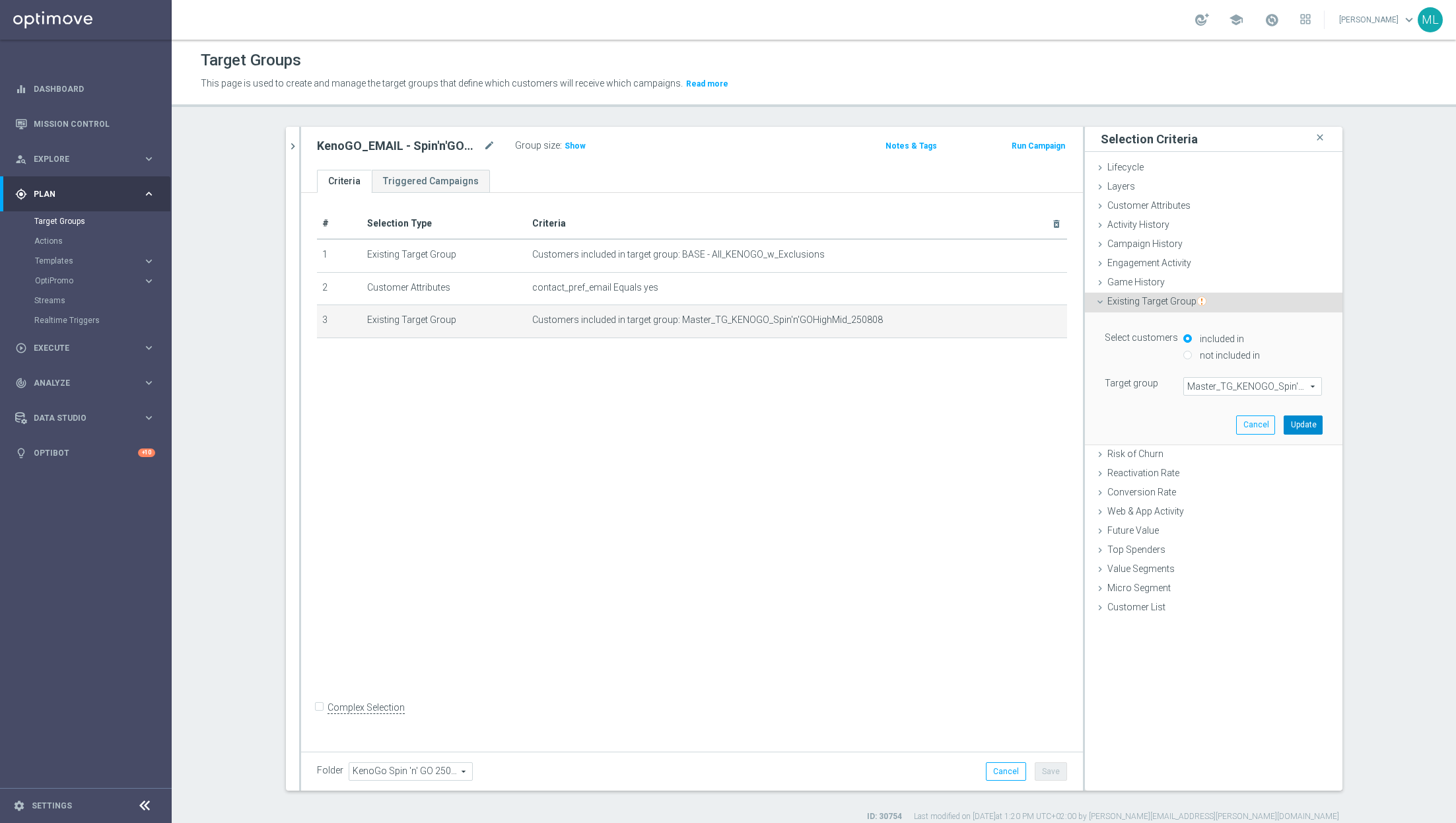
click at [1300, 424] on button "Update" at bounding box center [1302, 424] width 39 height 19
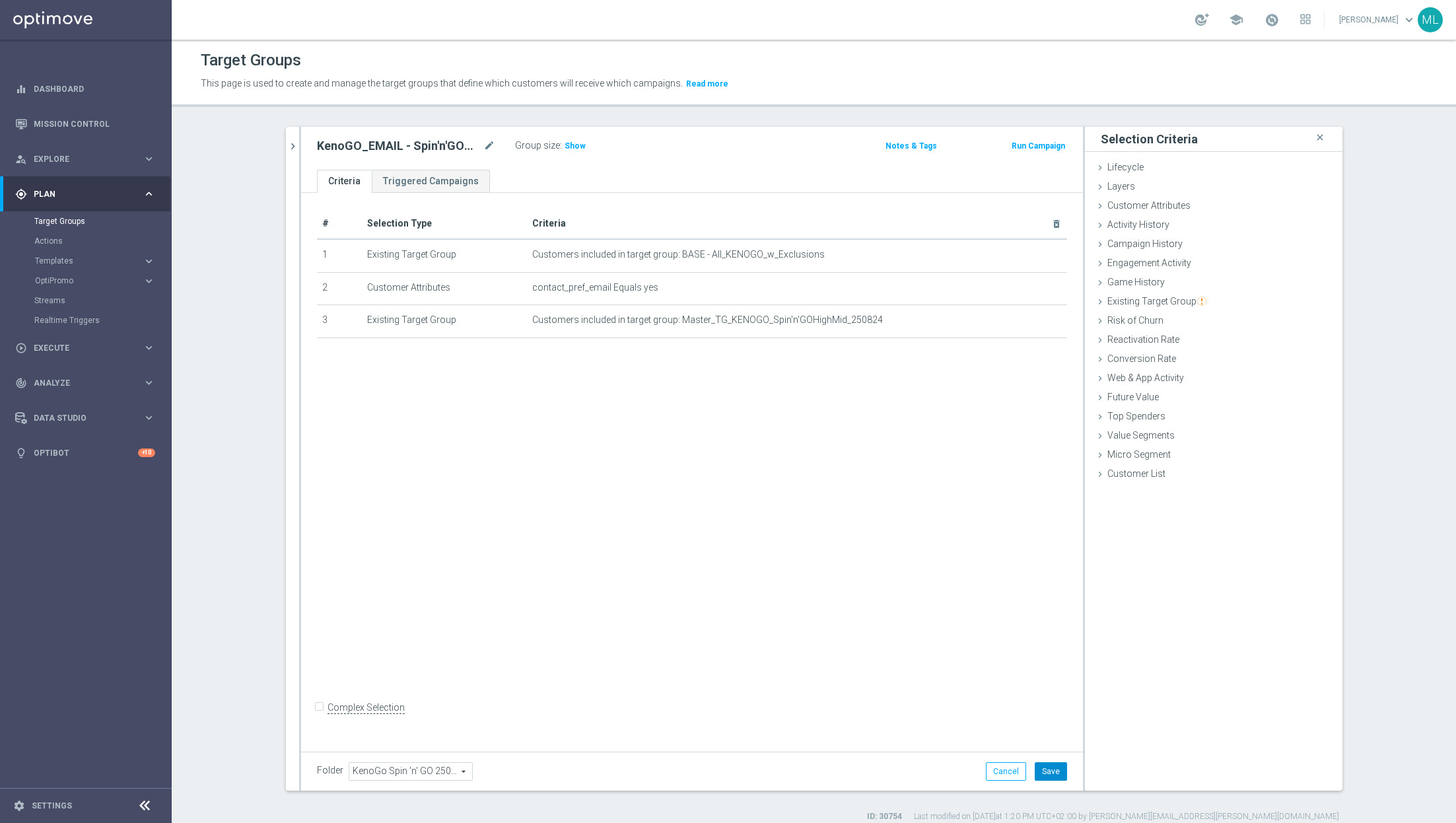
click at [1052, 771] on button "Save" at bounding box center [1051, 771] width 33 height 19
click at [295, 152] on button "chevron_right" at bounding box center [292, 146] width 13 height 39
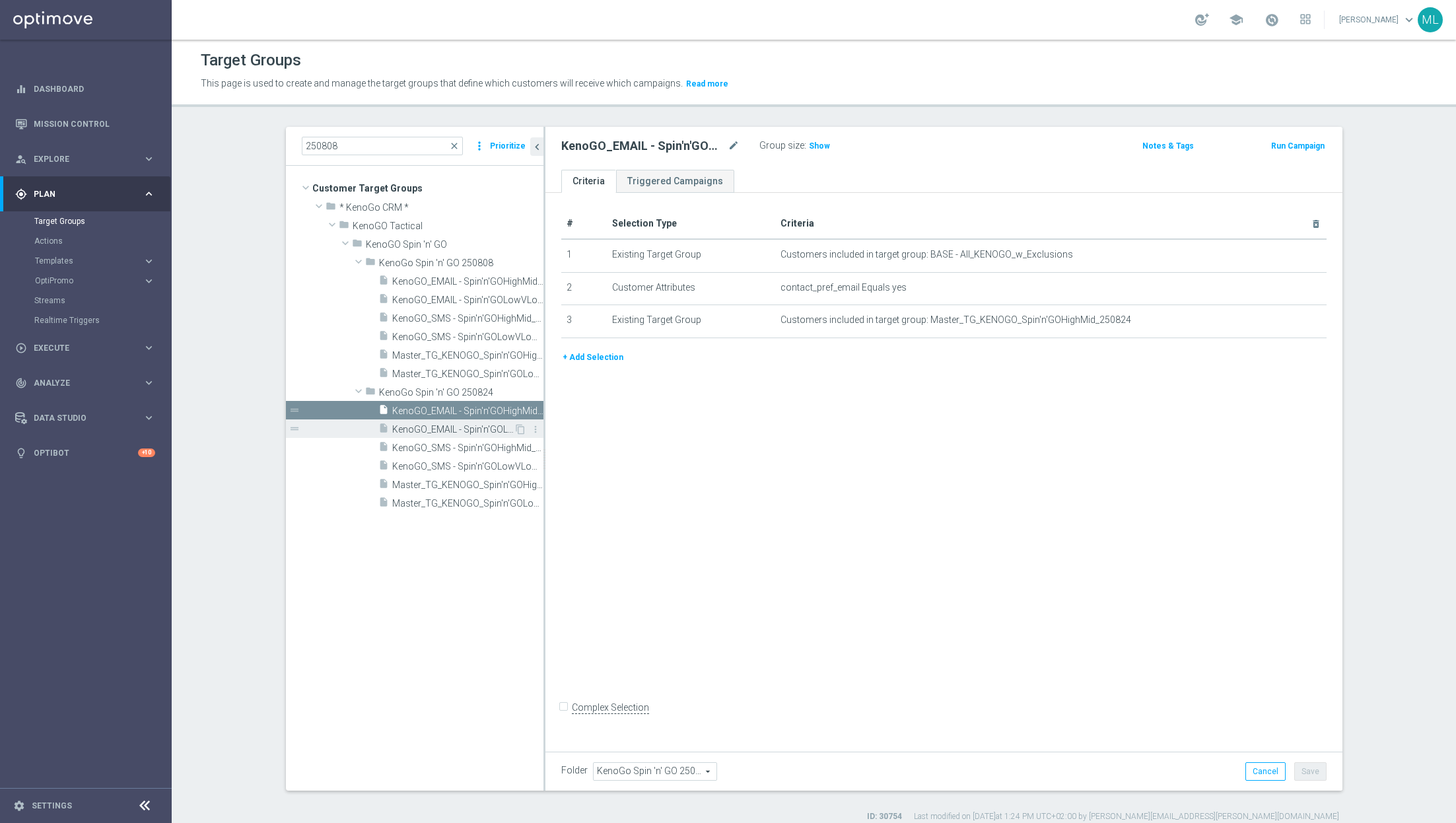
click at [454, 426] on span "KenoGO_EMAIL - Spin'n'GOLowVLow_250824" at bounding box center [453, 428] width 121 height 11
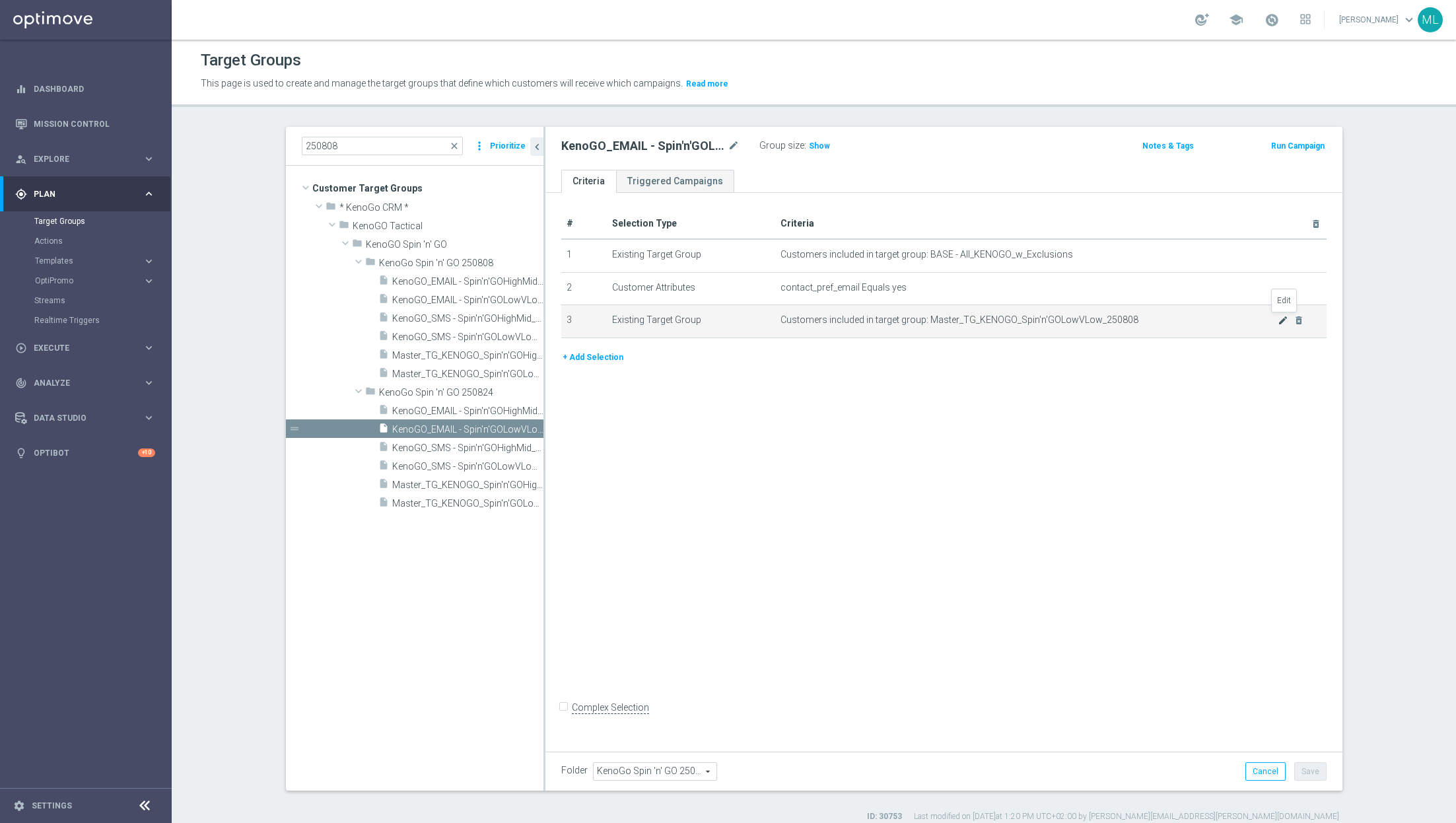
click at [1281, 318] on icon "mode_edit" at bounding box center [1282, 320] width 11 height 11
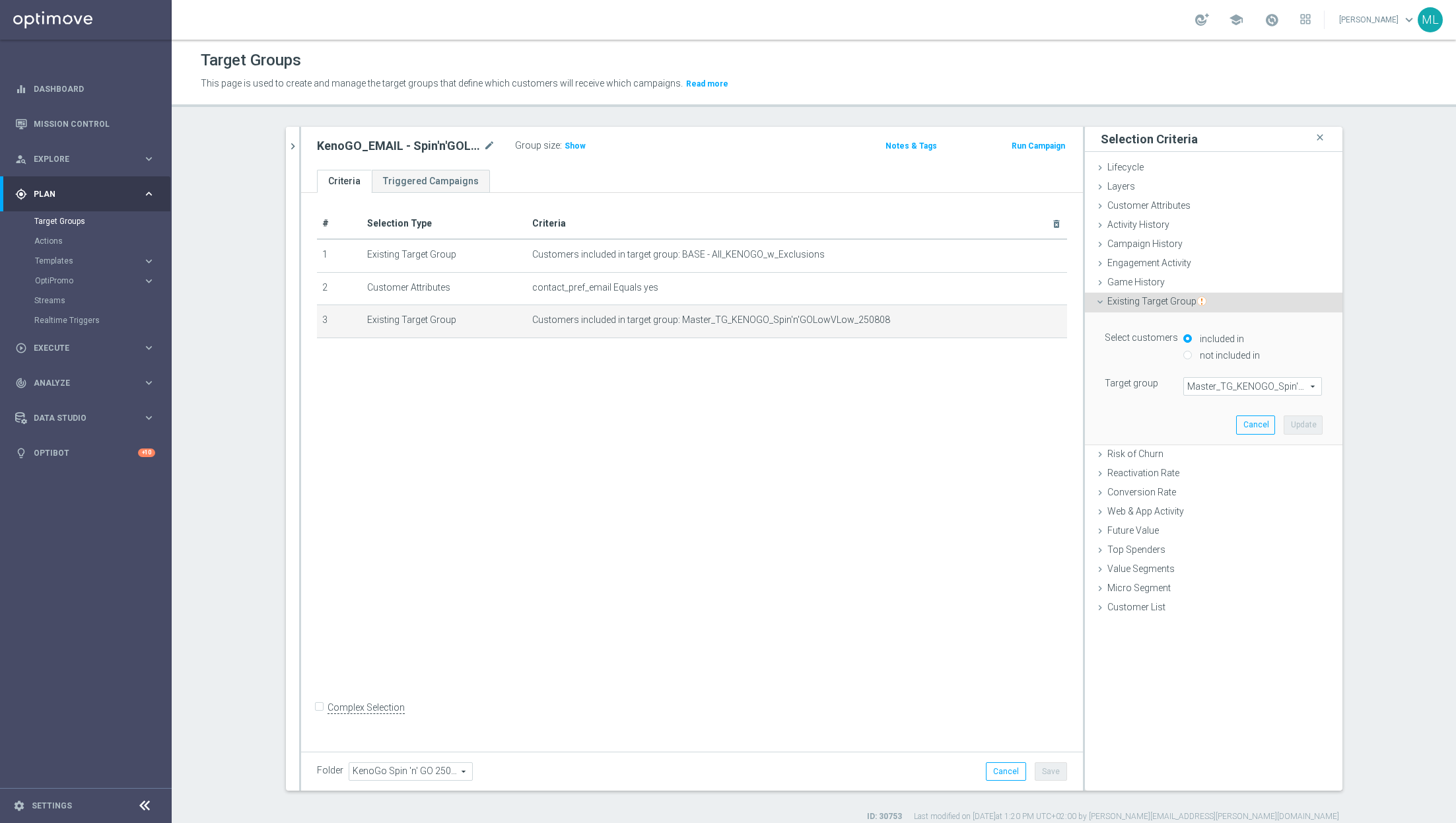
click at [1233, 382] on span "Master_TG_KENOGO_Spin'n'GOLowVLow_250808" at bounding box center [1252, 386] width 137 height 17
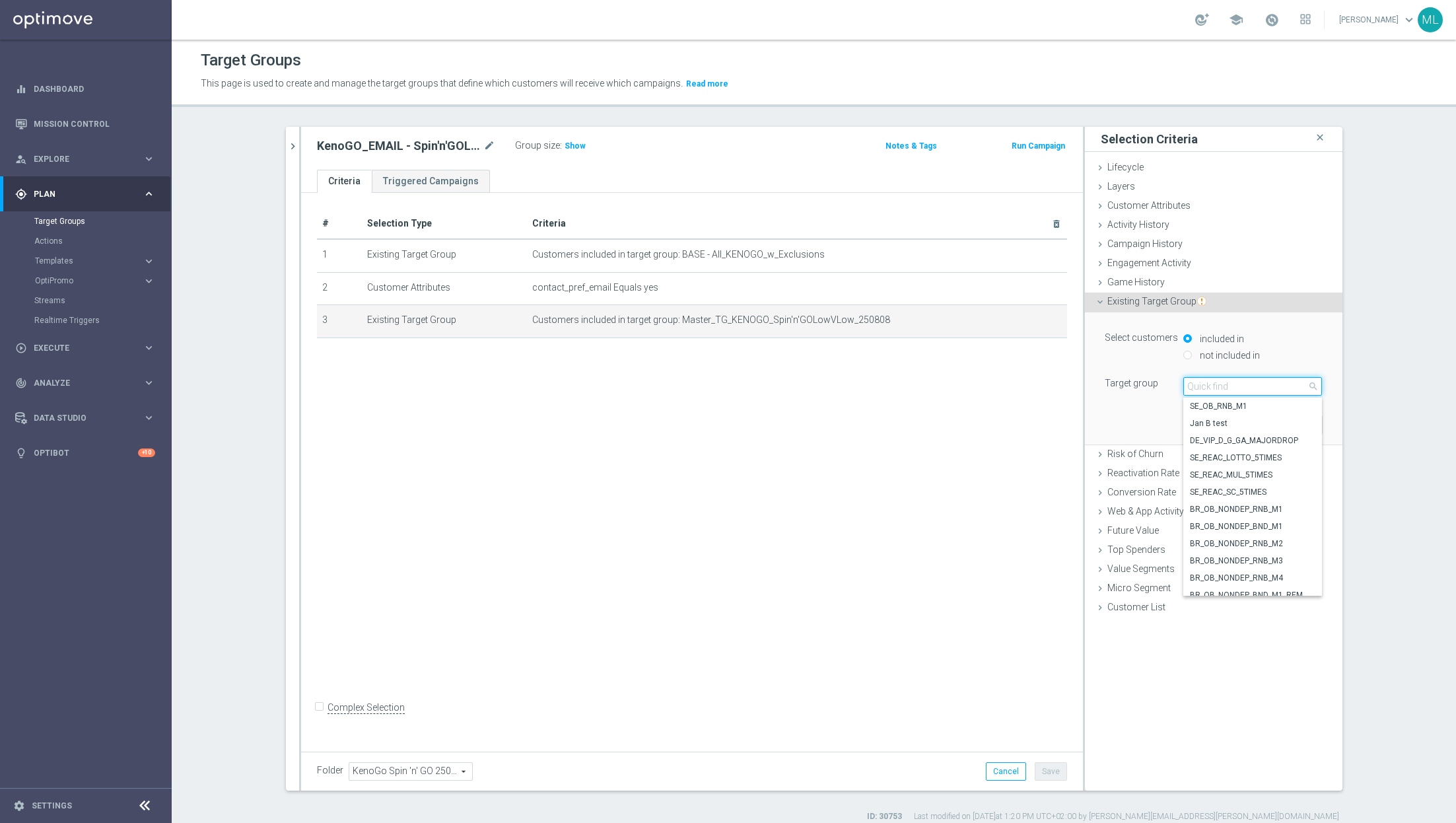
click at [1215, 390] on input "search" at bounding box center [1251, 386] width 138 height 19
type input "250824"
click at [1257, 471] on span "Master_TG_KENOGO_Spin'n'GOLowVLow_250824" at bounding box center [1252, 474] width 125 height 11
type input "Master_TG_KENOGO_Spin'n'GOLowVLow_250824"
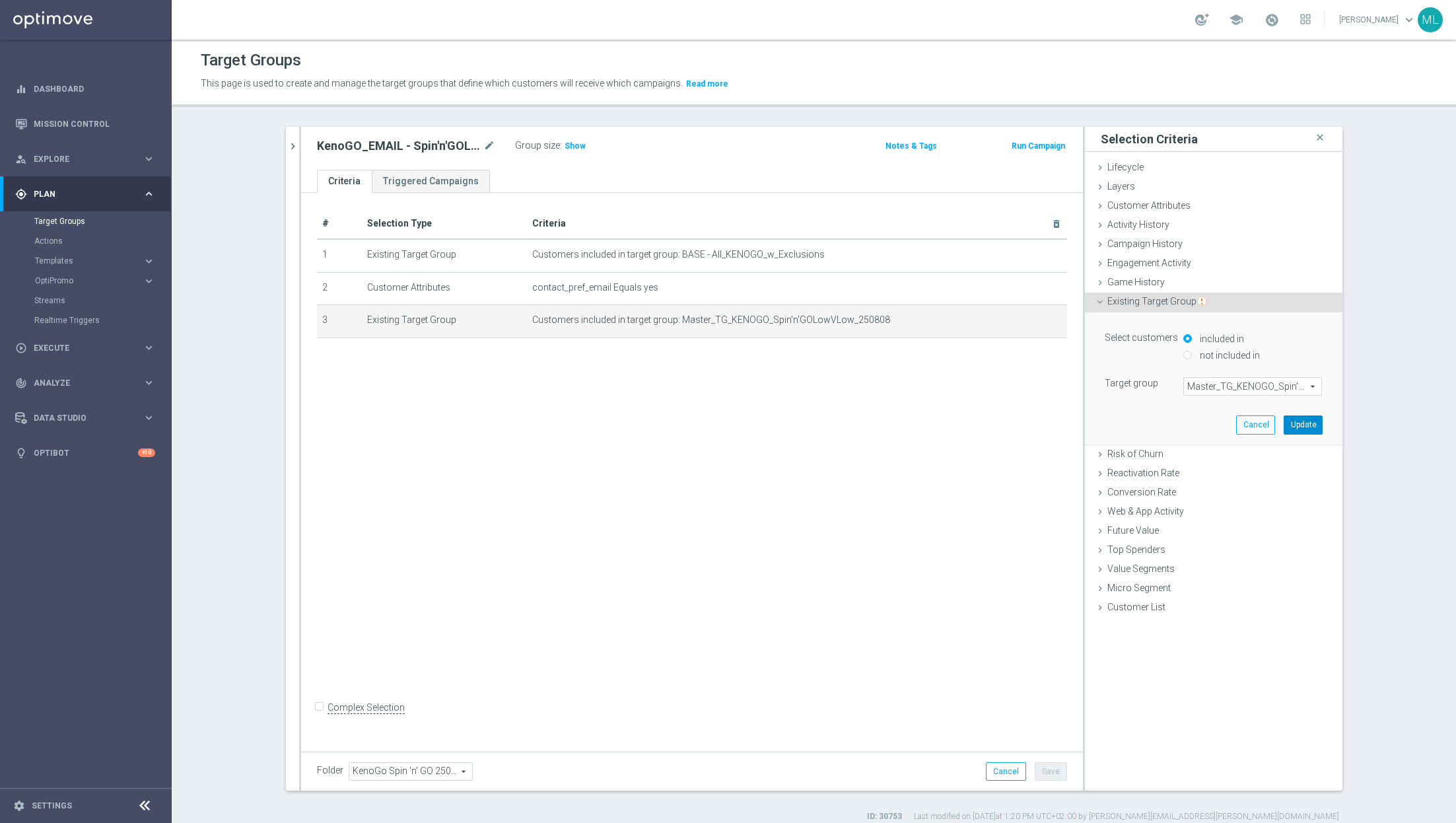
click at [1298, 418] on button "Update" at bounding box center [1302, 424] width 39 height 19
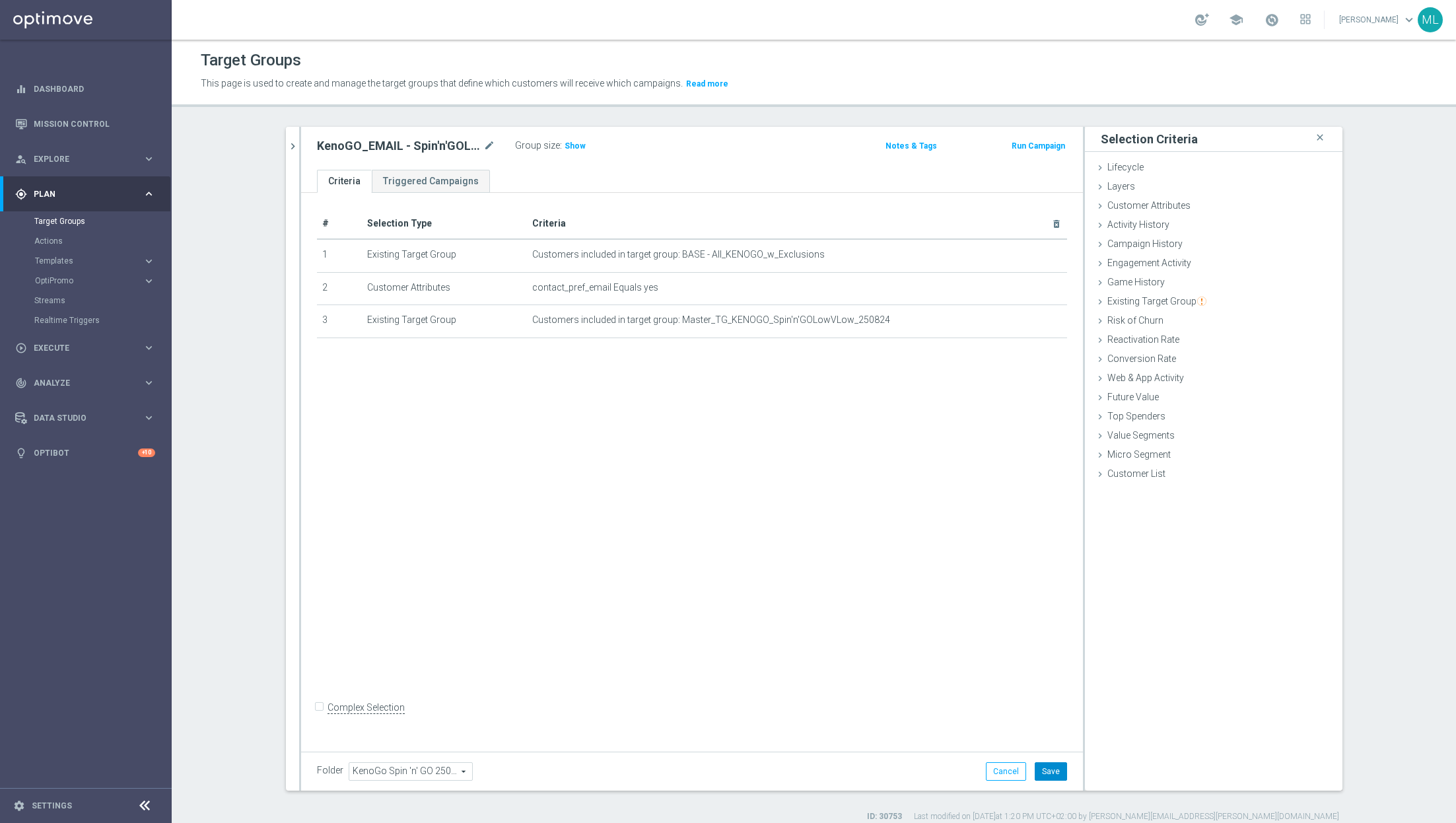
click at [1051, 777] on button "Save" at bounding box center [1051, 771] width 33 height 19
click at [292, 142] on icon "chevron_right" at bounding box center [292, 146] width 13 height 13
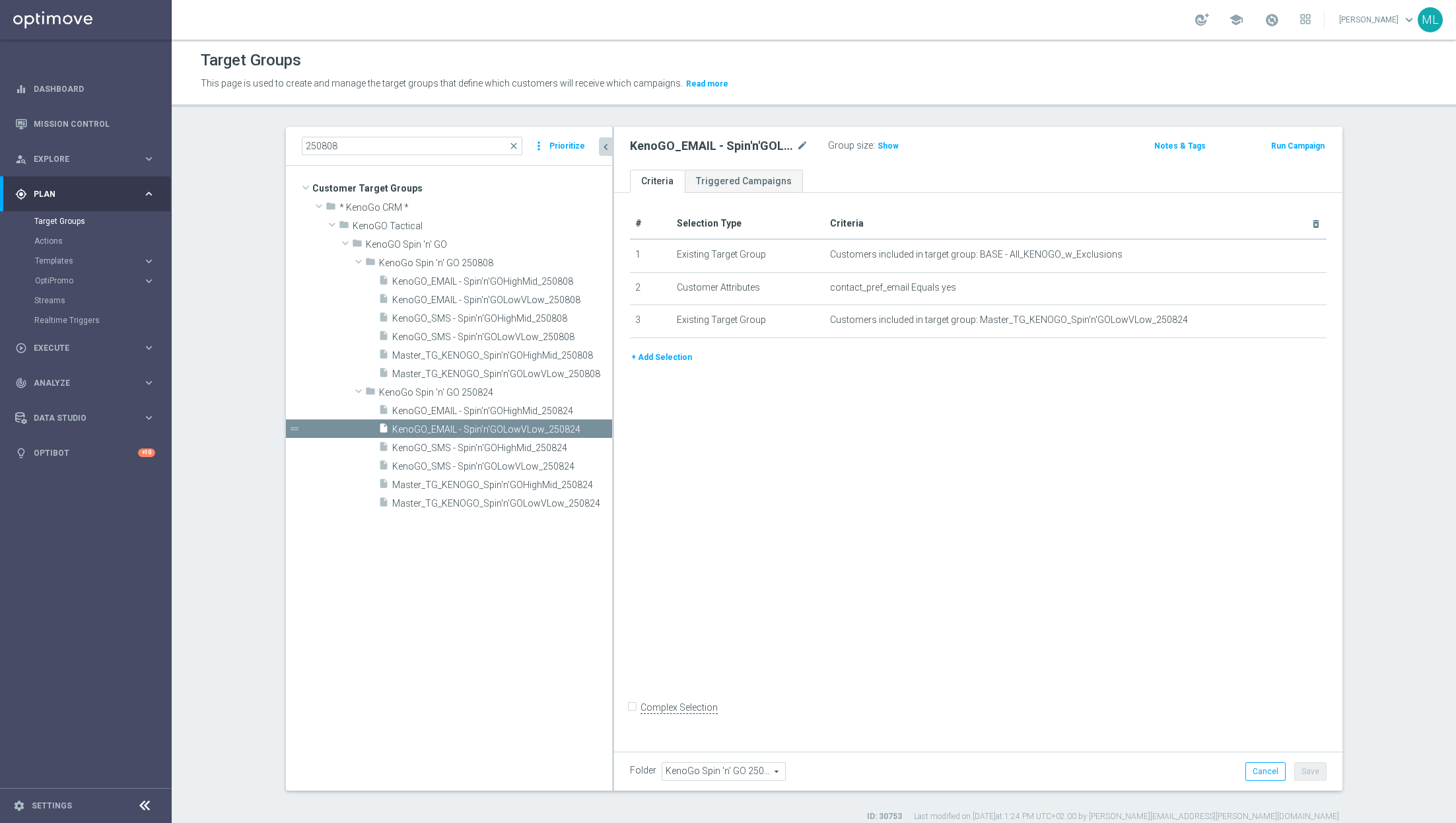
drag, startPoint x: 544, startPoint y: 379, endPoint x: 612, endPoint y: 375, distance: 68.1
click at [612, 375] on div at bounding box center [613, 459] width 2 height 664
click at [506, 464] on span "KenoGO_SMS - Spin'n'GOLowVLow_250824" at bounding box center [486, 466] width 188 height 11
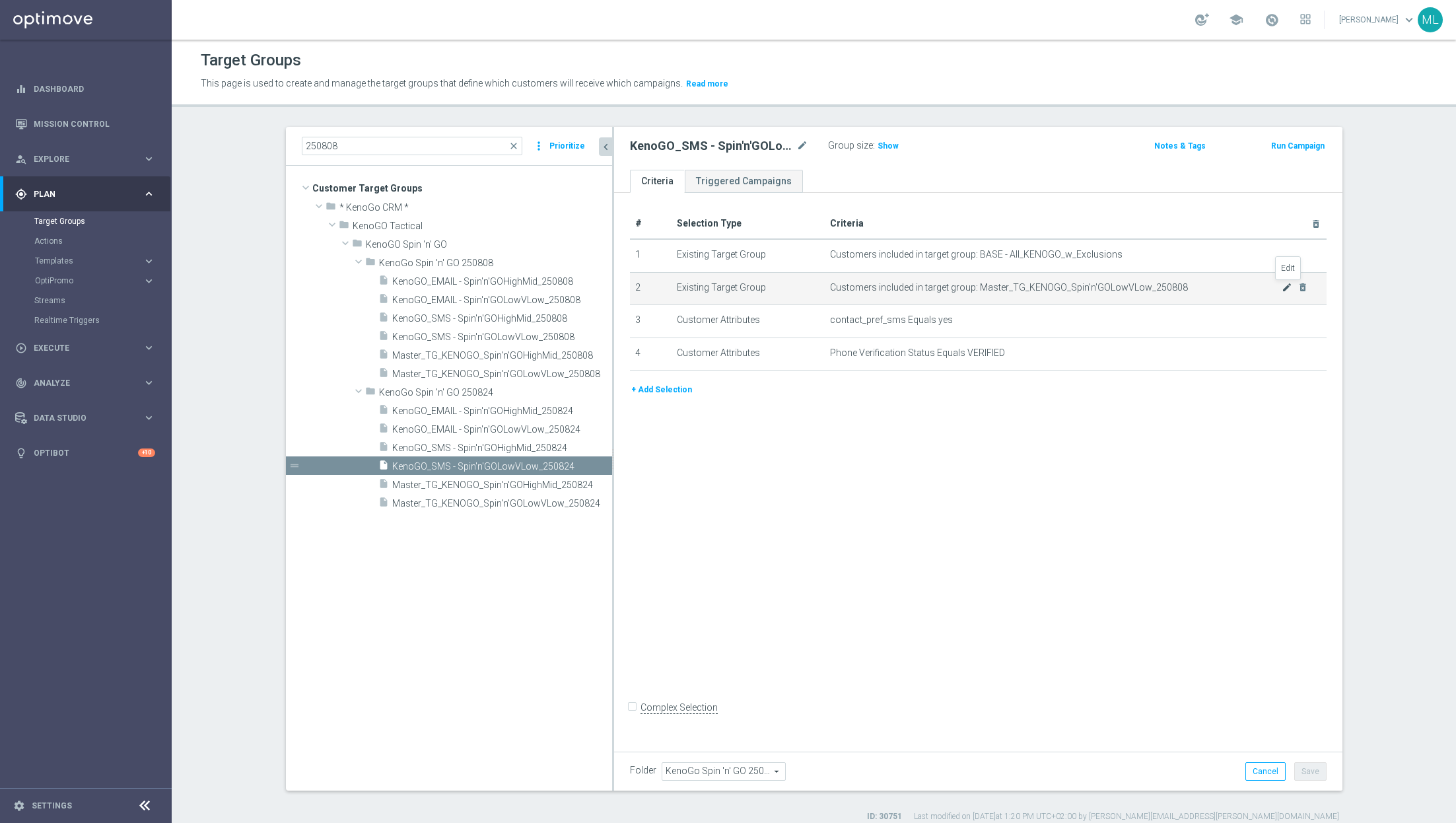
click at [1285, 288] on icon "mode_edit" at bounding box center [1286, 287] width 11 height 11
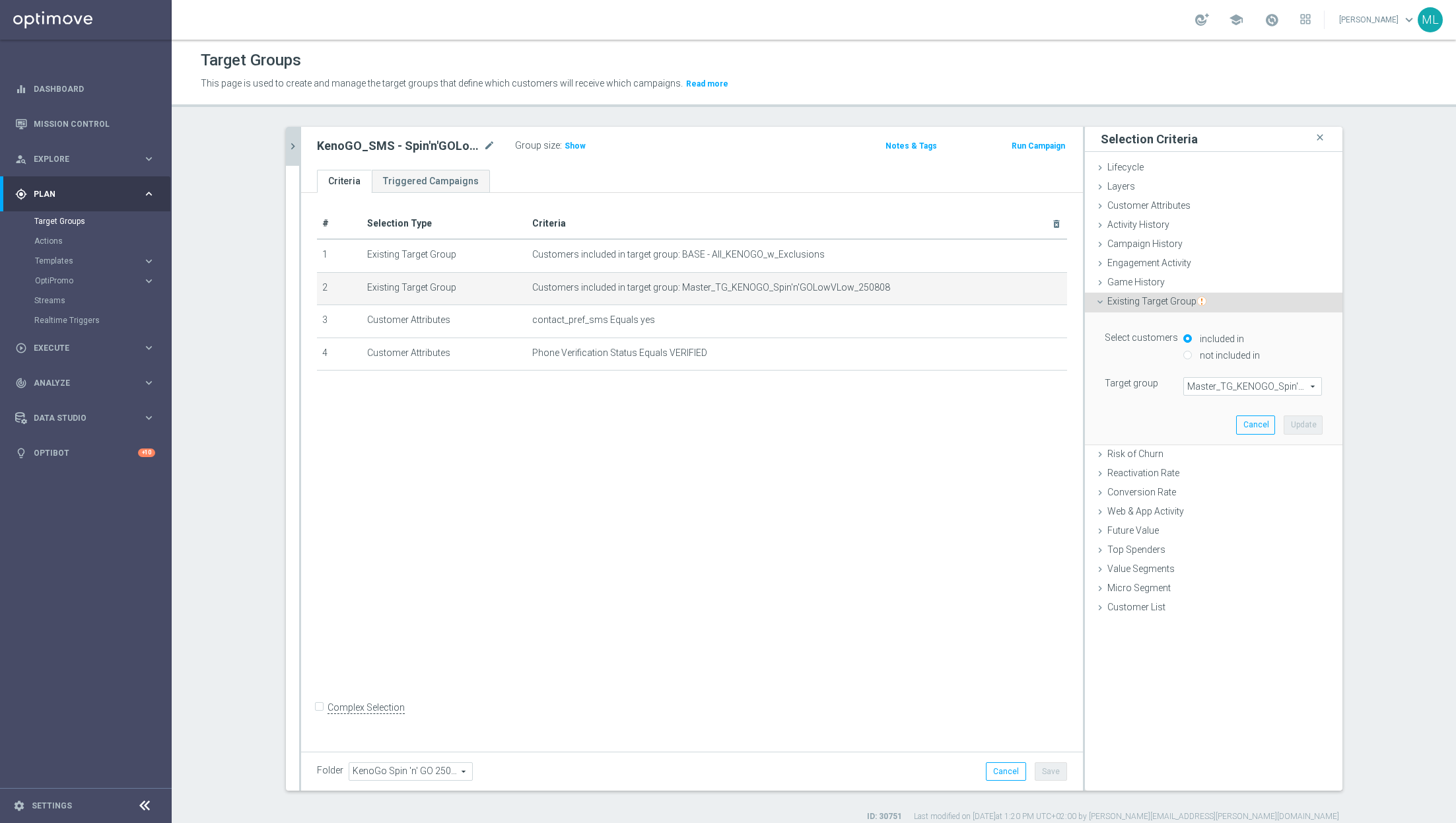
click at [1212, 379] on span "Master_TG_KENOGO_Spin'n'GOLowVLow_250808" at bounding box center [1252, 386] width 137 height 17
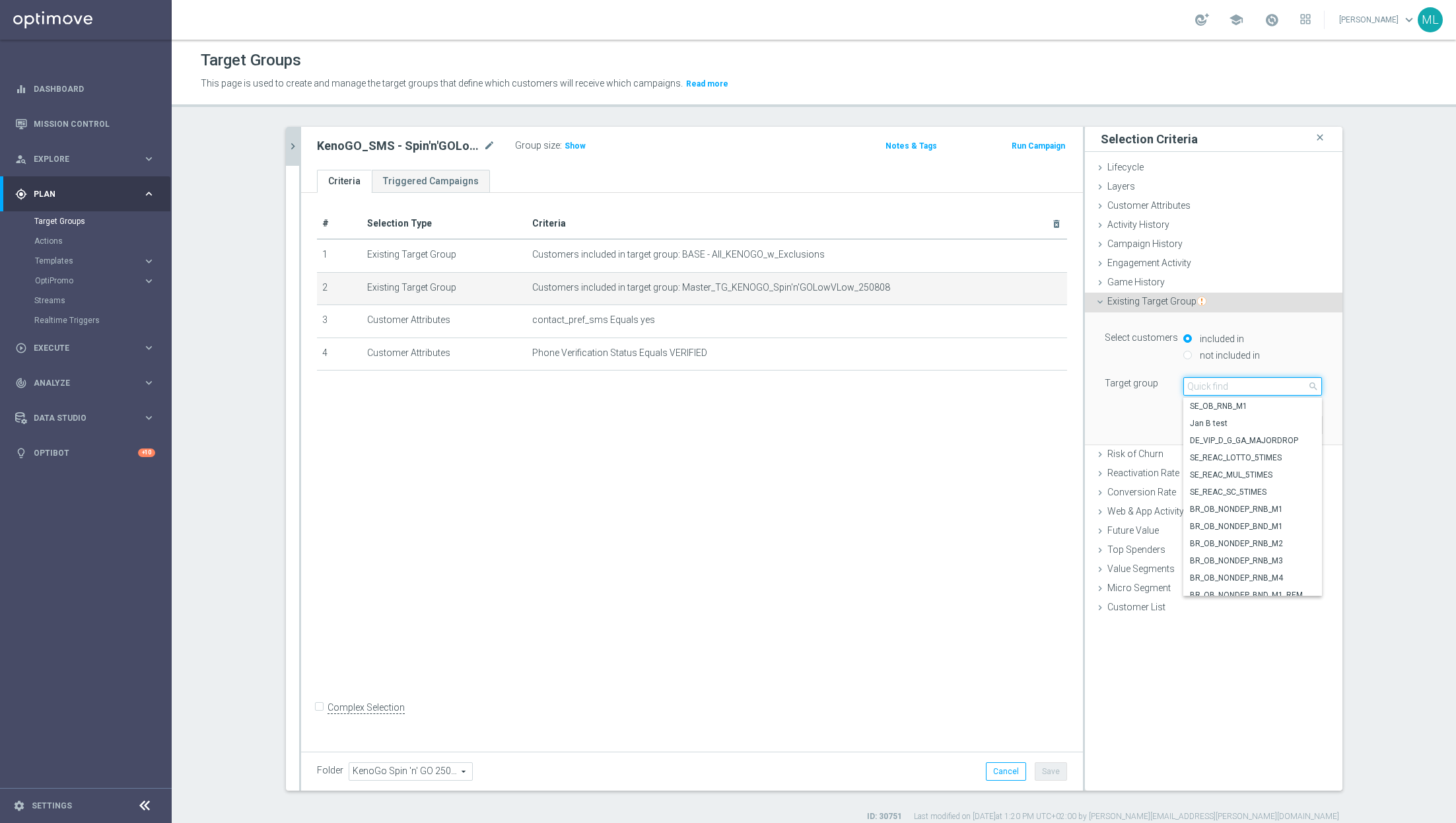
click at [1218, 383] on input "search" at bounding box center [1251, 386] width 138 height 19
type input "250824"
click at [1301, 475] on span "Master_TG_KENOGO_Spin'n'GOLowVLow_250824" at bounding box center [1252, 474] width 125 height 11
type input "Master_TG_KENOGO_Spin'n'GOLowVLow_250824"
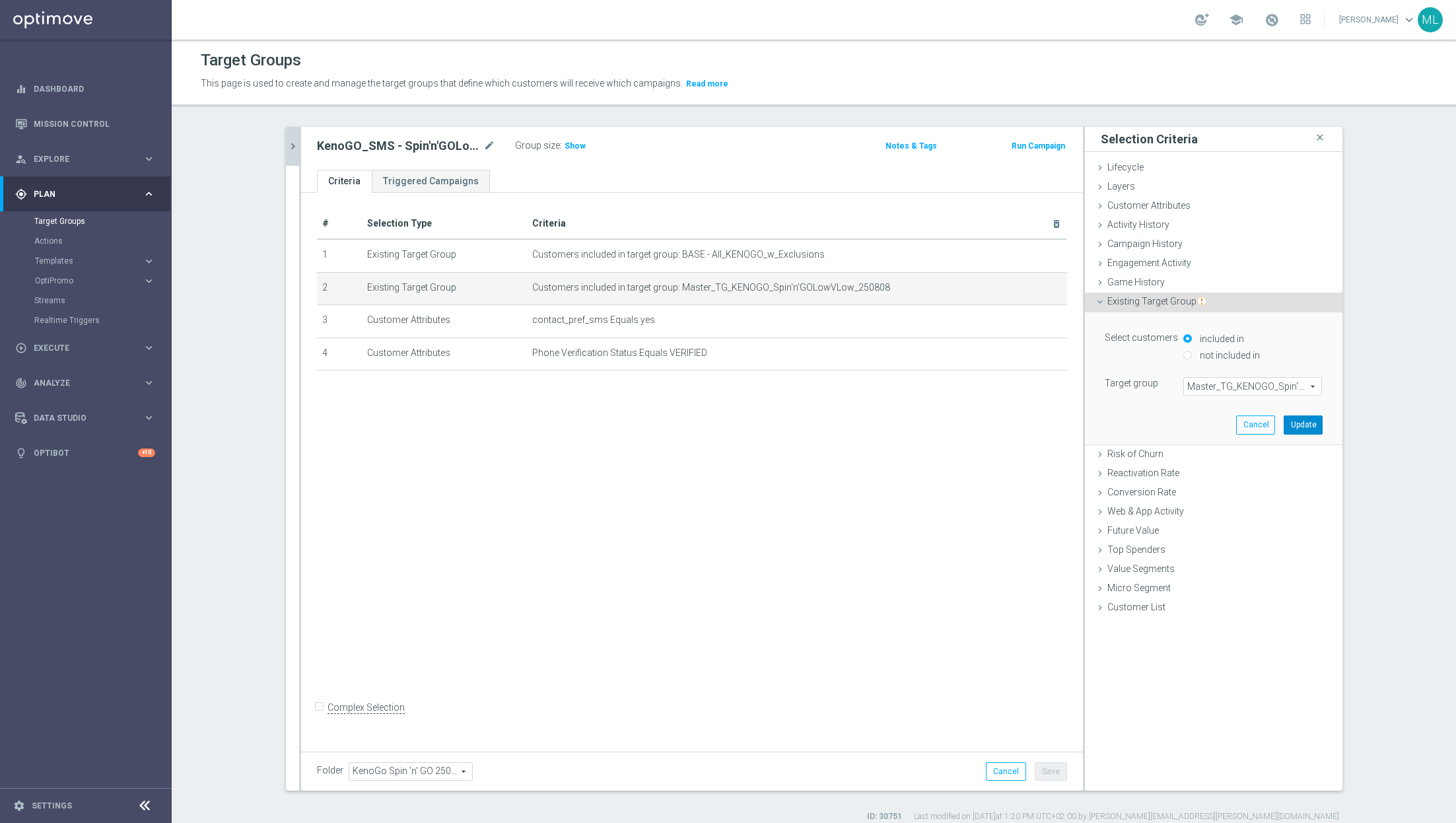
click at [1310, 419] on button "Update" at bounding box center [1302, 424] width 39 height 19
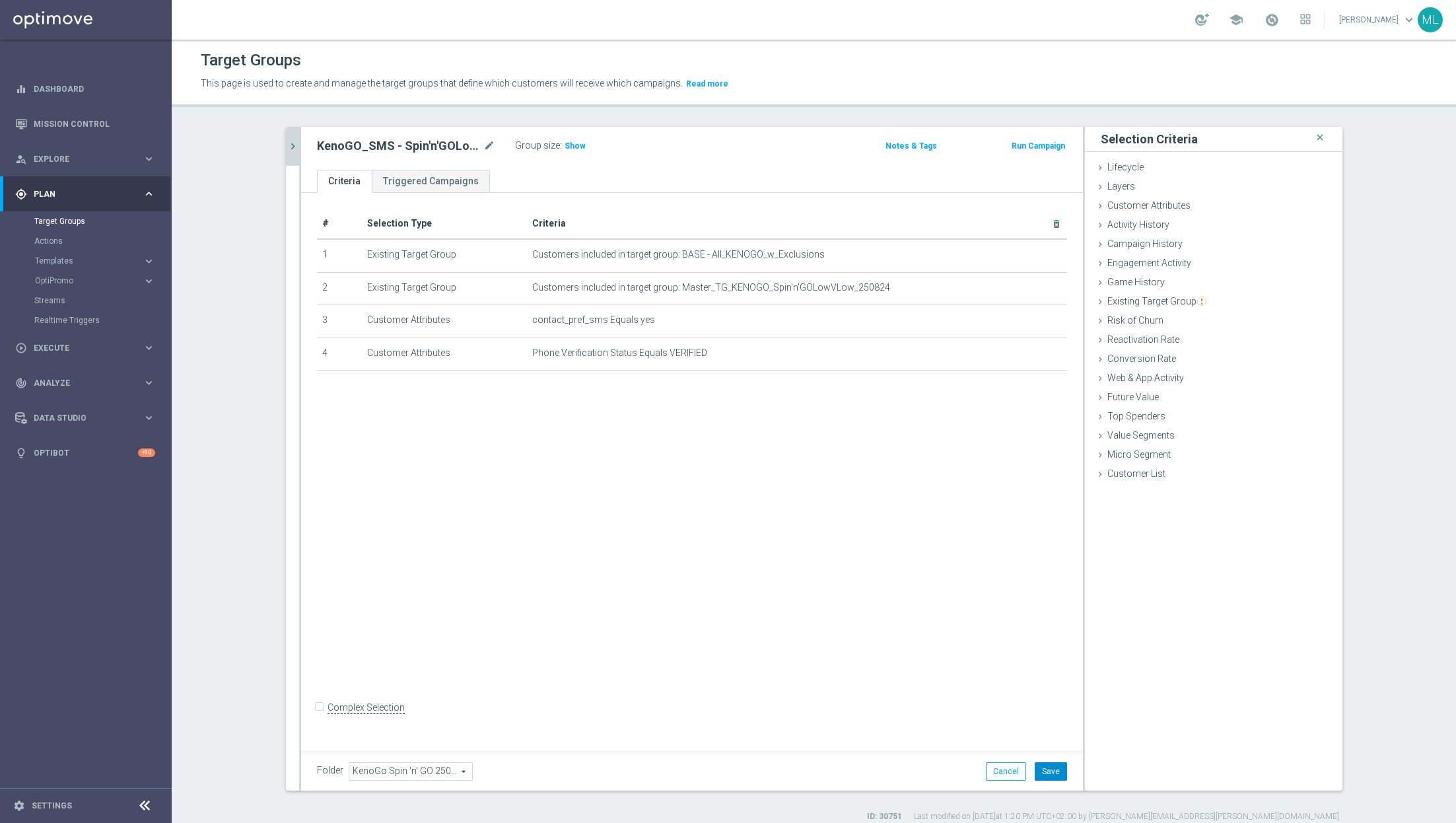
click at [1058, 773] on button "Save" at bounding box center [1051, 771] width 33 height 19
click at [286, 149] on button "chevron_right" at bounding box center [292, 146] width 13 height 39
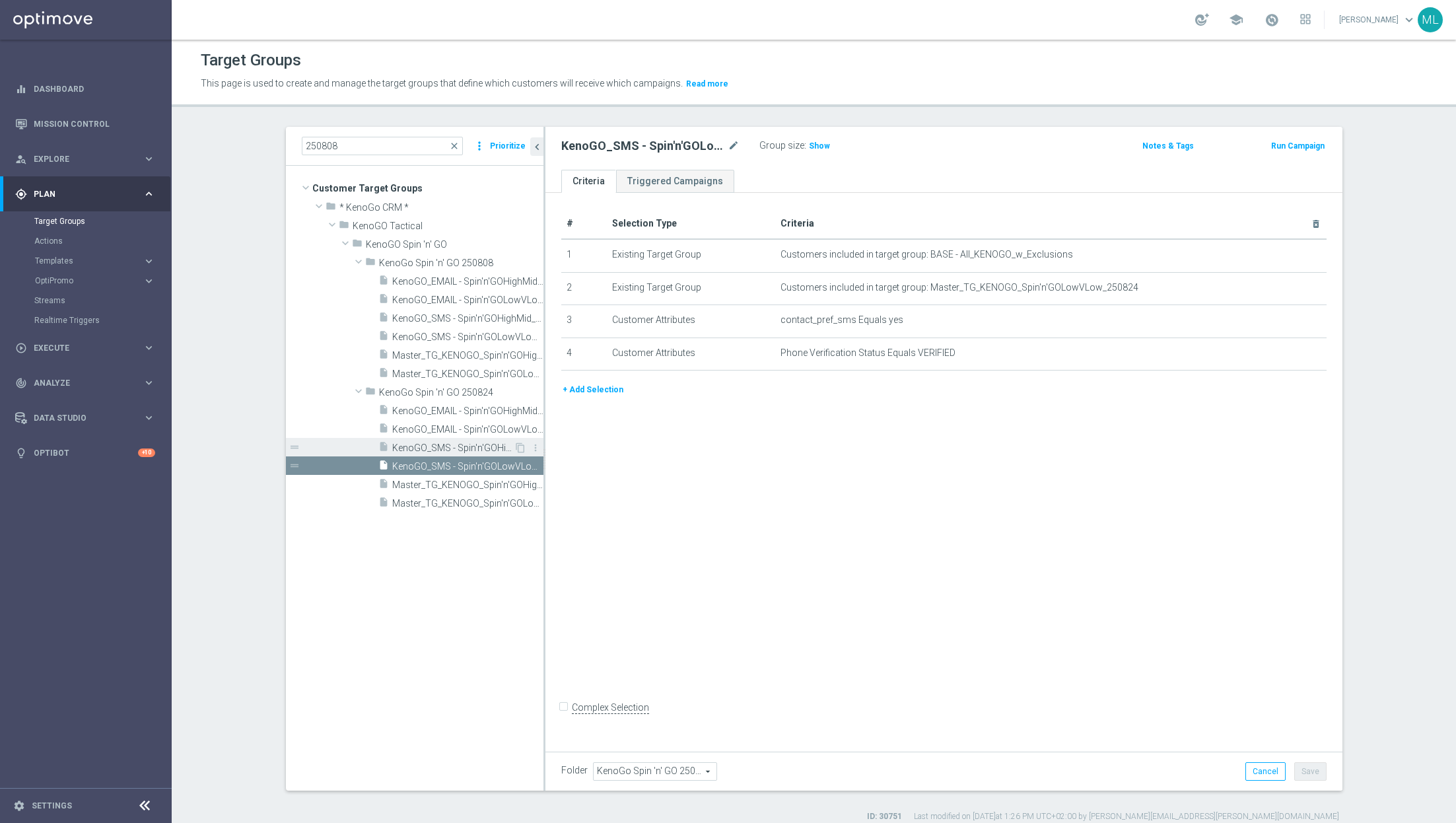
click at [457, 448] on span "KenoGO_SMS - Spin'n'GOHighMid_250824" at bounding box center [453, 447] width 121 height 11
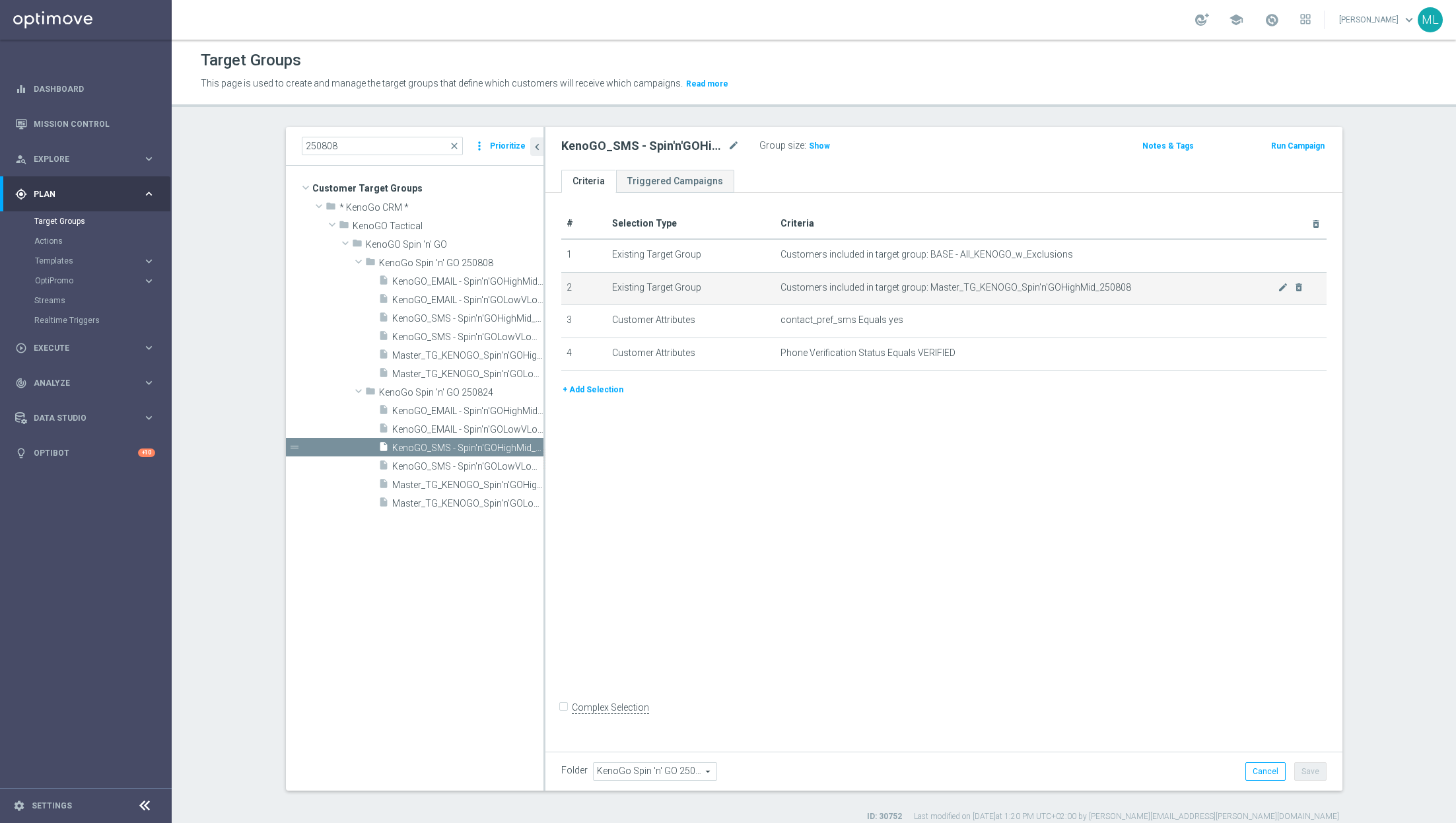
click at [1283, 292] on td "Customers included in target group: Master_TG_KENOGO_Spin'n'GOHighMid_250808 mo…" at bounding box center [1051, 288] width 552 height 33
click at [1275, 282] on span "Customers included in target group: Master_TG_KENOGO_Spin'n'GOHighMid_250808" at bounding box center [1029, 287] width 497 height 11
click at [1278, 282] on icon "mode_edit" at bounding box center [1282, 287] width 11 height 11
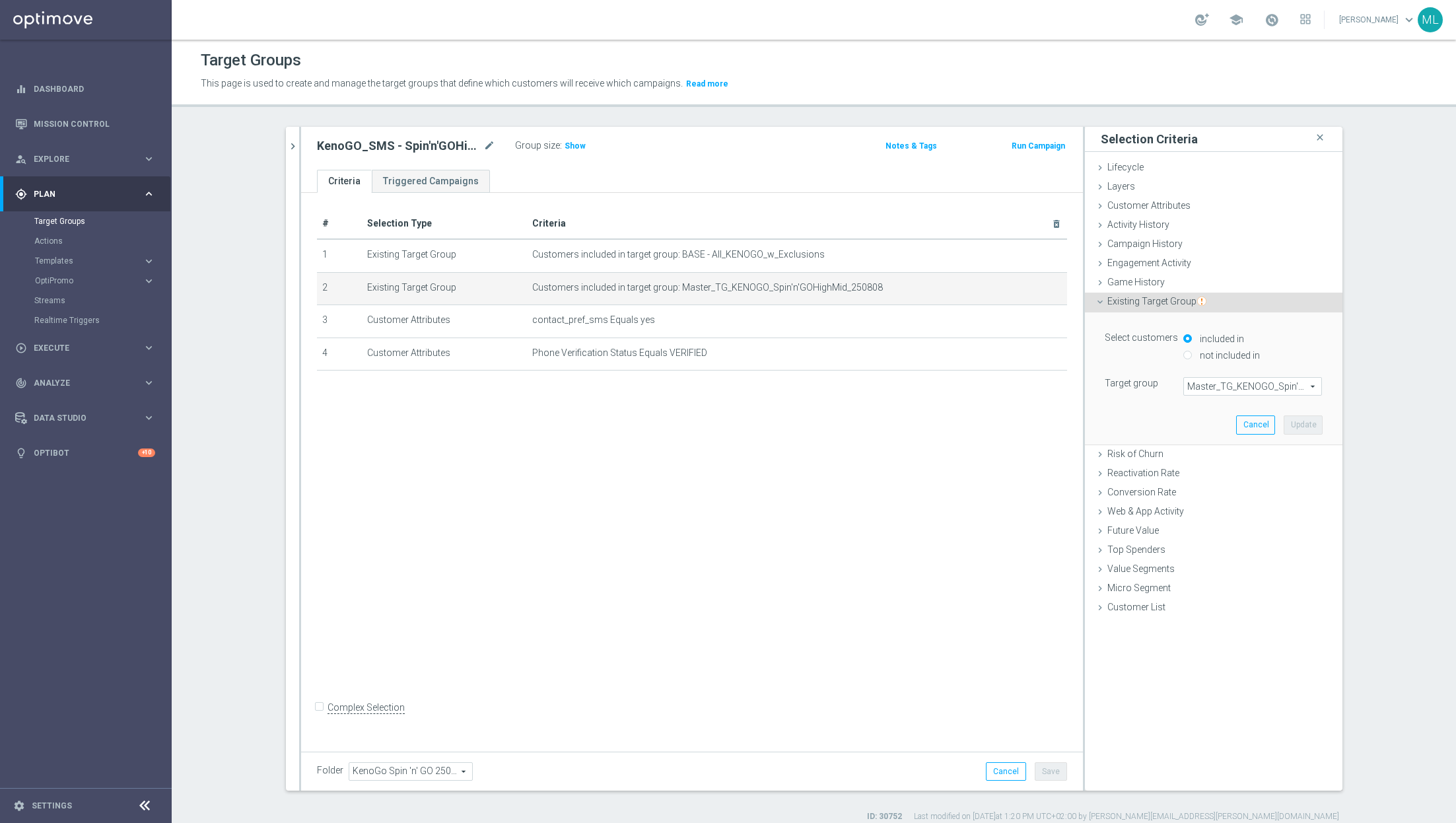
click at [1203, 389] on span "Master_TG_KENOGO_Spin'n'GOHighMid_250808" at bounding box center [1252, 386] width 137 height 17
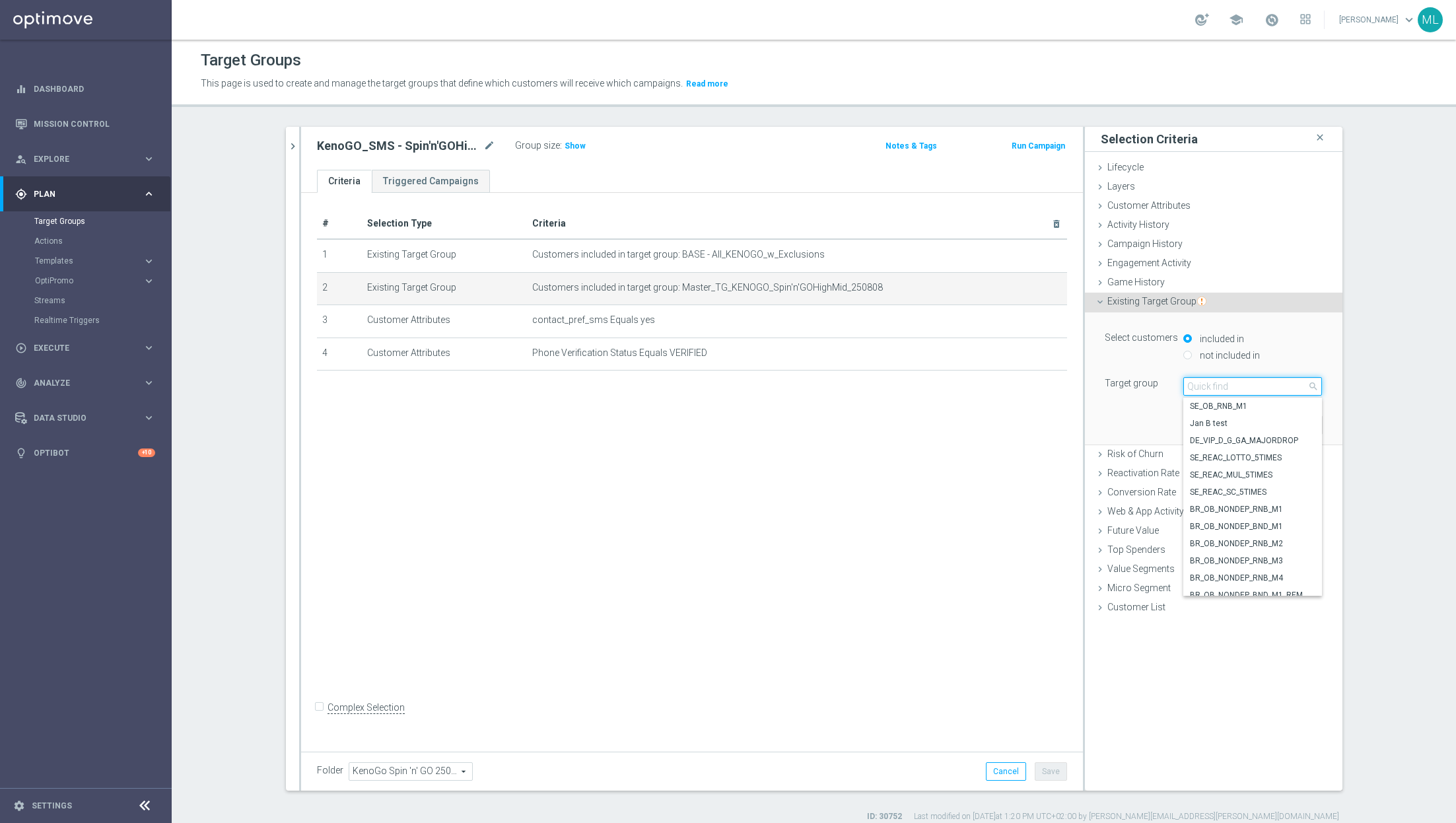
click at [1214, 385] on input "search" at bounding box center [1251, 386] width 138 height 19
type input "250824"
click at [1244, 473] on span "Master_TG_KENOGO_Spin'n'GOLowVLow_250824" at bounding box center [1252, 474] width 125 height 11
type input "Master_TG_KENOGO_Spin'n'GOLowVLow_250824"
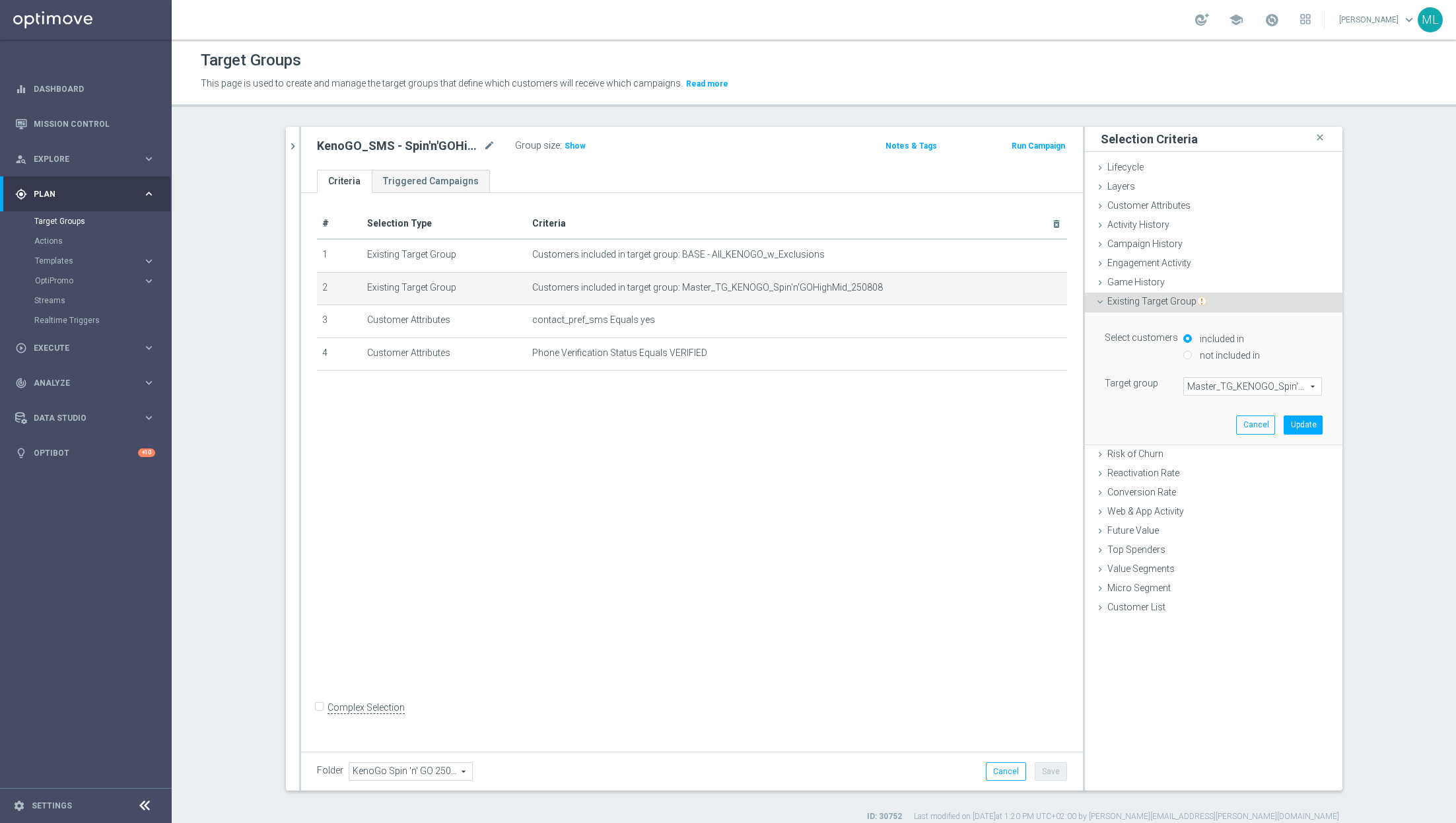
click at [1231, 391] on span "Master_TG_KENOGO_Spin'n'GOLowVLow_250824" at bounding box center [1252, 386] width 137 height 17
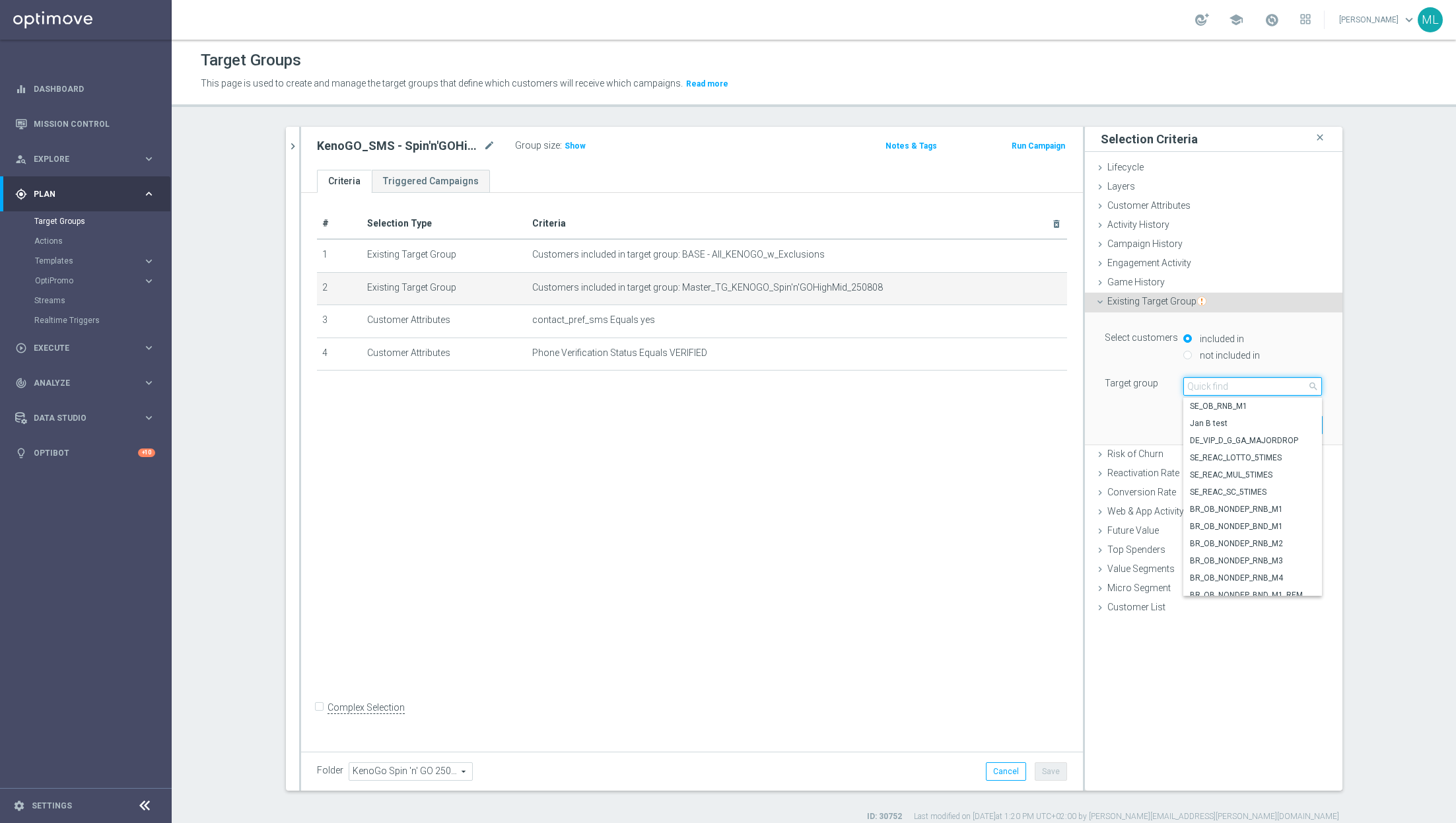
click at [1218, 388] on input "search" at bounding box center [1251, 386] width 138 height 19
type input "250824"
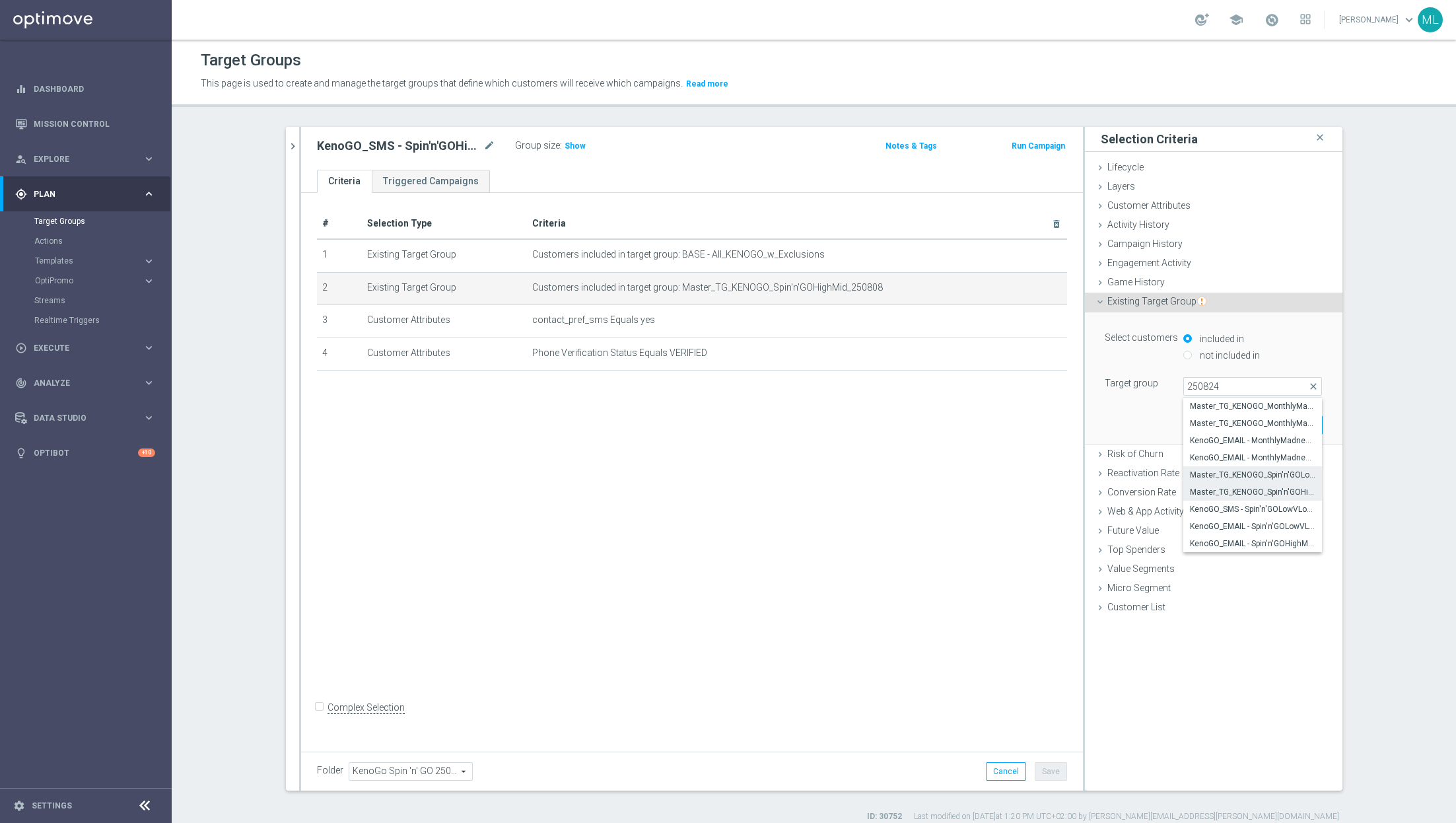
click at [1259, 491] on span "Master_TG_KENOGO_Spin'n'GOHighMid_250824" at bounding box center [1252, 492] width 125 height 11
type input "Master_TG_KENOGO_Spin'n'GOHighMid_250824"
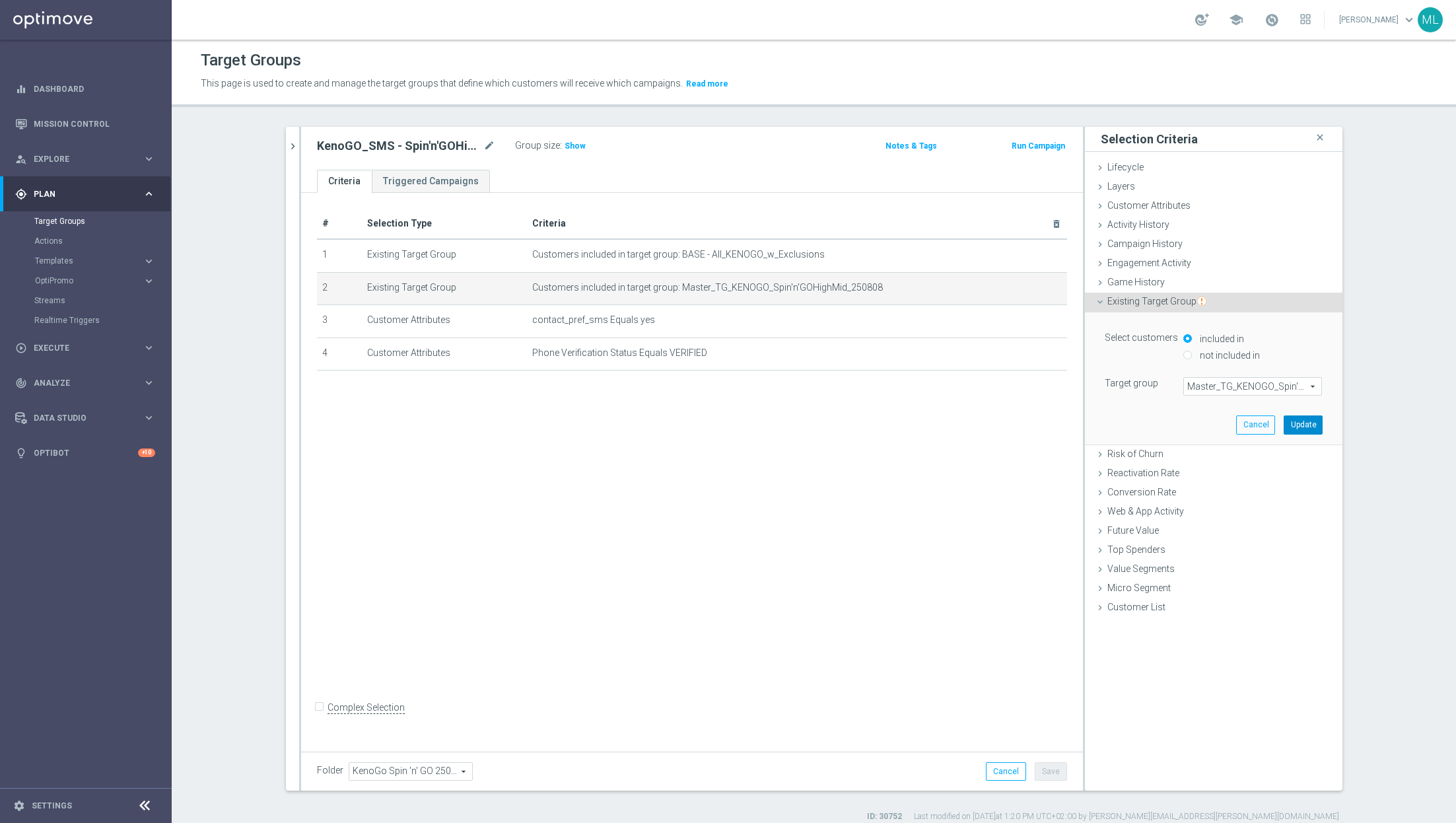
click at [1308, 430] on button "Update" at bounding box center [1302, 424] width 39 height 19
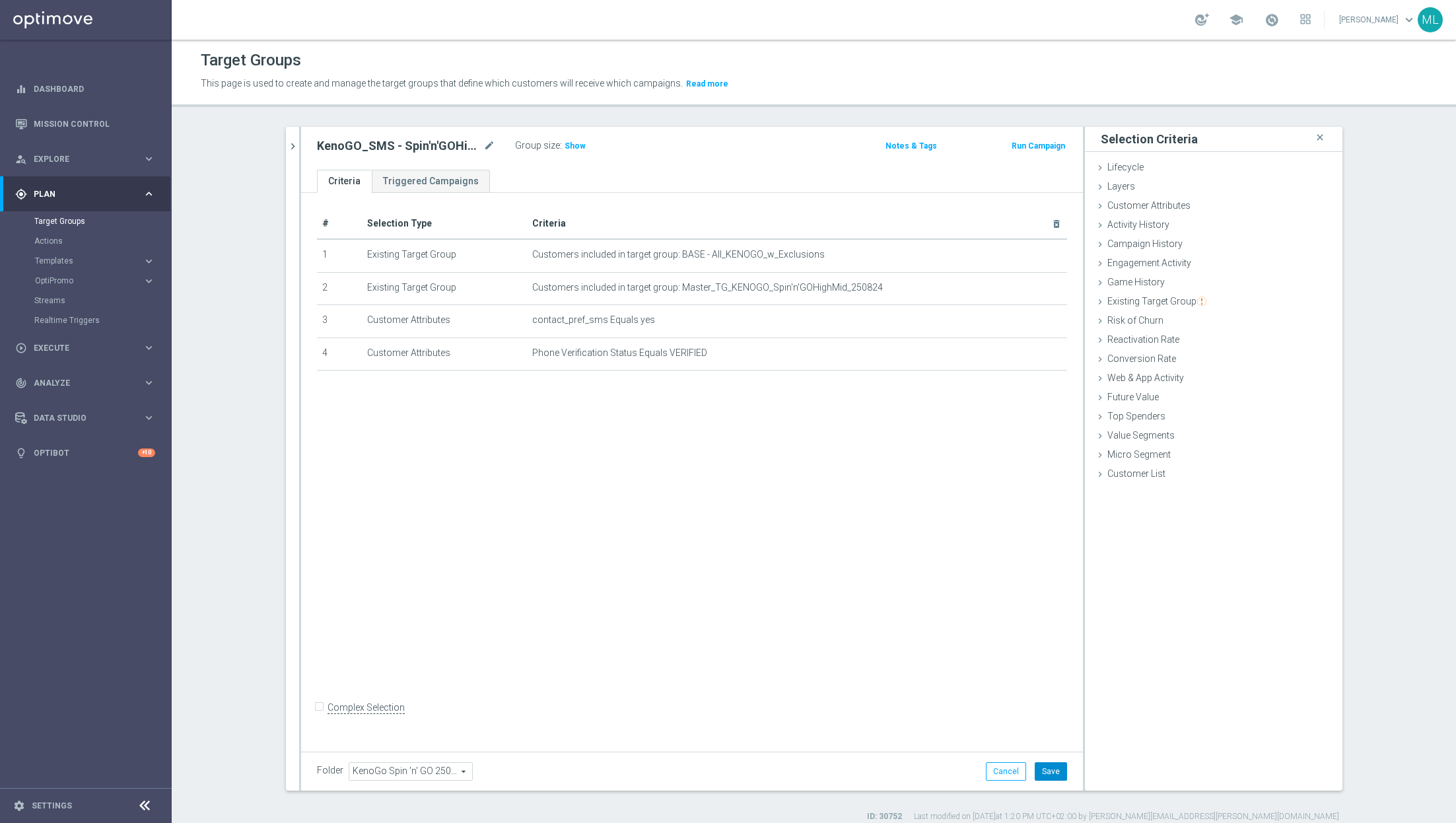
click at [1064, 777] on button "Save" at bounding box center [1051, 771] width 33 height 19
